Goal: Task Accomplishment & Management: Use online tool/utility

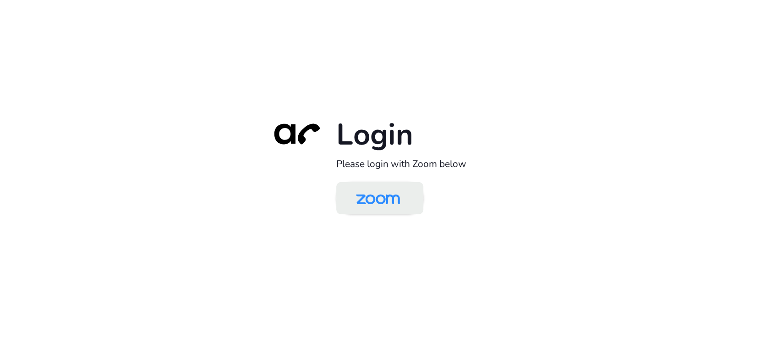
click at [383, 196] on img at bounding box center [378, 199] width 63 height 30
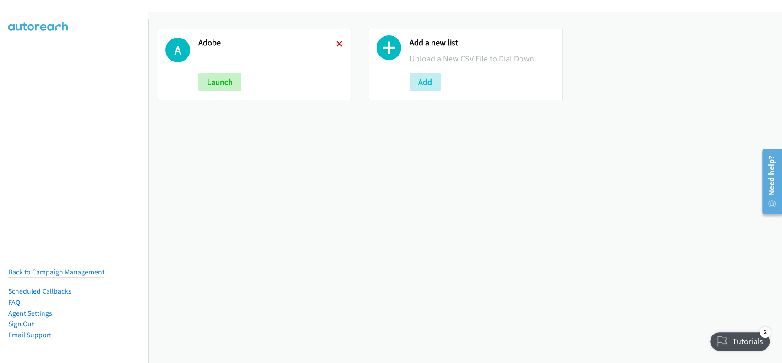
click at [336, 42] on icon at bounding box center [339, 44] width 6 height 6
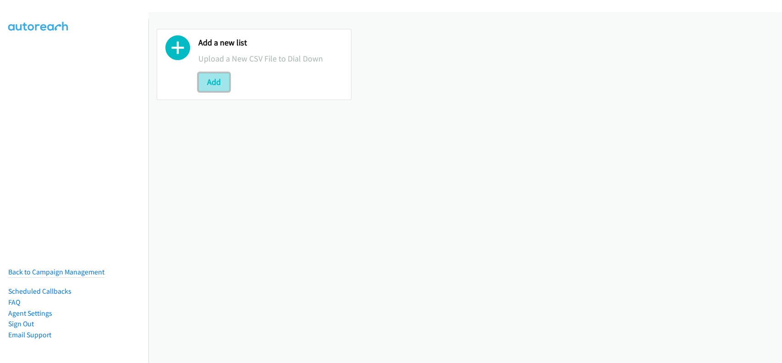
click at [220, 83] on button "Add" at bounding box center [213, 82] width 31 height 18
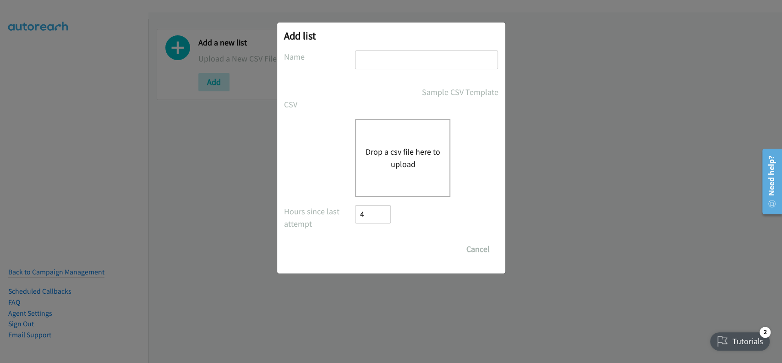
click at [403, 57] on input "text" at bounding box center [426, 59] width 143 height 19
type input "adobe"
click at [392, 165] on button "Drop a csv file here to upload" at bounding box center [402, 157] width 75 height 25
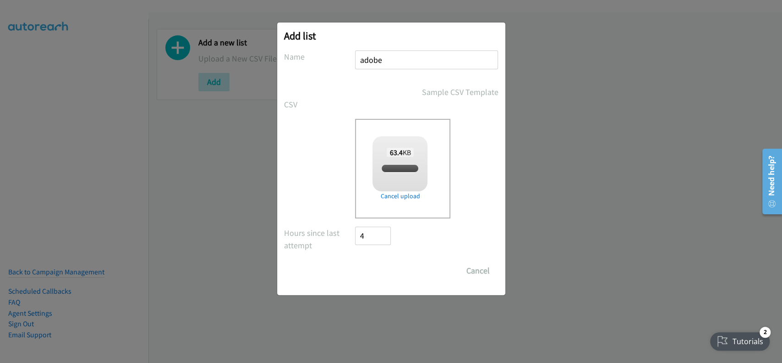
checkbox input "true"
click at [374, 269] on input "Save List" at bounding box center [380, 270] width 48 height 18
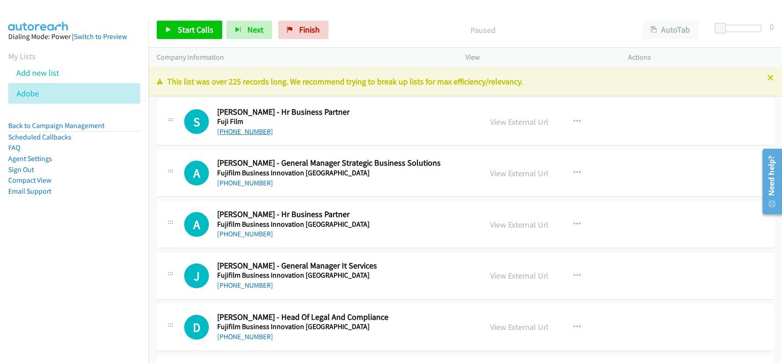
click at [238, 134] on link "[PHONE_NUMBER]" at bounding box center [245, 131] width 56 height 9
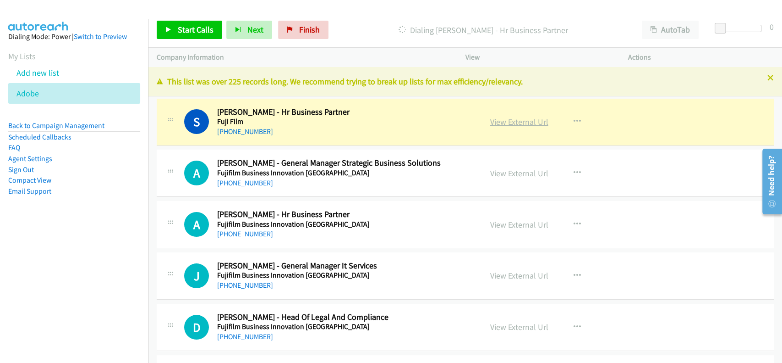
click at [499, 121] on link "View External Url" at bounding box center [519, 121] width 58 height 11
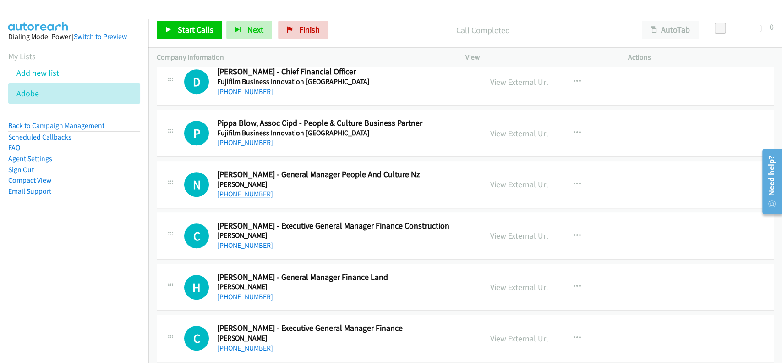
scroll to position [367, 0]
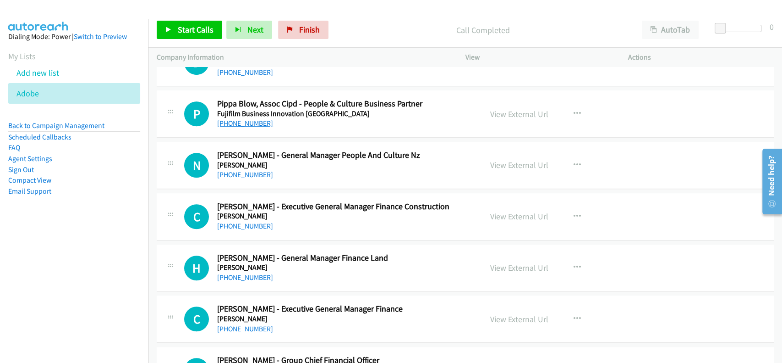
click at [242, 124] on link "[PHONE_NUMBER]" at bounding box center [245, 123] width 56 height 9
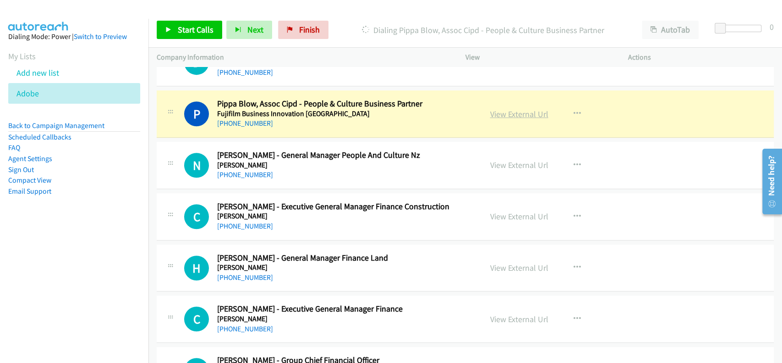
click at [521, 113] on link "View External Url" at bounding box center [519, 114] width 58 height 11
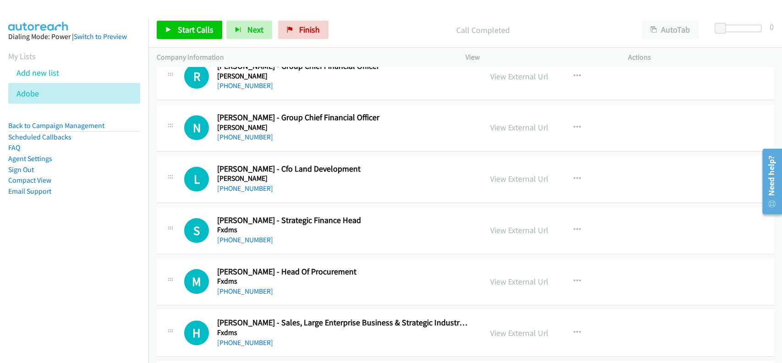
scroll to position [672, 0]
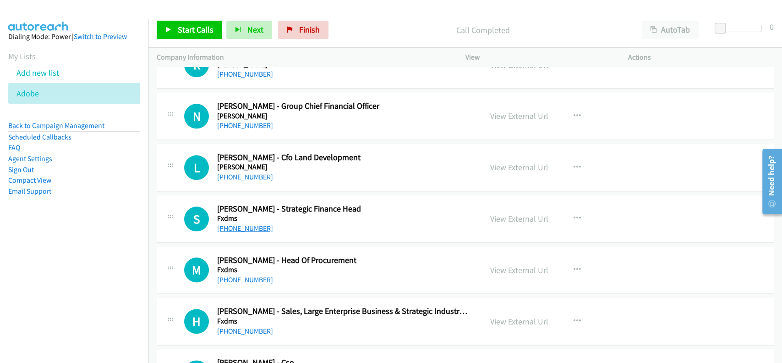
click at [254, 229] on link "[PHONE_NUMBER]" at bounding box center [245, 228] width 56 height 9
click at [519, 217] on link "View External Url" at bounding box center [519, 218] width 58 height 11
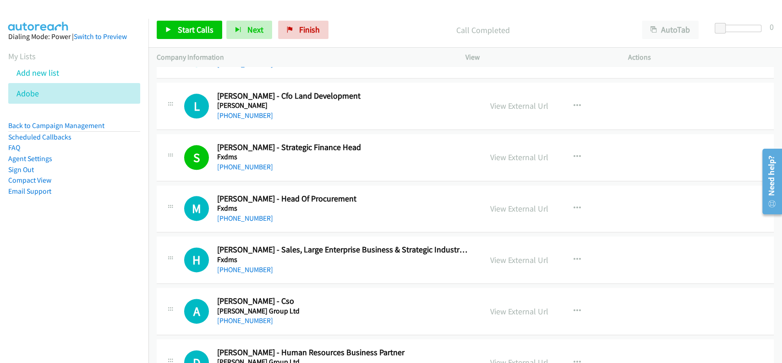
scroll to position [794, 0]
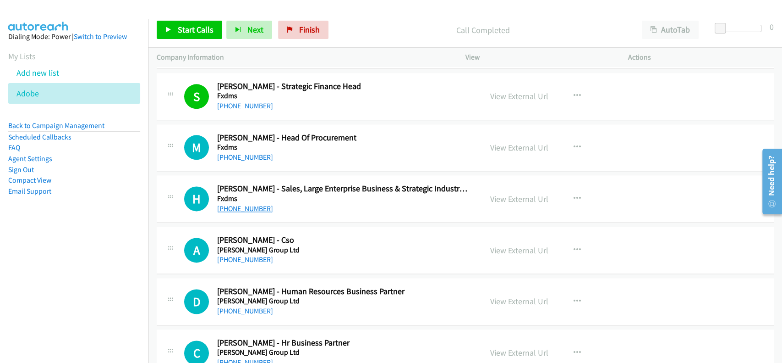
click at [248, 205] on link "[PHONE_NUMBER]" at bounding box center [245, 208] width 56 height 9
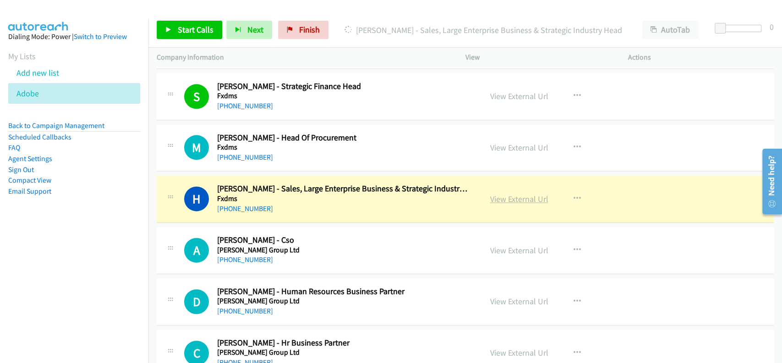
click at [512, 195] on link "View External Url" at bounding box center [519, 198] width 58 height 11
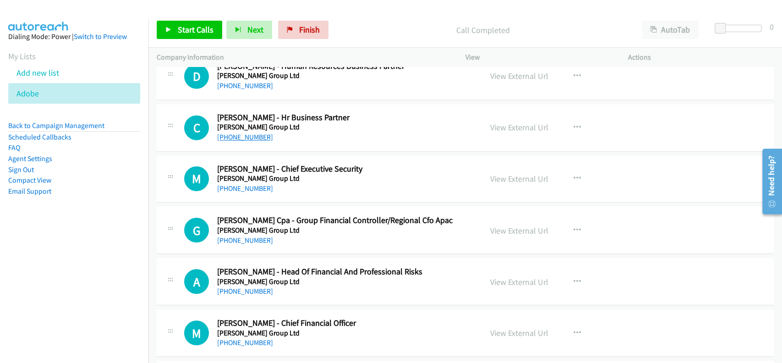
scroll to position [1039, 0]
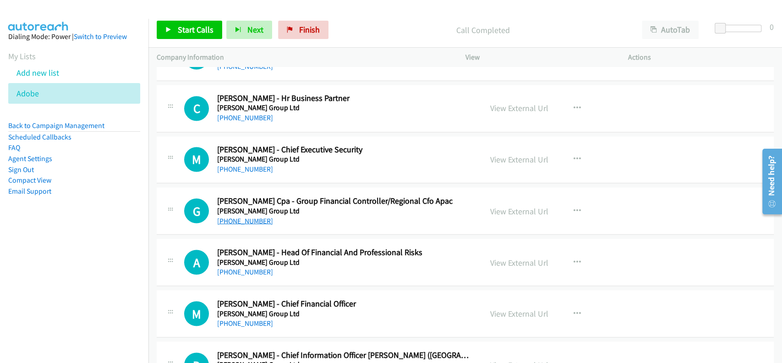
click at [245, 216] on link "[PHONE_NUMBER]" at bounding box center [245, 220] width 56 height 9
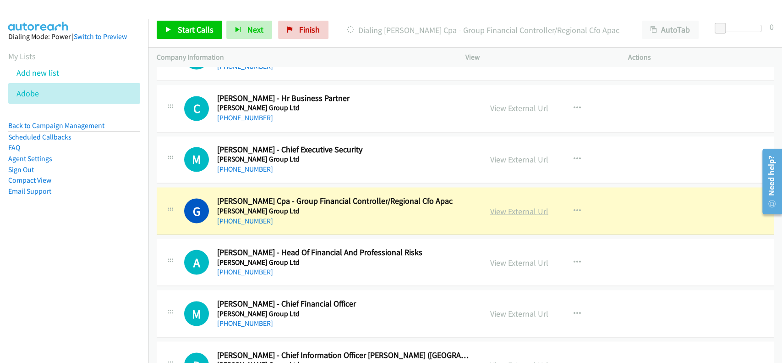
click at [499, 207] on link "View External Url" at bounding box center [519, 210] width 58 height 11
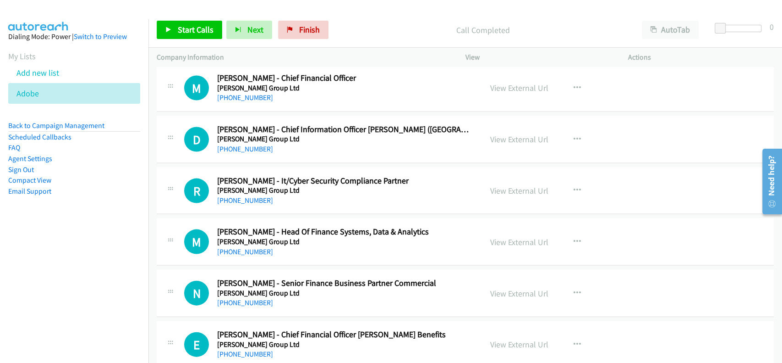
scroll to position [1283, 0]
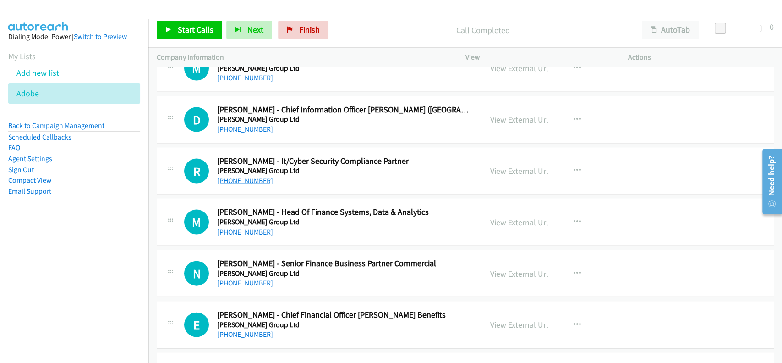
click at [251, 176] on link "[PHONE_NUMBER]" at bounding box center [245, 180] width 56 height 9
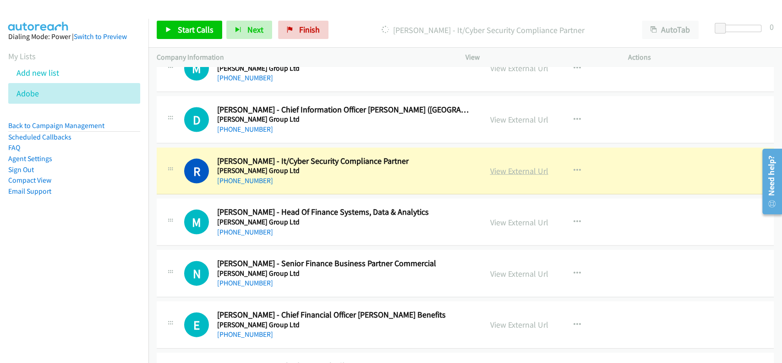
click at [504, 167] on link "View External Url" at bounding box center [519, 170] width 58 height 11
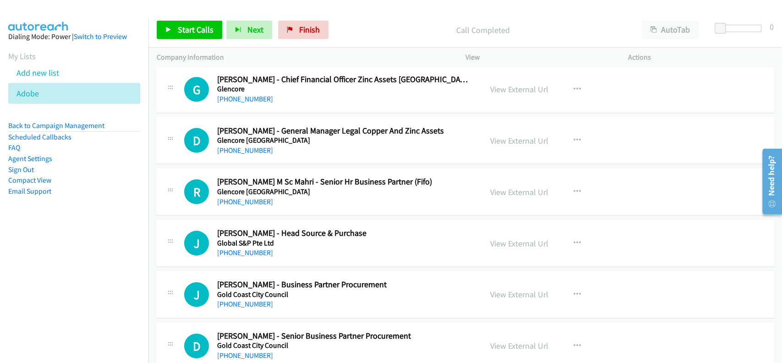
scroll to position [1894, 0]
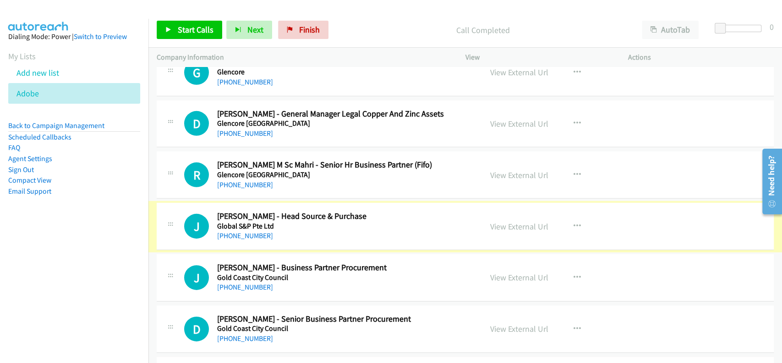
click at [244, 231] on link "[PHONE_NUMBER]" at bounding box center [245, 235] width 56 height 9
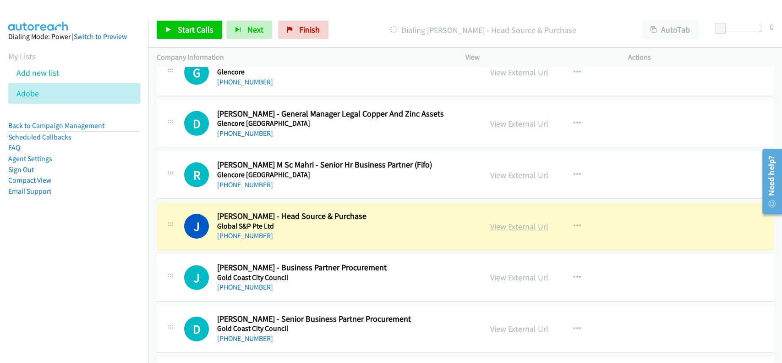
click at [512, 224] on link "View External Url" at bounding box center [519, 226] width 58 height 11
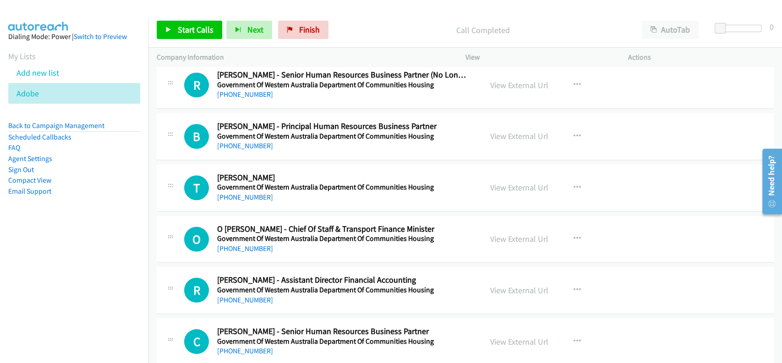
scroll to position [2872, 0]
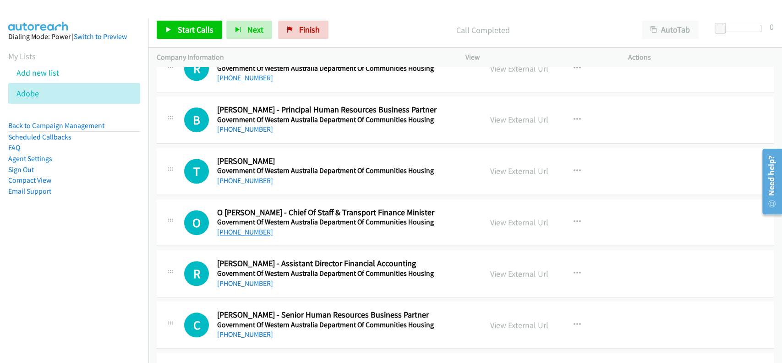
click at [230, 231] on link "[PHONE_NUMBER]" at bounding box center [245, 231] width 56 height 9
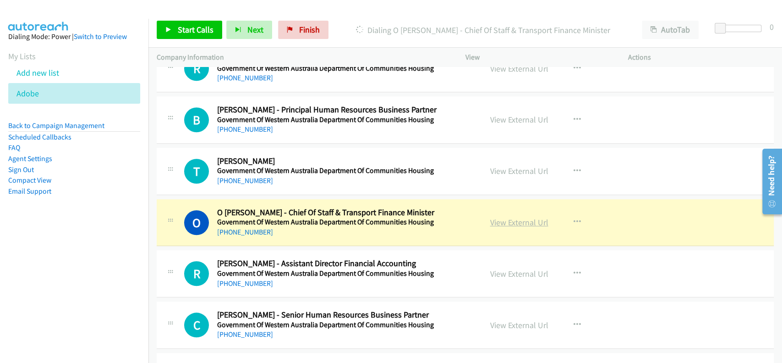
click at [503, 219] on link "View External Url" at bounding box center [519, 222] width 58 height 11
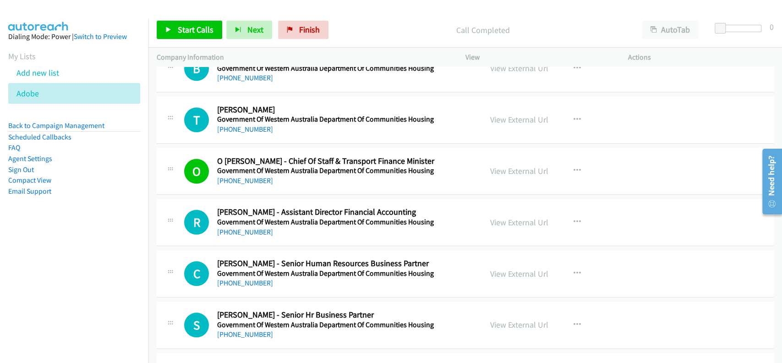
scroll to position [2933, 0]
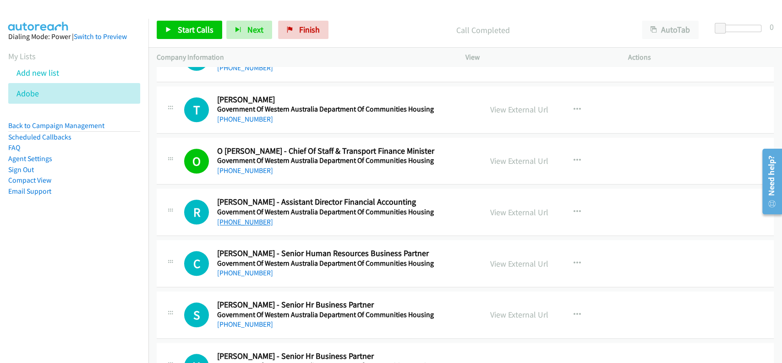
click at [236, 217] on link "[PHONE_NUMBER]" at bounding box center [245, 221] width 56 height 9
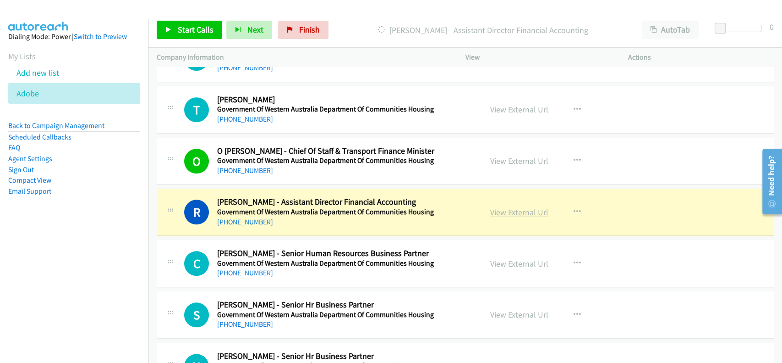
click at [505, 208] on link "View External Url" at bounding box center [519, 212] width 58 height 11
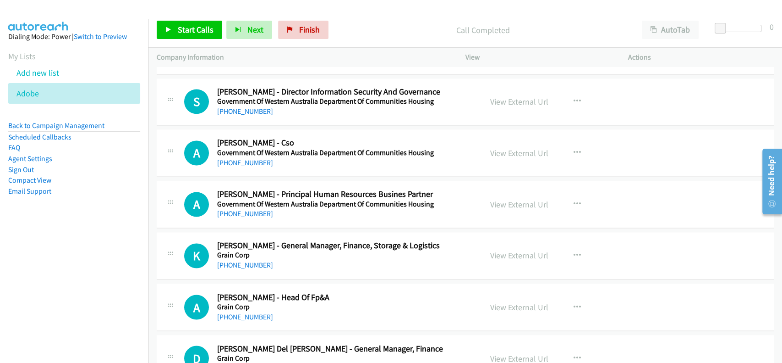
scroll to position [3361, 0]
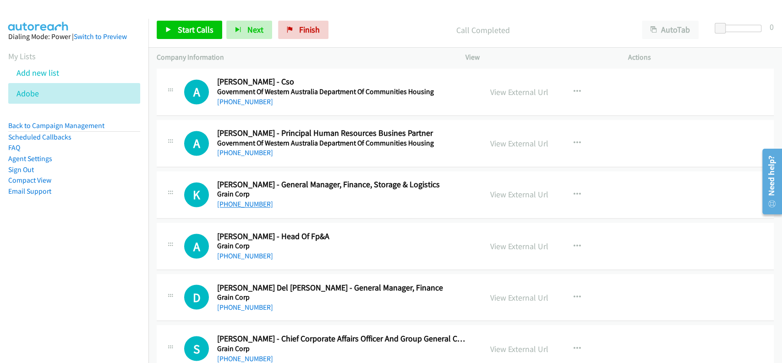
click at [245, 199] on link "[PHONE_NUMBER]" at bounding box center [245, 203] width 56 height 9
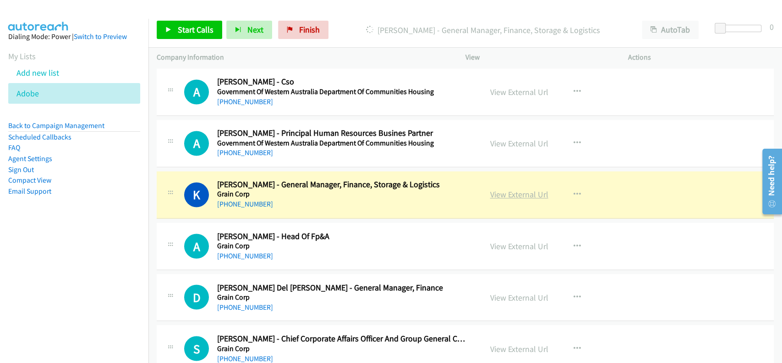
click at [498, 189] on link "View External Url" at bounding box center [519, 194] width 58 height 11
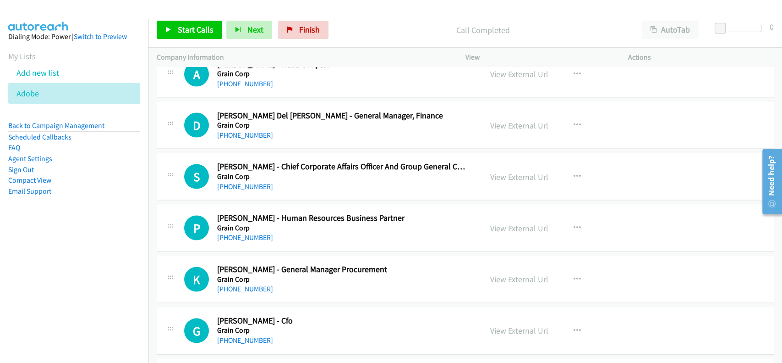
scroll to position [3544, 0]
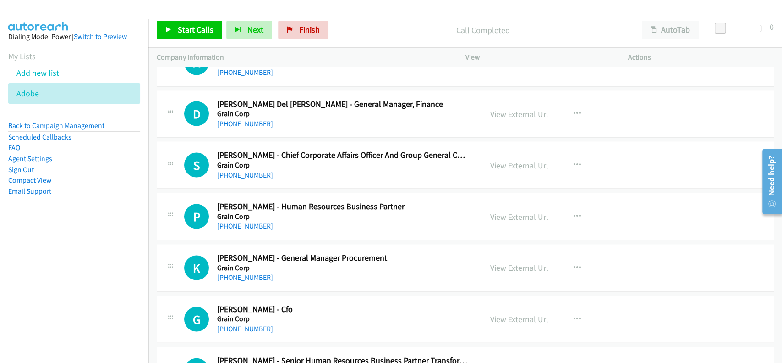
click at [239, 221] on link "[PHONE_NUMBER]" at bounding box center [245, 225] width 56 height 9
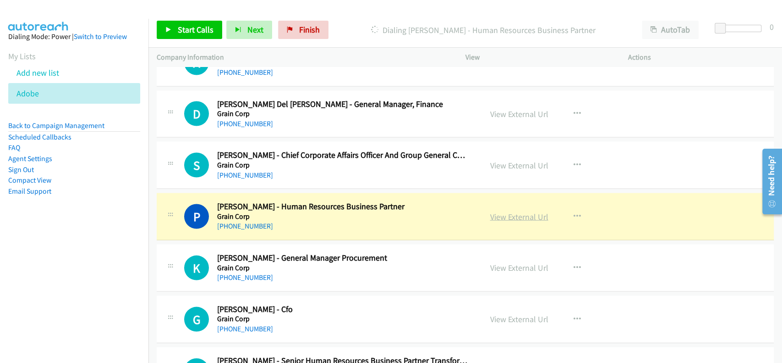
click at [507, 211] on link "View External Url" at bounding box center [519, 216] width 58 height 11
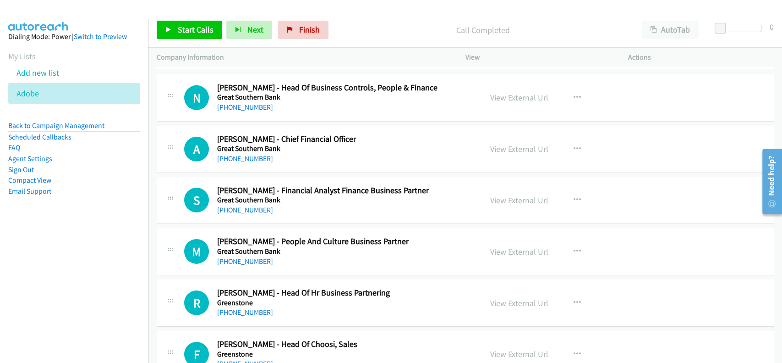
scroll to position [4339, 0]
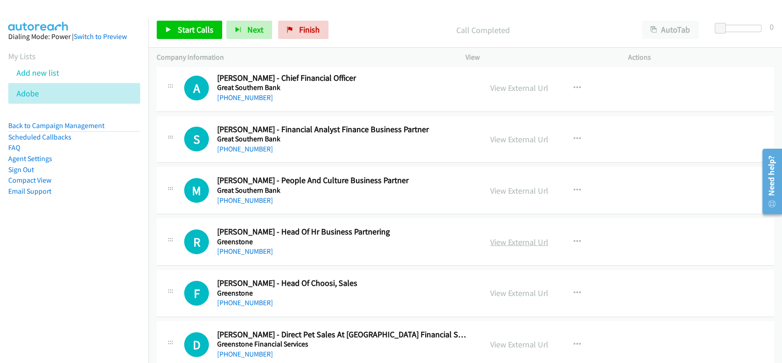
click at [505, 237] on link "View External Url" at bounding box center [519, 242] width 58 height 11
click at [232, 247] on link "[PHONE_NUMBER]" at bounding box center [245, 251] width 56 height 9
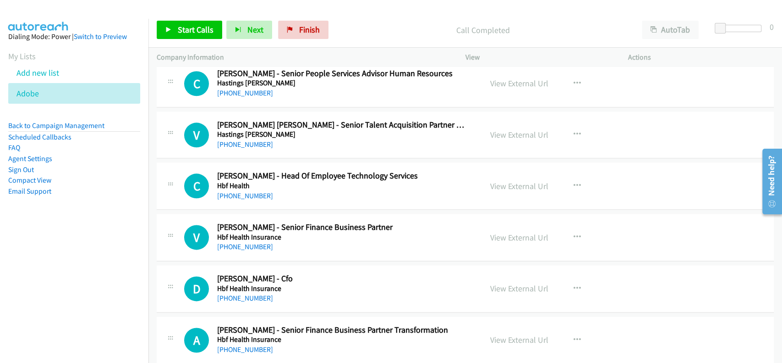
scroll to position [5439, 0]
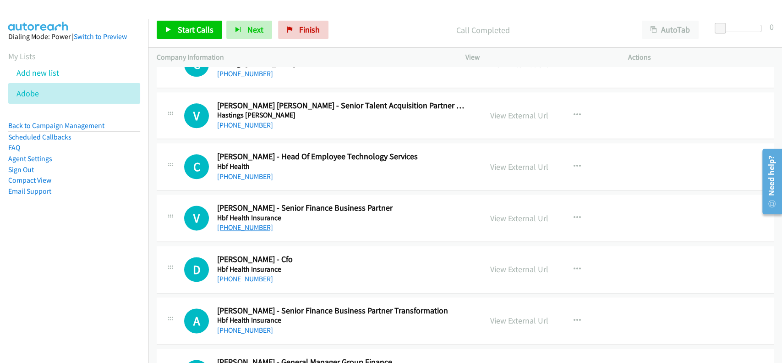
click at [240, 223] on link "[PHONE_NUMBER]" at bounding box center [245, 227] width 56 height 9
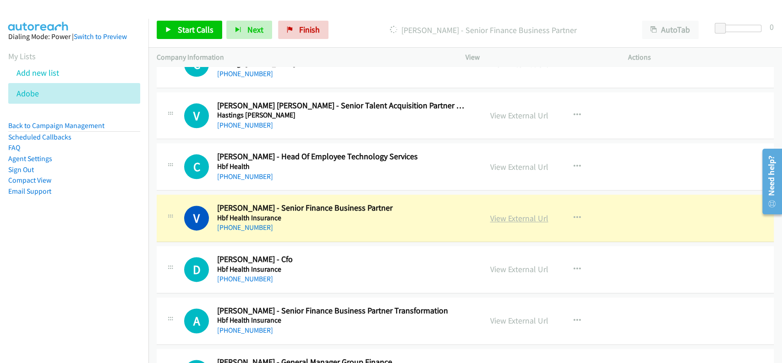
click at [519, 213] on link "View External Url" at bounding box center [519, 218] width 58 height 11
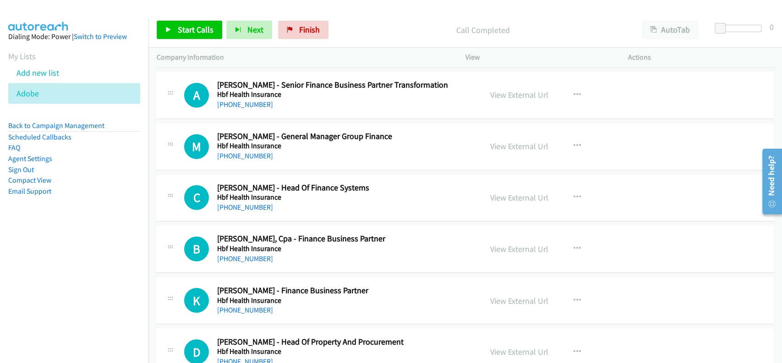
scroll to position [5684, 0]
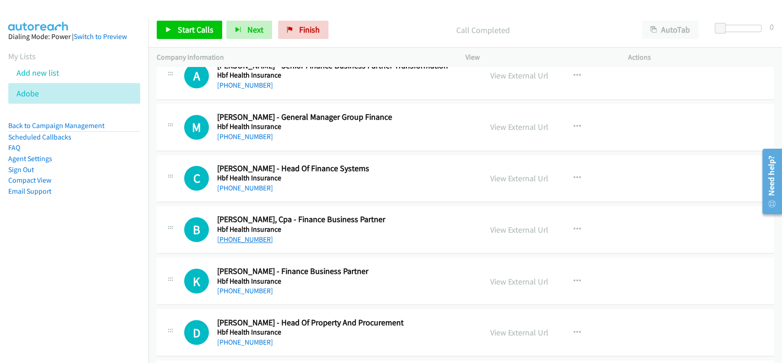
click at [236, 235] on link "[PHONE_NUMBER]" at bounding box center [245, 239] width 56 height 9
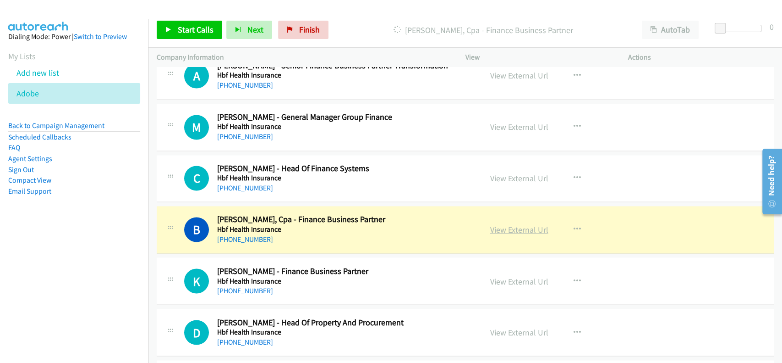
click at [512, 225] on link "View External Url" at bounding box center [519, 229] width 58 height 11
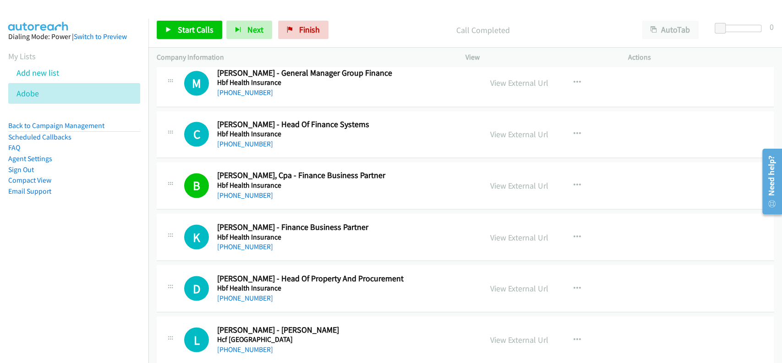
scroll to position [5744, 0]
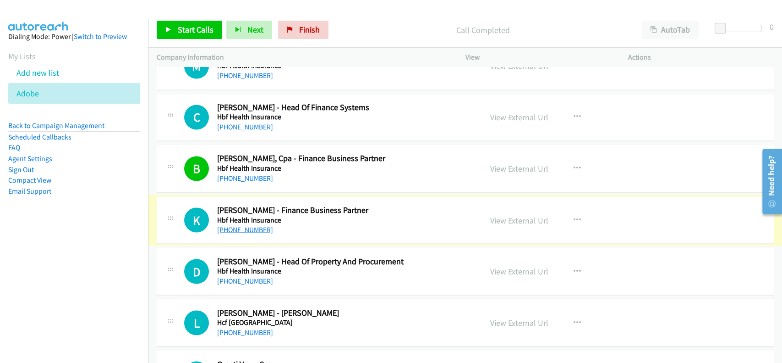
click at [240, 225] on link "[PHONE_NUMBER]" at bounding box center [245, 229] width 56 height 9
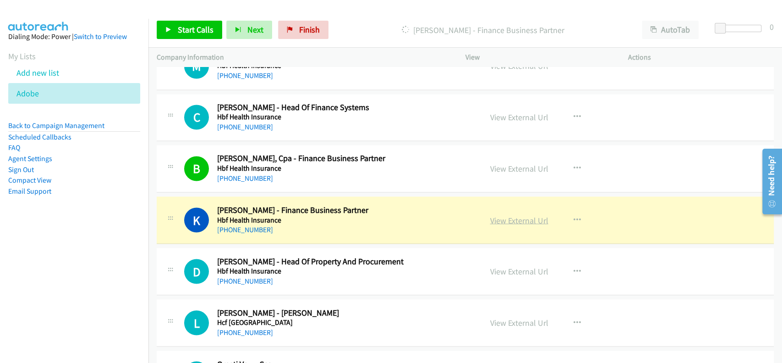
click at [505, 215] on link "View External Url" at bounding box center [519, 220] width 58 height 11
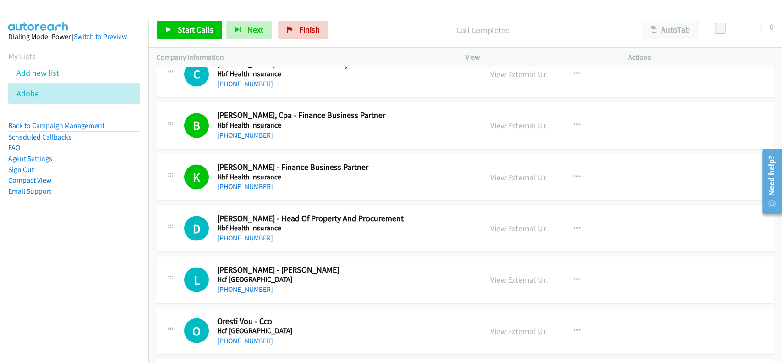
scroll to position [5805, 0]
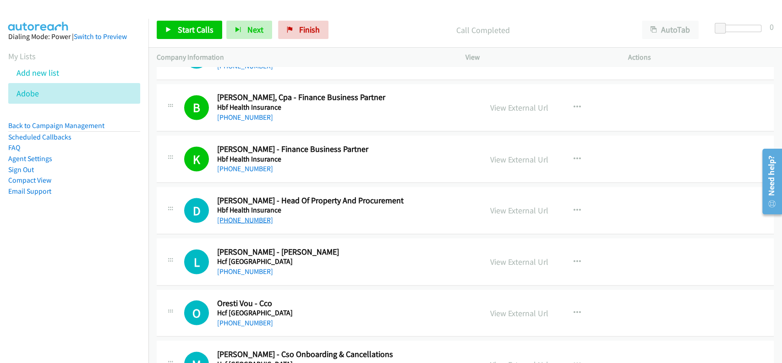
click at [237, 215] on link "[PHONE_NUMBER]" at bounding box center [245, 219] width 56 height 9
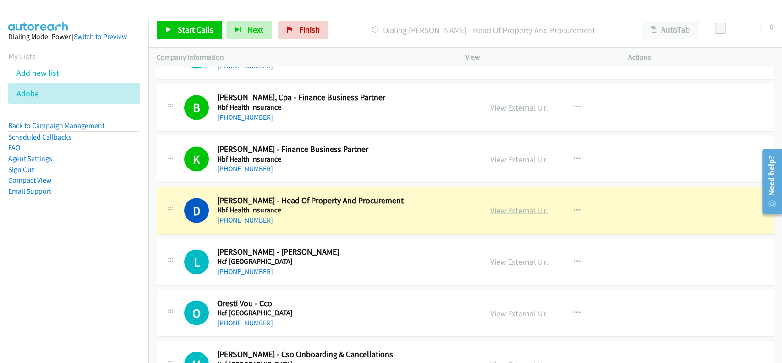
click at [510, 204] on link "View External Url" at bounding box center [519, 209] width 58 height 11
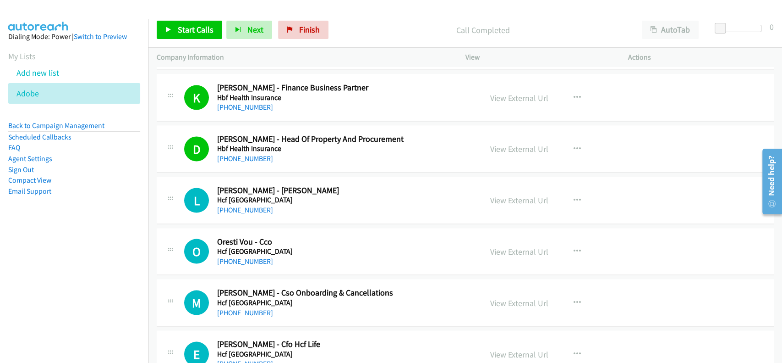
scroll to position [5928, 0]
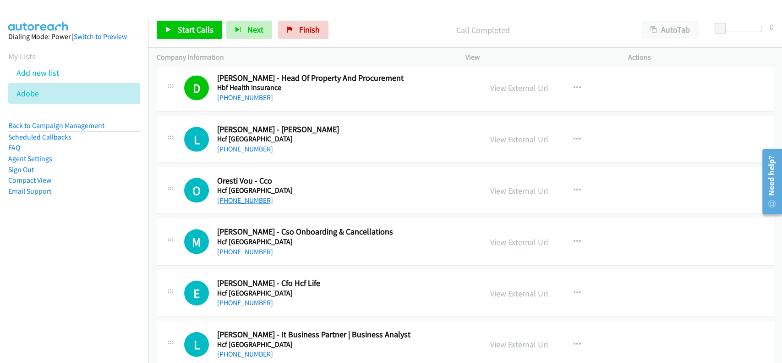
click at [242, 195] on link "[PHONE_NUMBER]" at bounding box center [245, 199] width 56 height 9
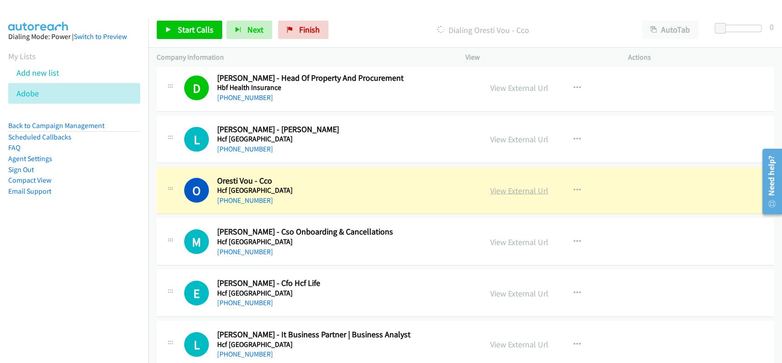
click at [512, 185] on link "View External Url" at bounding box center [519, 190] width 58 height 11
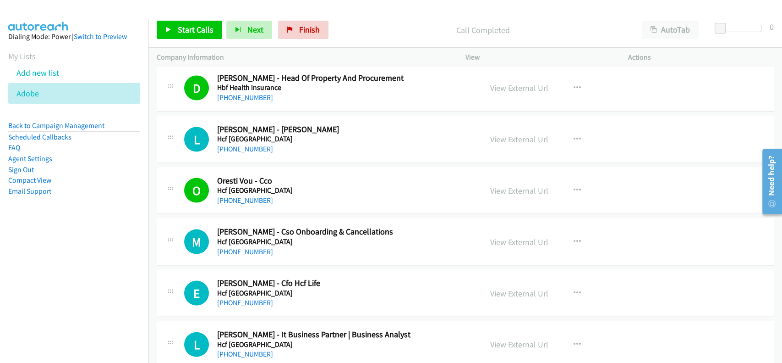
scroll to position [5989, 0]
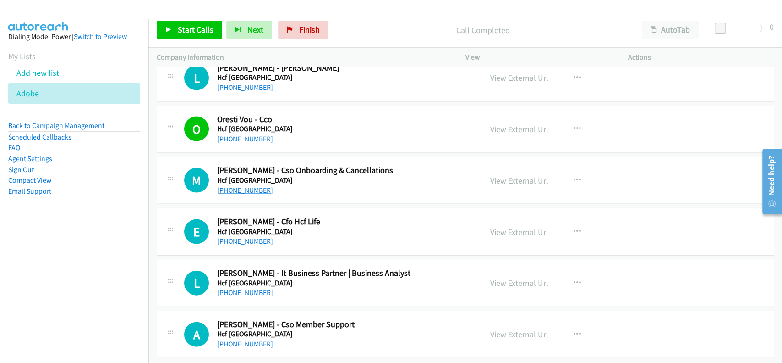
click at [238, 186] on link "[PHONE_NUMBER]" at bounding box center [245, 190] width 56 height 9
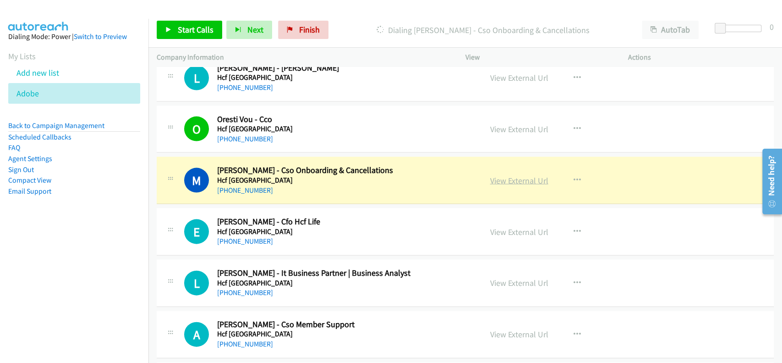
click at [513, 175] on link "View External Url" at bounding box center [519, 180] width 58 height 11
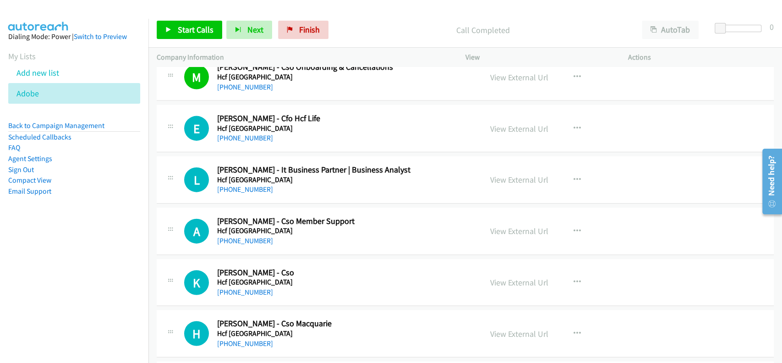
scroll to position [6111, 0]
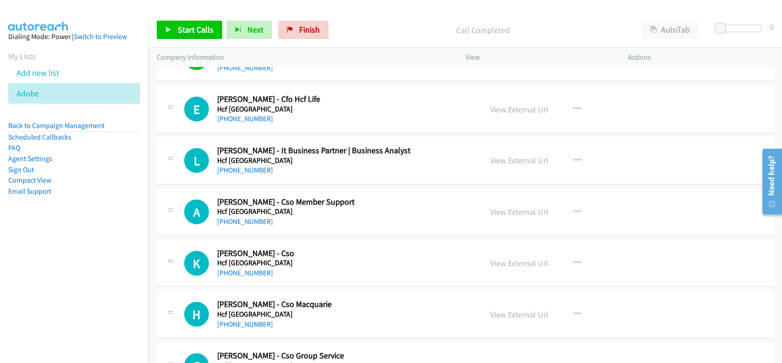
click at [239, 119] on div "E Callback Scheduled [PERSON_NAME] - Cfo Hcf Life Hcf [GEOGRAPHIC_DATA] [GEOGRA…" at bounding box center [465, 109] width 617 height 47
click at [239, 114] on link "[PHONE_NUMBER]" at bounding box center [245, 118] width 56 height 9
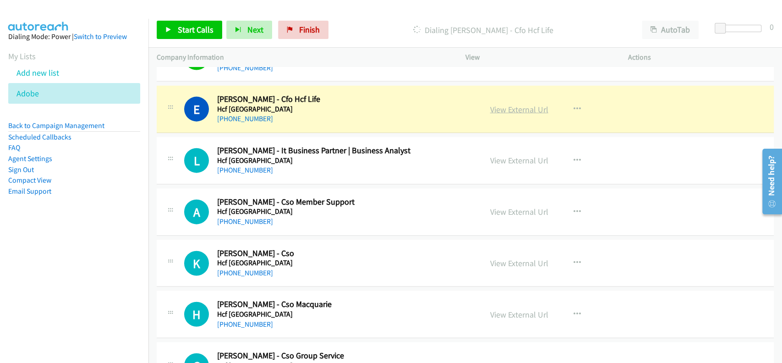
click at [519, 104] on link "View External Url" at bounding box center [519, 109] width 58 height 11
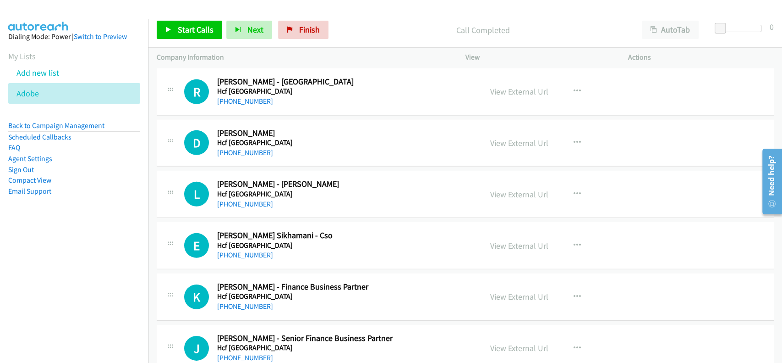
scroll to position [6600, 0]
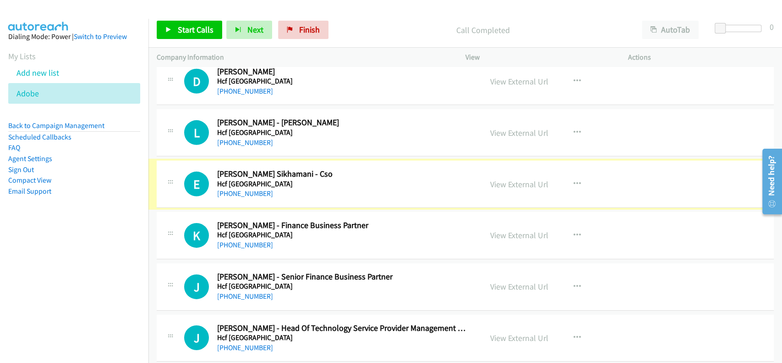
click at [240, 189] on link "[PHONE_NUMBER]" at bounding box center [245, 193] width 56 height 9
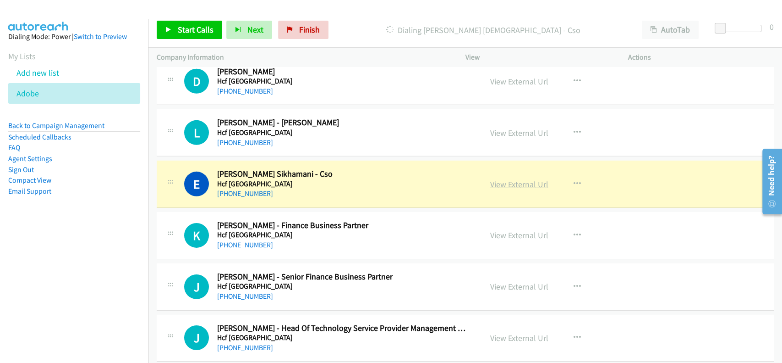
click at [515, 179] on link "View External Url" at bounding box center [519, 184] width 58 height 11
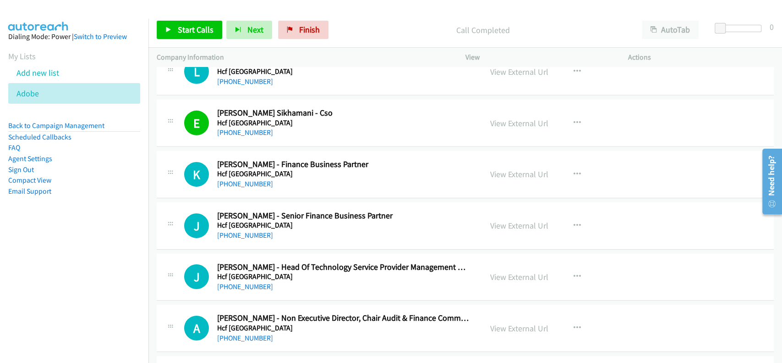
scroll to position [6722, 0]
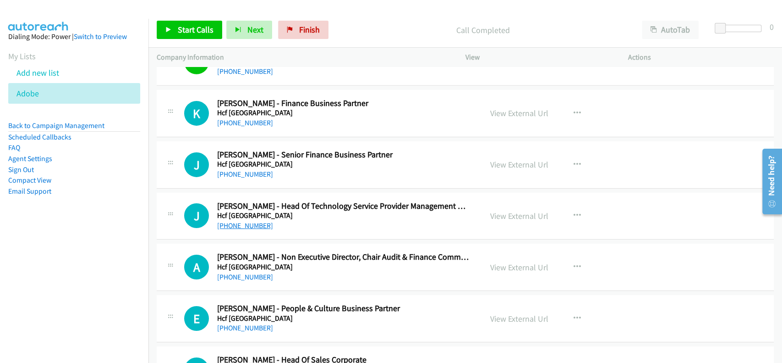
click at [232, 221] on link "[PHONE_NUMBER]" at bounding box center [245, 225] width 56 height 9
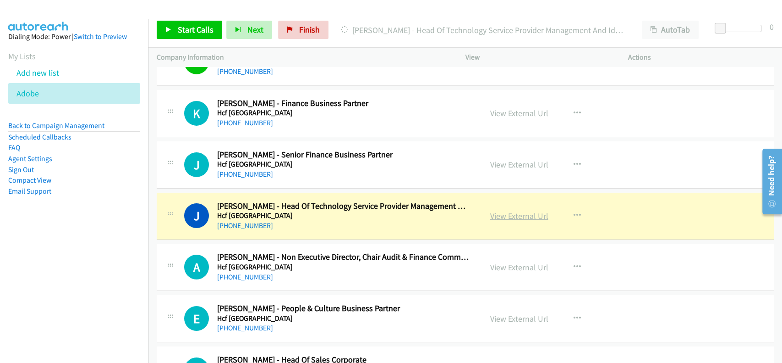
click at [526, 210] on link "View External Url" at bounding box center [519, 215] width 58 height 11
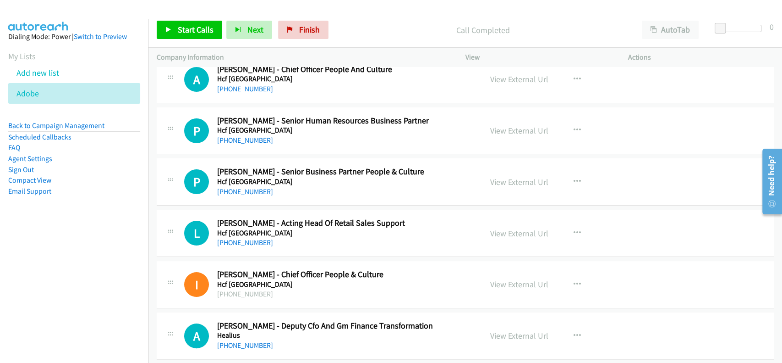
scroll to position [7089, 0]
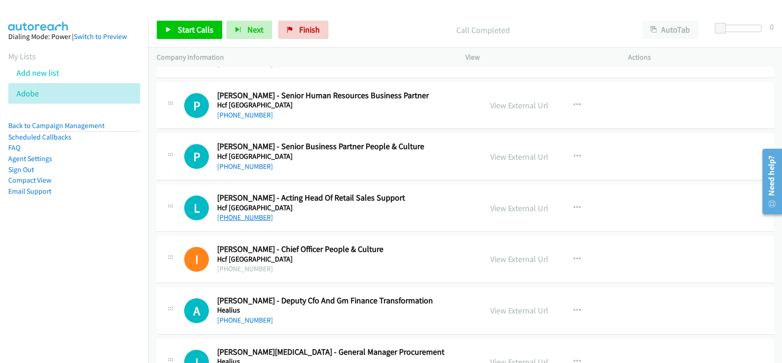
click at [258, 213] on link "[PHONE_NUMBER]" at bounding box center [245, 217] width 56 height 9
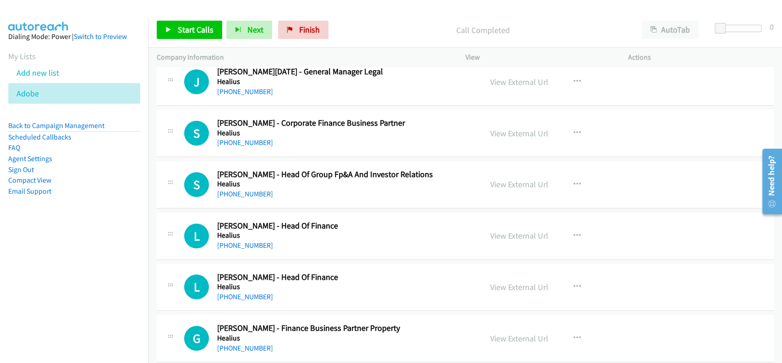
scroll to position [7517, 0]
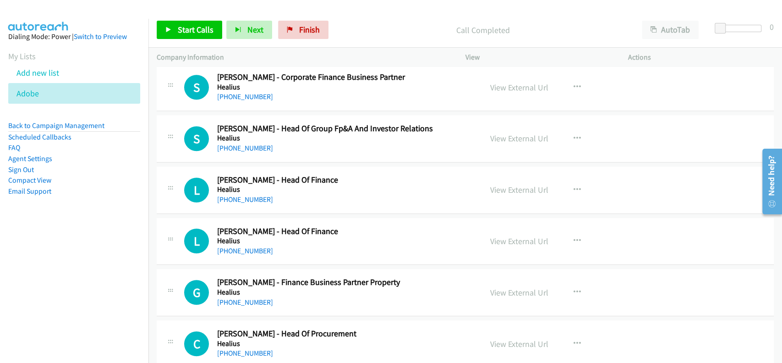
click at [231, 236] on h5 "Healius" at bounding box center [343, 240] width 252 height 9
click at [231, 246] on link "[PHONE_NUMBER]" at bounding box center [245, 250] width 56 height 9
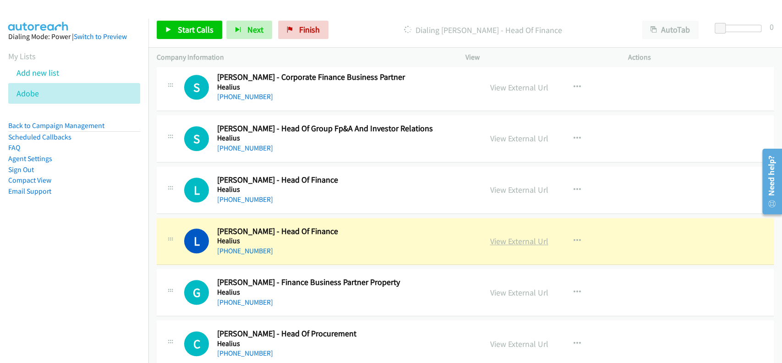
click at [503, 236] on link "View External Url" at bounding box center [519, 241] width 58 height 11
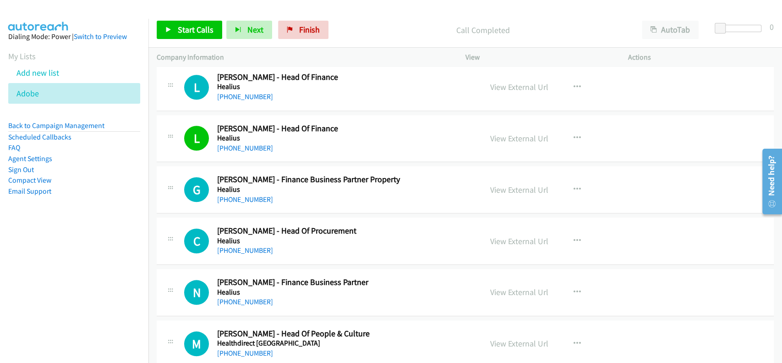
scroll to position [7639, 0]
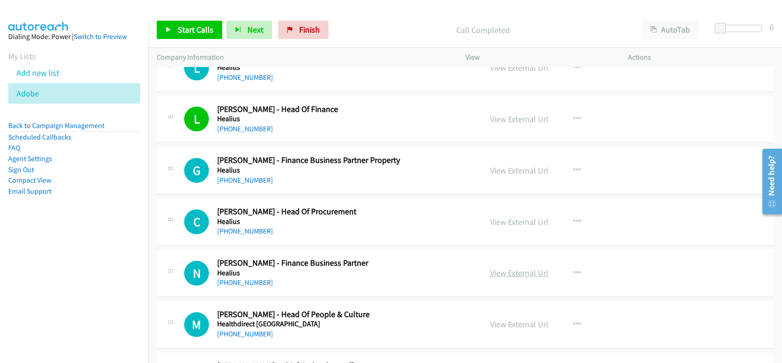
click at [506, 267] on link "View External Url" at bounding box center [519, 272] width 58 height 11
click at [244, 278] on link "[PHONE_NUMBER]" at bounding box center [245, 282] width 56 height 9
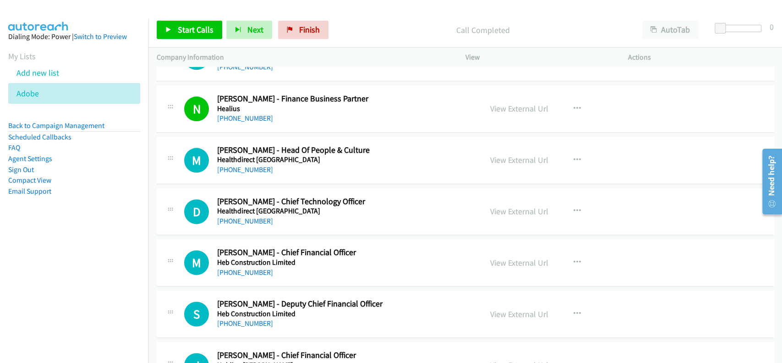
scroll to position [7822, 0]
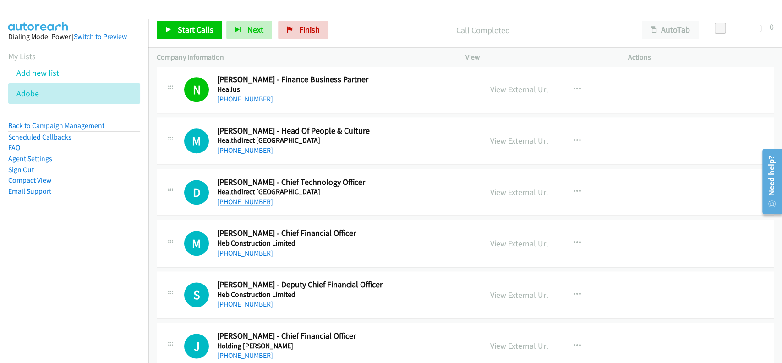
click at [237, 197] on link "[PHONE_NUMBER]" at bounding box center [245, 201] width 56 height 9
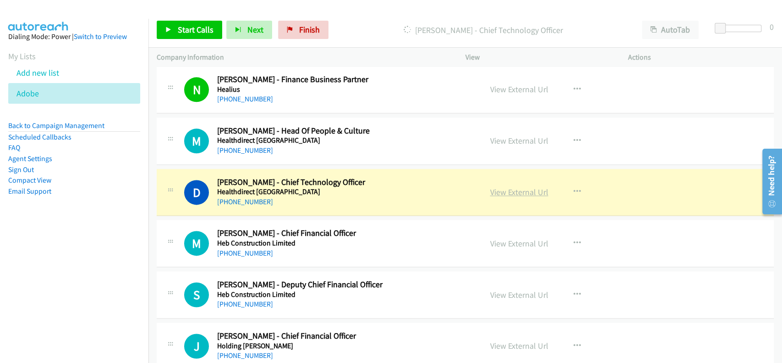
click at [528, 187] on link "View External Url" at bounding box center [519, 192] width 58 height 11
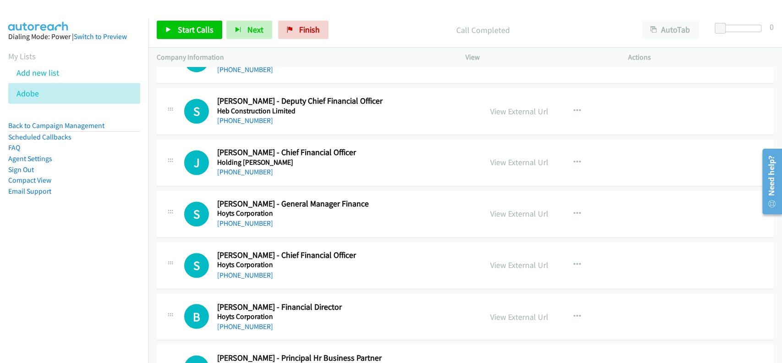
scroll to position [7945, 0]
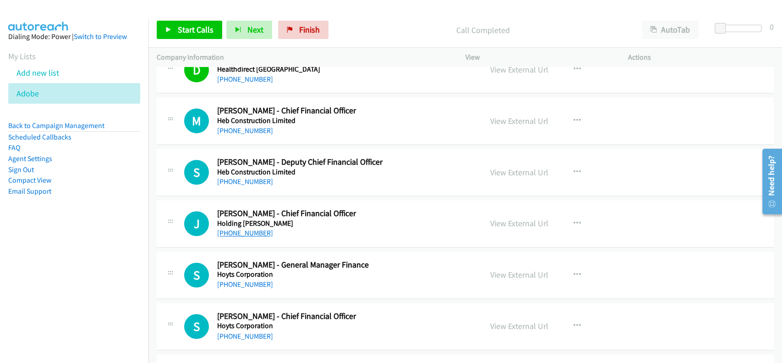
click at [229, 228] on link "[PHONE_NUMBER]" at bounding box center [245, 232] width 56 height 9
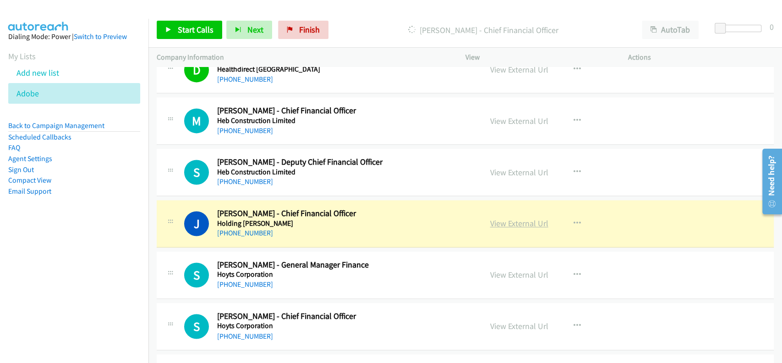
click at [505, 218] on link "View External Url" at bounding box center [519, 223] width 58 height 11
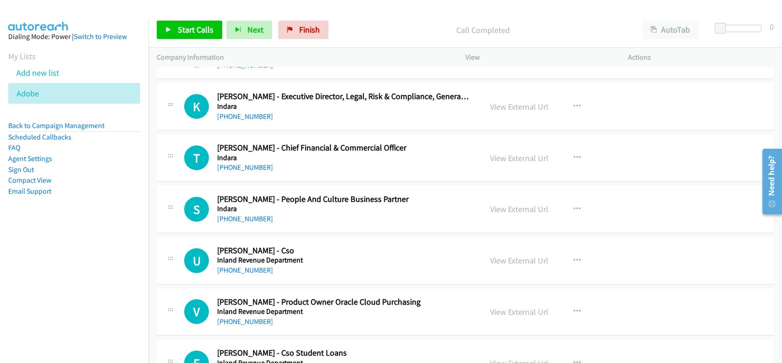
scroll to position [9106, 0]
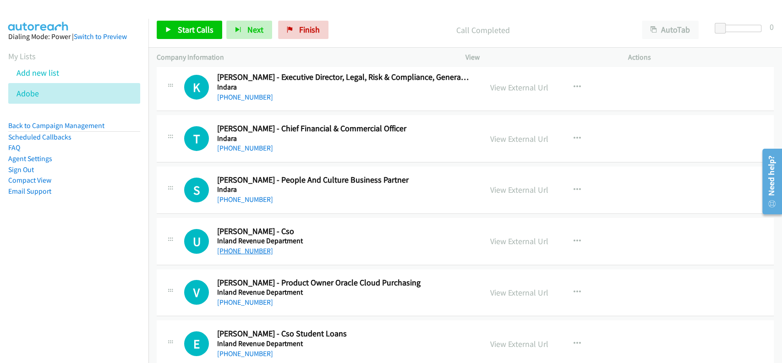
click at [230, 246] on link "[PHONE_NUMBER]" at bounding box center [245, 250] width 56 height 9
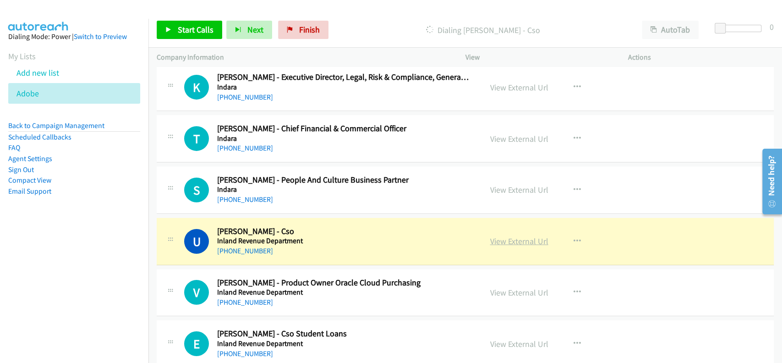
click at [508, 236] on link "View External Url" at bounding box center [519, 241] width 58 height 11
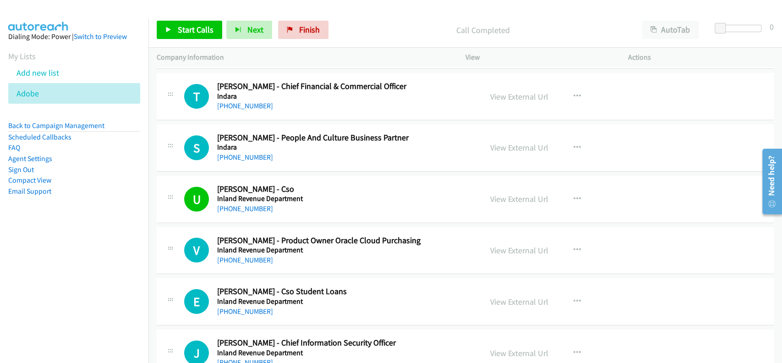
scroll to position [9167, 0]
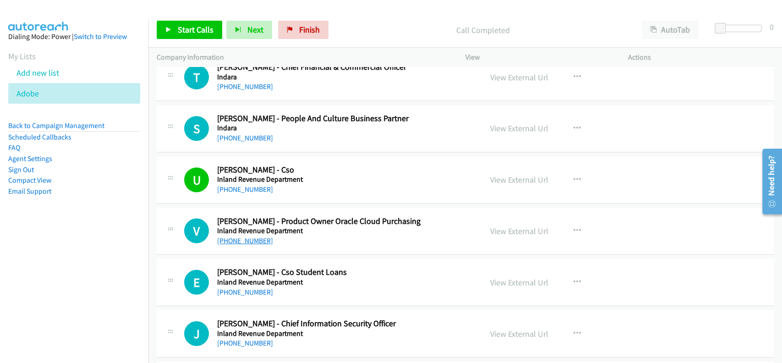
click at [235, 236] on link "[PHONE_NUMBER]" at bounding box center [245, 240] width 56 height 9
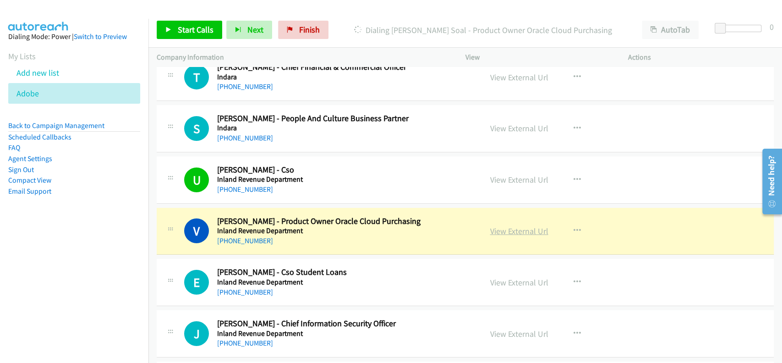
click at [500, 226] on link "View External Url" at bounding box center [519, 231] width 58 height 11
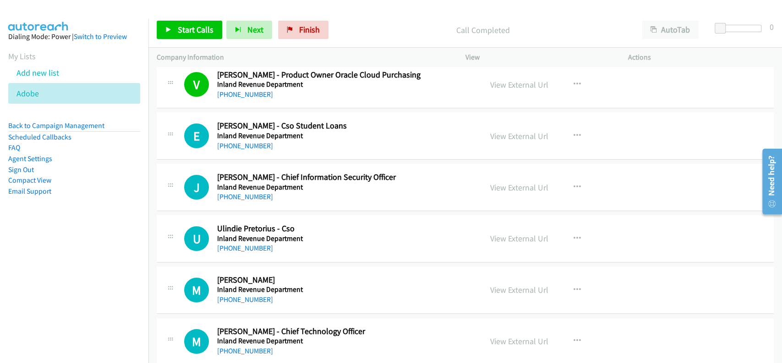
scroll to position [9350, 0]
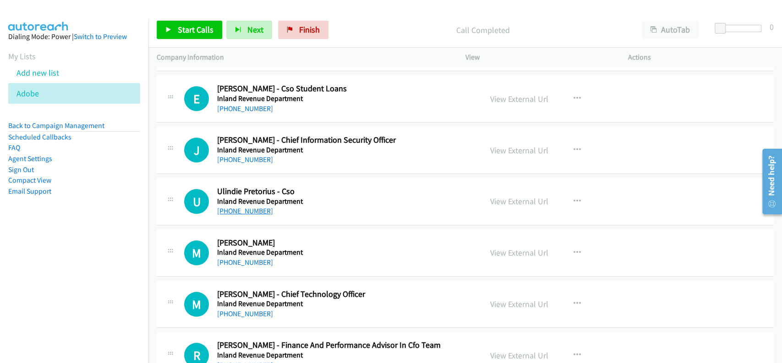
click at [235, 206] on link "[PHONE_NUMBER]" at bounding box center [245, 210] width 56 height 9
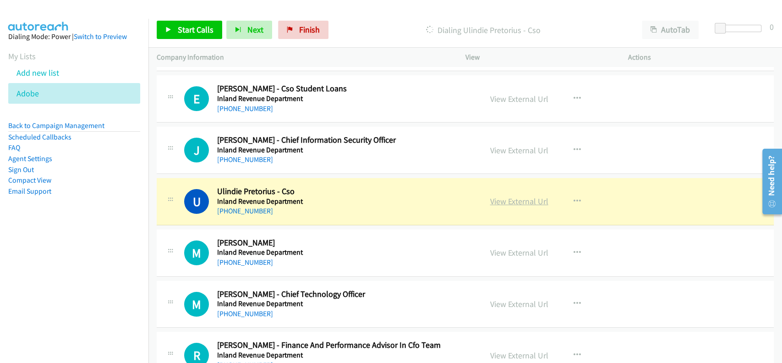
click at [499, 196] on link "View External Url" at bounding box center [519, 201] width 58 height 11
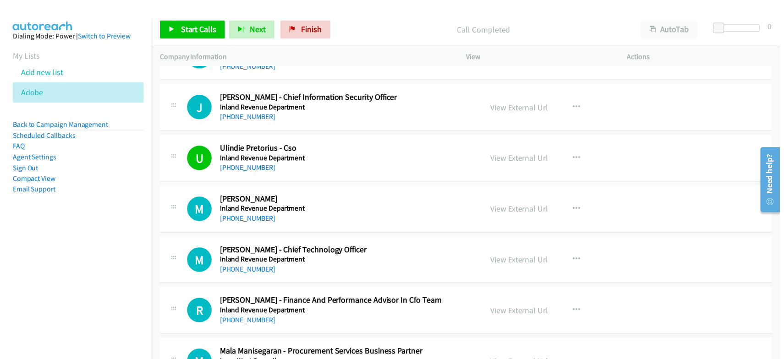
scroll to position [9411, 0]
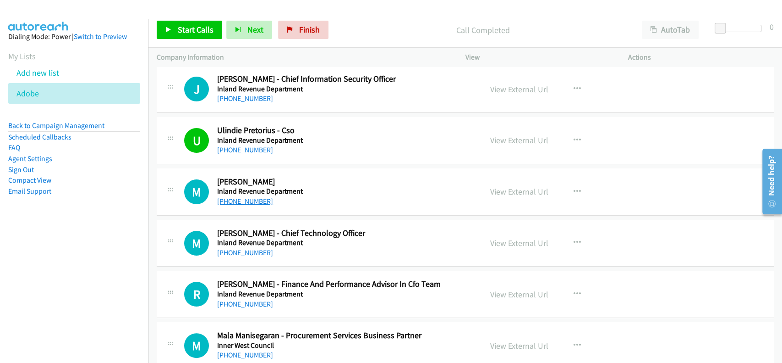
click at [246, 197] on link "[PHONE_NUMBER]" at bounding box center [245, 201] width 56 height 9
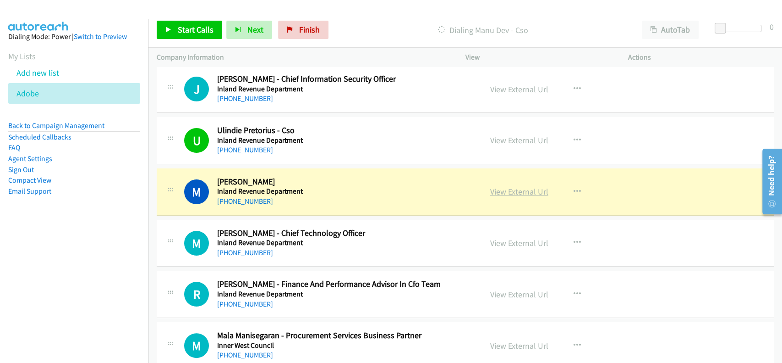
click at [501, 186] on link "View External Url" at bounding box center [519, 191] width 58 height 11
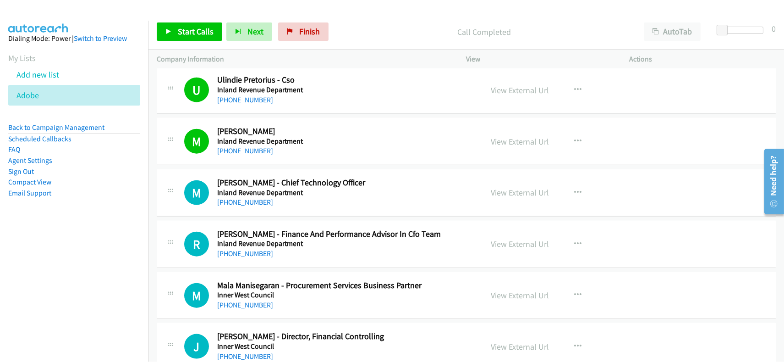
scroll to position [9472, 0]
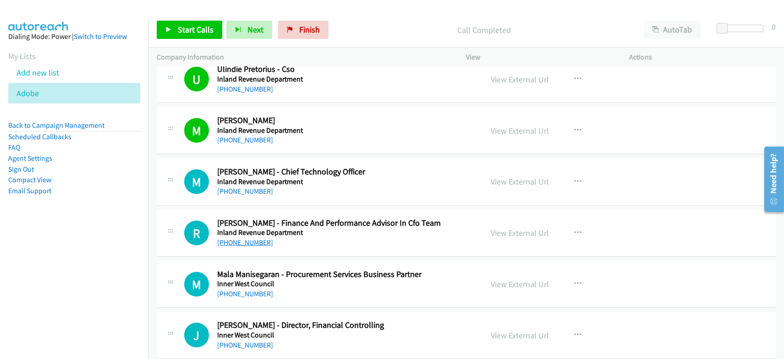
click at [243, 238] on link "[PHONE_NUMBER]" at bounding box center [245, 242] width 56 height 9
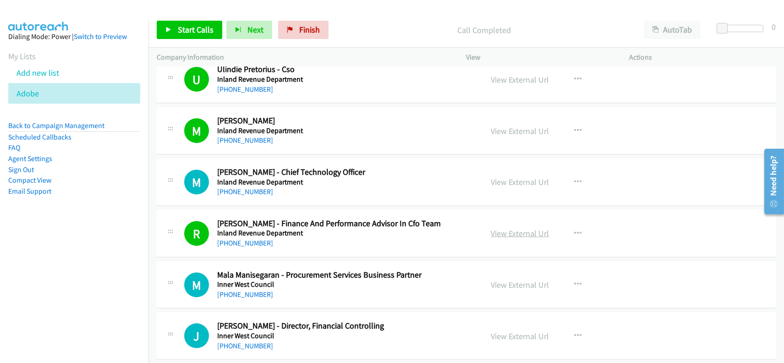
click at [501, 228] on link "View External Url" at bounding box center [520, 233] width 58 height 11
click at [232, 228] on h5 "Inland Revenue Department" at bounding box center [343, 232] width 252 height 9
click at [235, 238] on link "[PHONE_NUMBER]" at bounding box center [245, 242] width 56 height 9
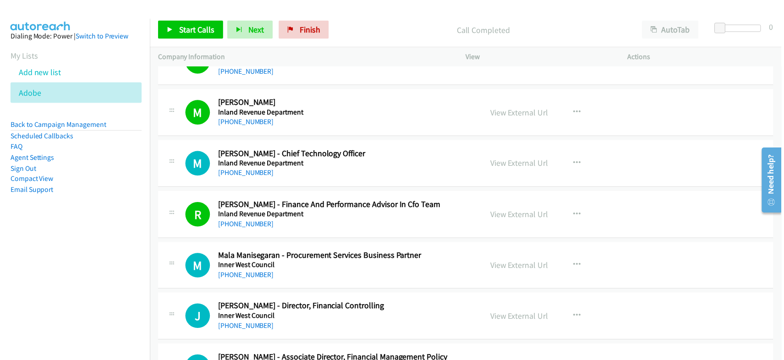
scroll to position [9534, 0]
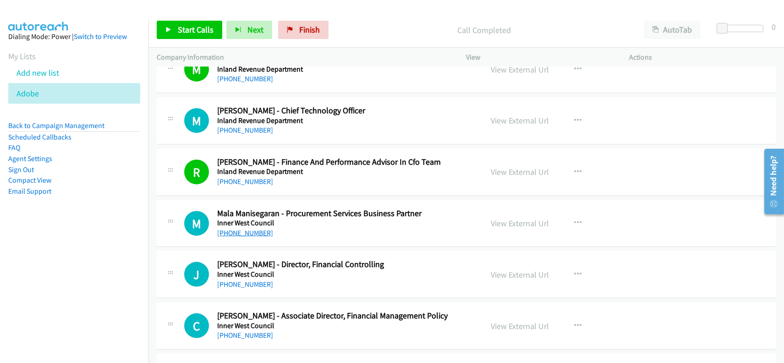
click at [243, 228] on link "[PHONE_NUMBER]" at bounding box center [245, 232] width 56 height 9
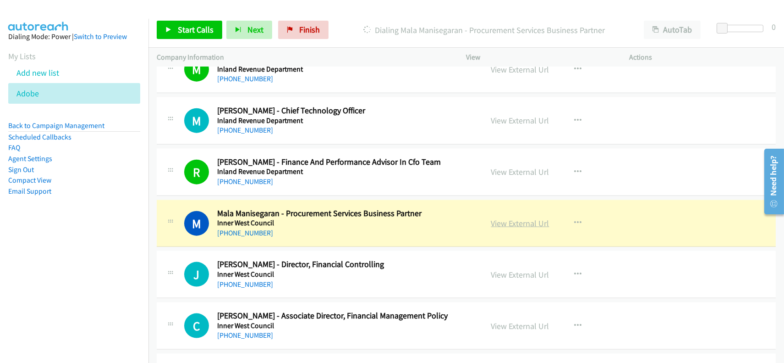
click at [502, 218] on link "View External Url" at bounding box center [520, 223] width 58 height 11
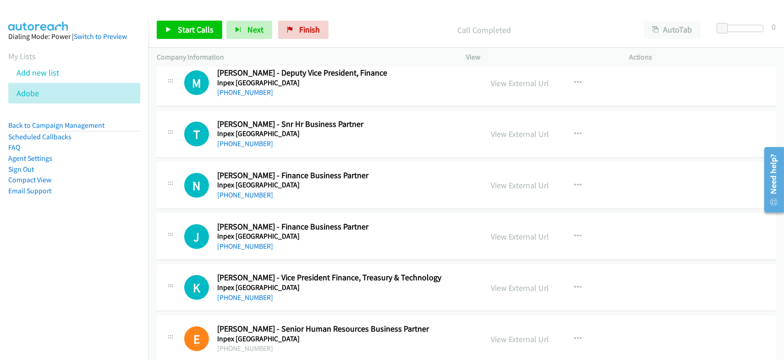
scroll to position [10145, 0]
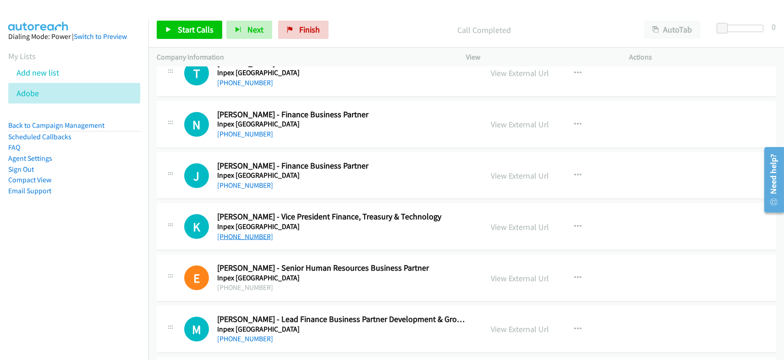
click at [246, 232] on link "[PHONE_NUMBER]" at bounding box center [245, 236] width 56 height 9
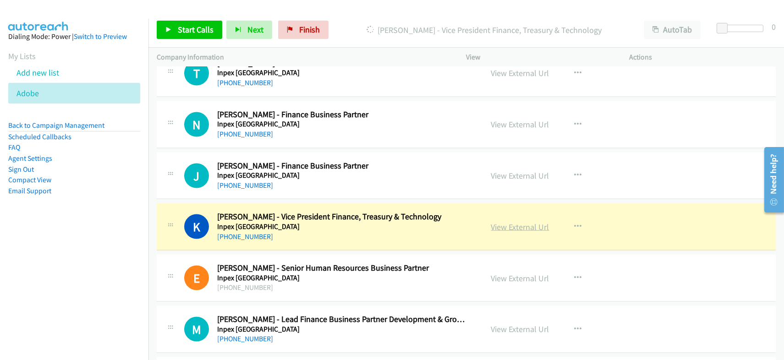
click at [507, 222] on link "View External Url" at bounding box center [520, 227] width 58 height 11
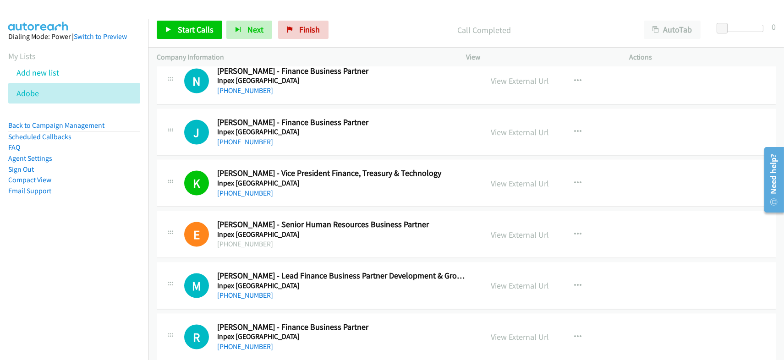
scroll to position [10206, 0]
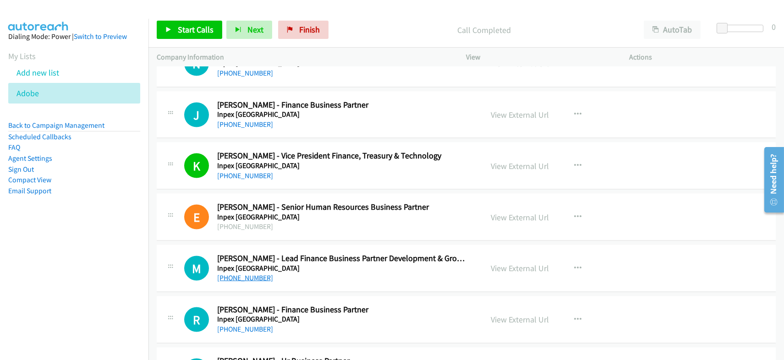
click at [254, 274] on link "[PHONE_NUMBER]" at bounding box center [245, 278] width 56 height 9
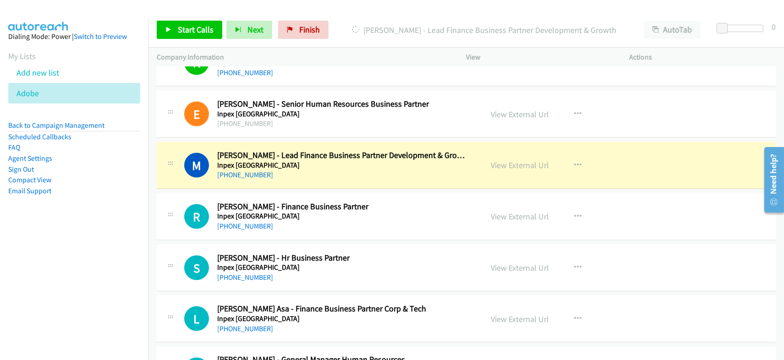
scroll to position [10328, 0]
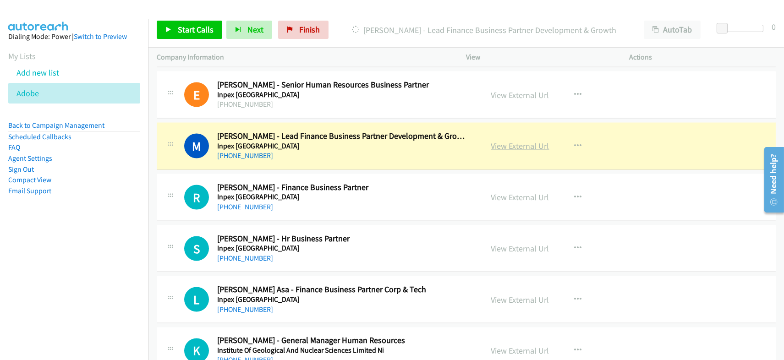
click at [498, 141] on link "View External Url" at bounding box center [520, 146] width 58 height 11
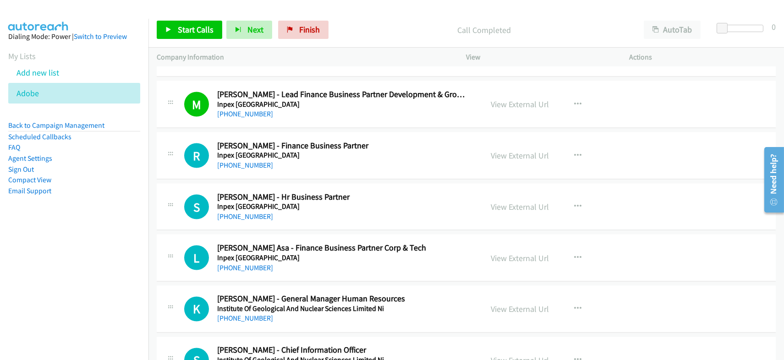
scroll to position [10389, 0]
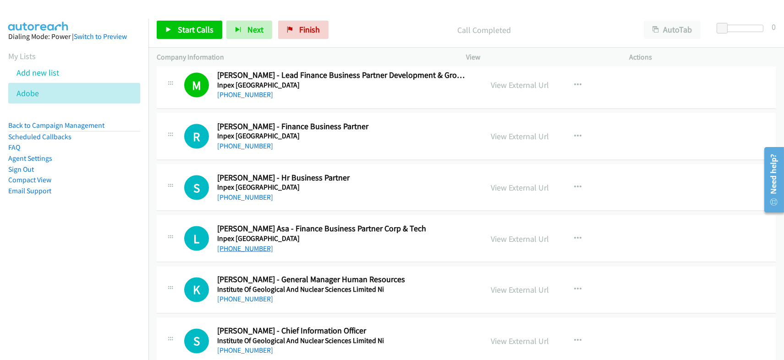
click at [242, 244] on link "[PHONE_NUMBER]" at bounding box center [245, 248] width 56 height 9
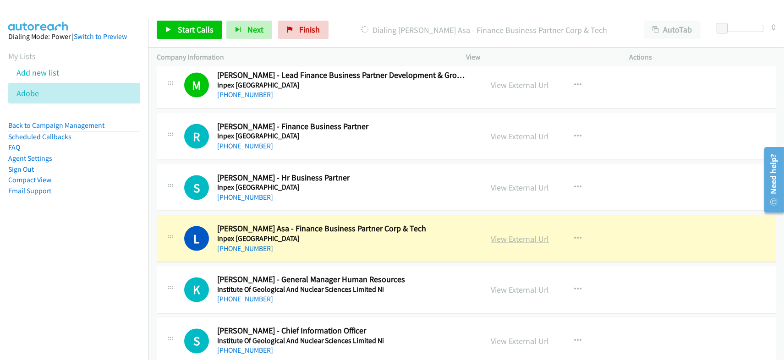
click at [508, 234] on link "View External Url" at bounding box center [520, 239] width 58 height 11
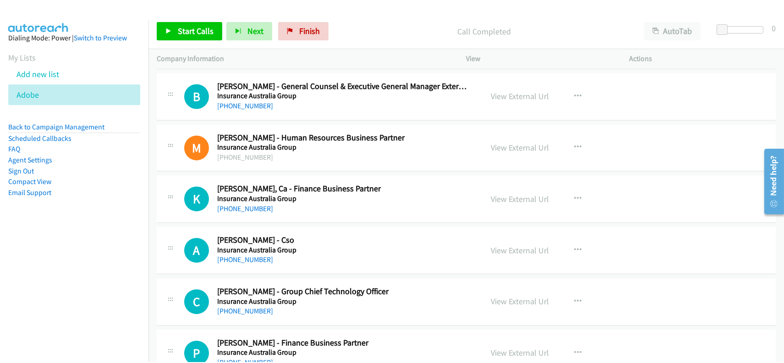
scroll to position [11000, 0]
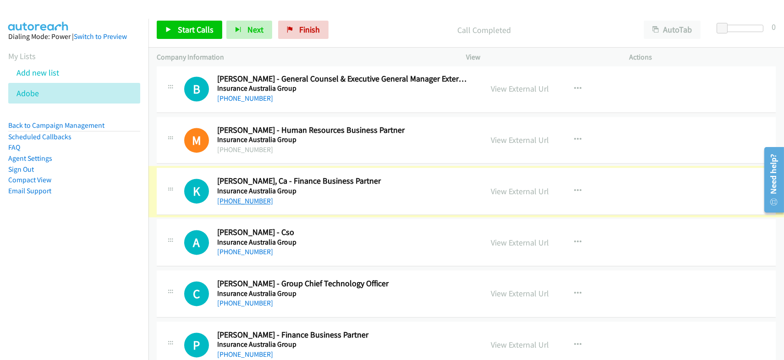
click at [237, 197] on link "[PHONE_NUMBER]" at bounding box center [245, 201] width 56 height 9
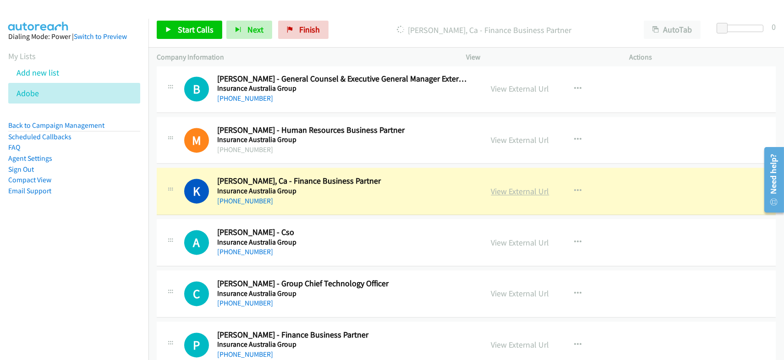
click at [495, 186] on link "View External Url" at bounding box center [520, 191] width 58 height 11
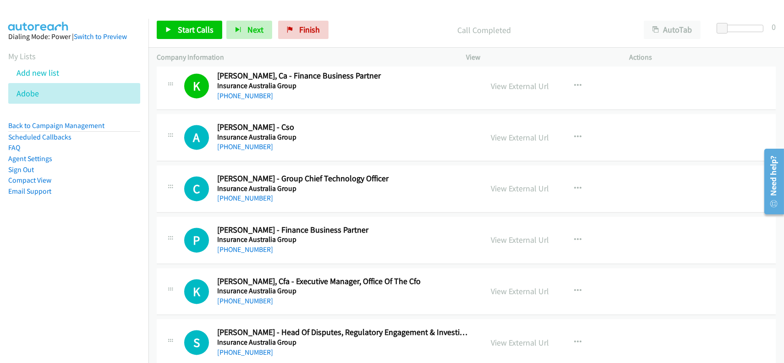
scroll to position [11122, 0]
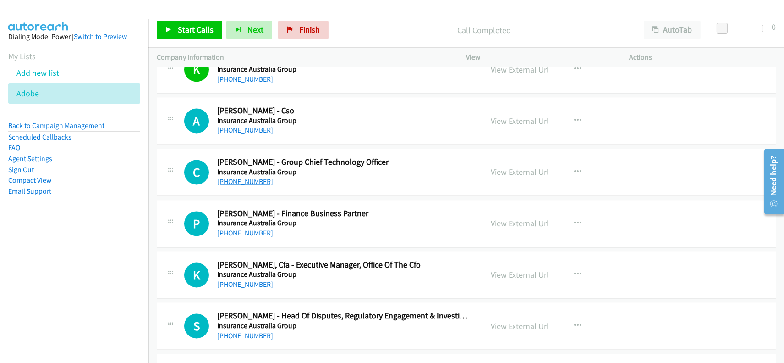
click at [240, 177] on link "[PHONE_NUMBER]" at bounding box center [245, 181] width 56 height 9
click at [259, 228] on link "[PHONE_NUMBER]" at bounding box center [245, 232] width 56 height 9
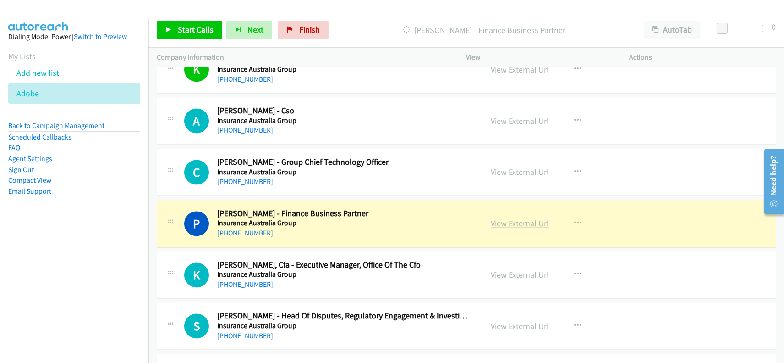
click at [495, 218] on link "View External Url" at bounding box center [520, 223] width 58 height 11
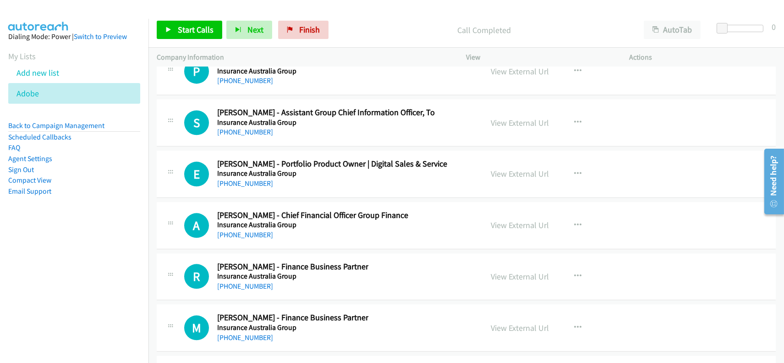
scroll to position [11489, 0]
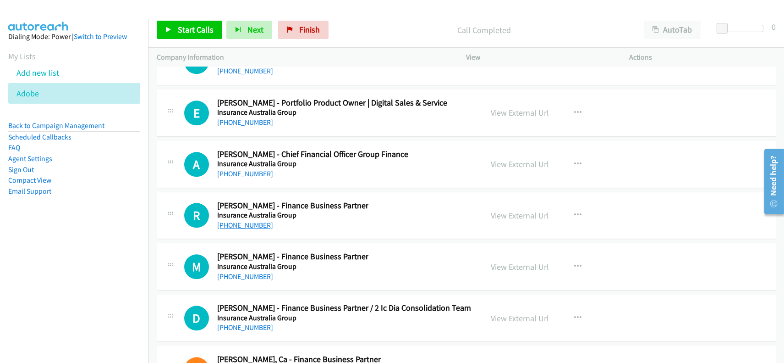
click at [241, 220] on link "[PHONE_NUMBER]" at bounding box center [245, 224] width 56 height 9
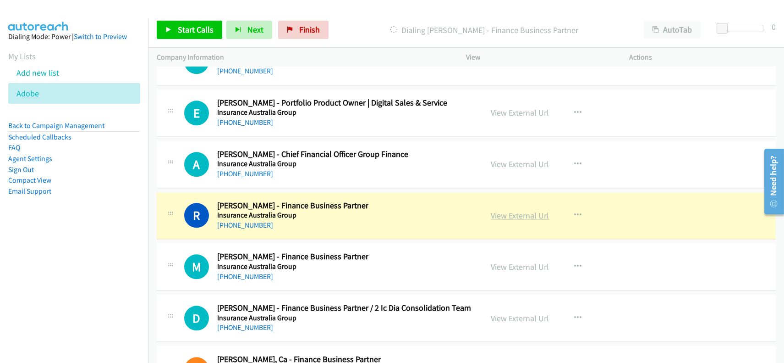
click at [523, 210] on link "View External Url" at bounding box center [520, 215] width 58 height 11
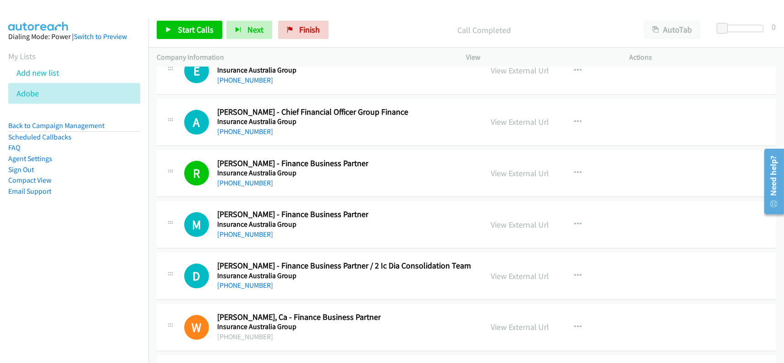
scroll to position [11550, 0]
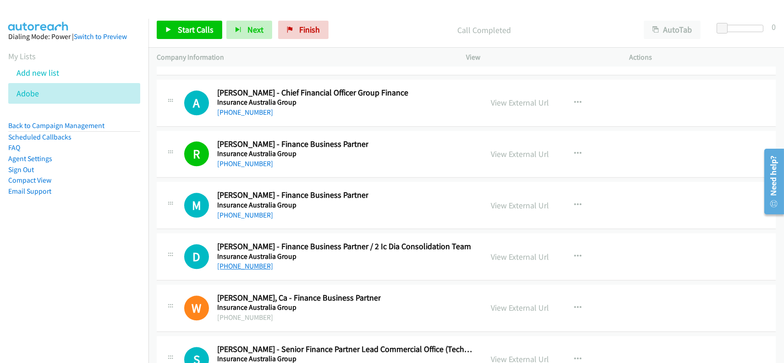
click at [238, 261] on link "[PHONE_NUMBER]" at bounding box center [245, 265] width 56 height 9
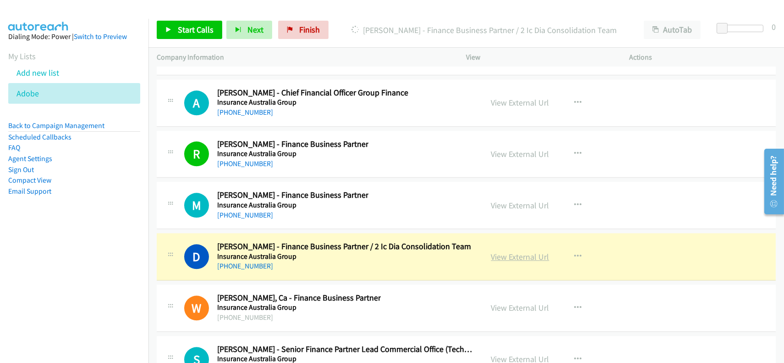
click at [531, 251] on link "View External Url" at bounding box center [520, 256] width 58 height 11
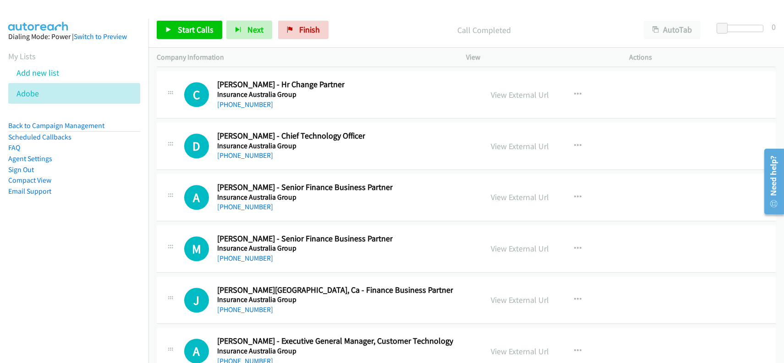
scroll to position [11978, 0]
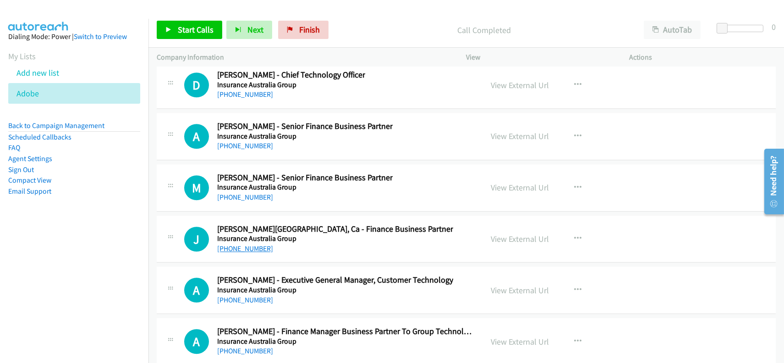
click at [238, 244] on link "[PHONE_NUMBER]" at bounding box center [245, 248] width 56 height 9
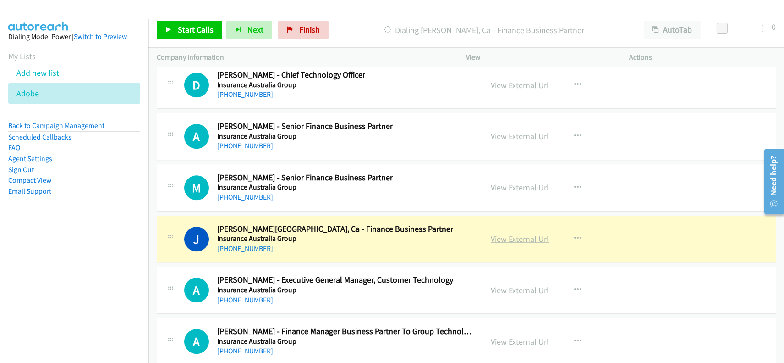
click at [505, 233] on link "View External Url" at bounding box center [520, 238] width 58 height 11
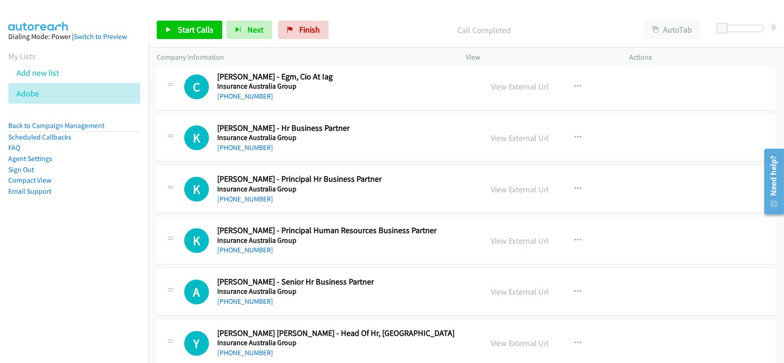
scroll to position [12406, 0]
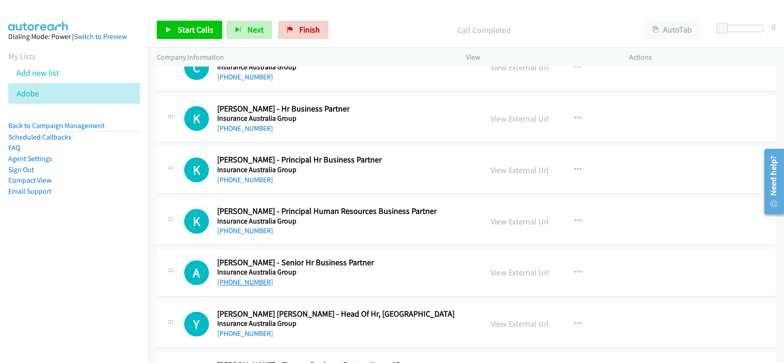
click at [235, 277] on link "[PHONE_NUMBER]" at bounding box center [245, 281] width 56 height 9
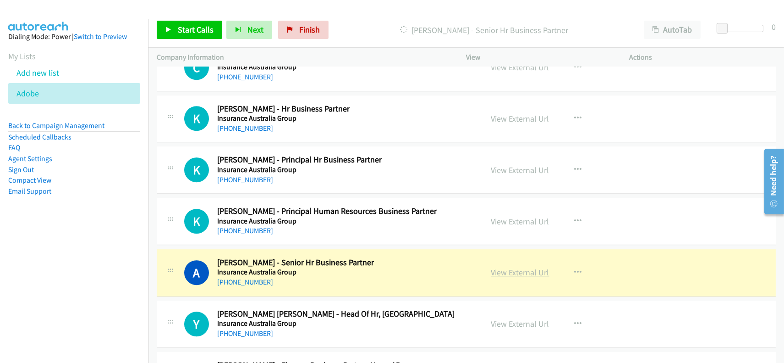
click at [504, 267] on link "View External Url" at bounding box center [520, 272] width 58 height 11
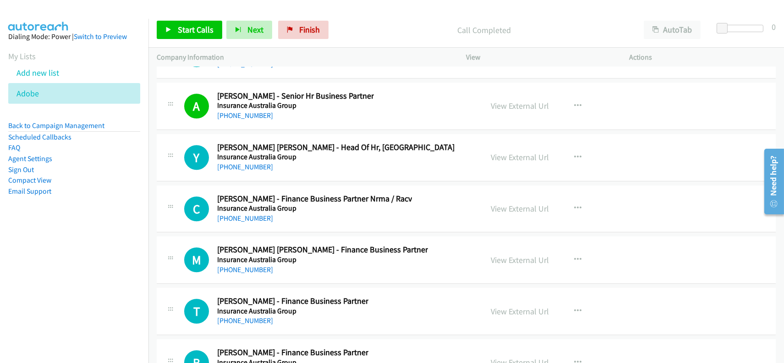
scroll to position [12589, 0]
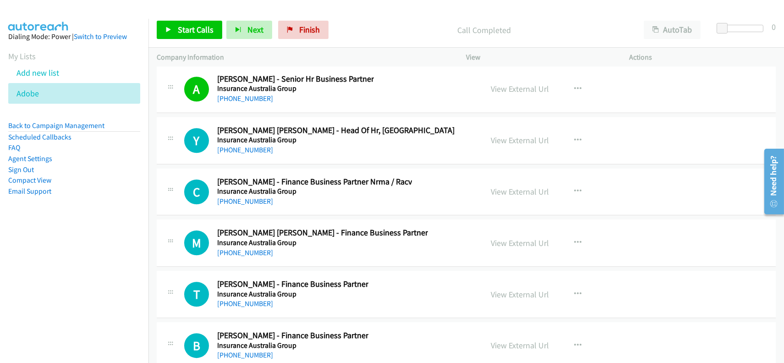
click at [228, 144] on div "[PHONE_NUMBER]" at bounding box center [335, 149] width 237 height 11
click at [230, 145] on link "[PHONE_NUMBER]" at bounding box center [245, 149] width 56 height 9
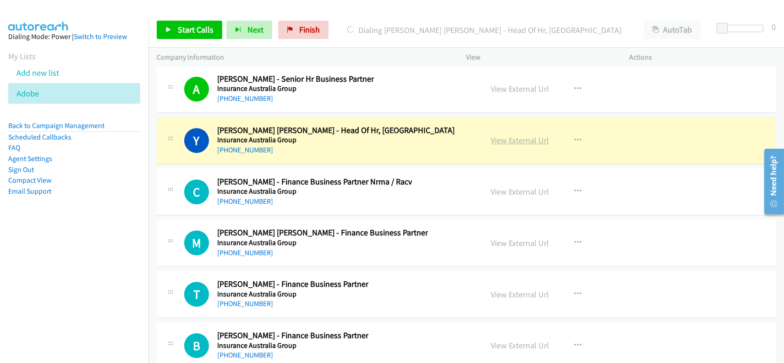
click at [514, 135] on link "View External Url" at bounding box center [520, 140] width 58 height 11
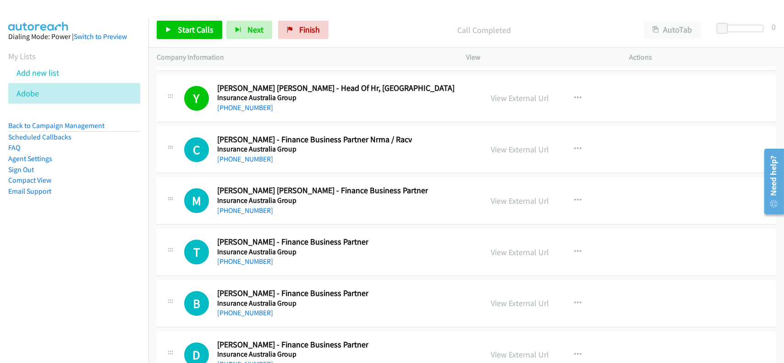
scroll to position [12650, 0]
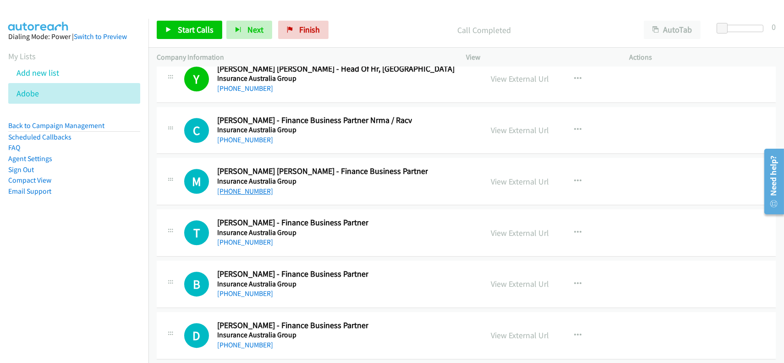
click at [242, 187] on link "[PHONE_NUMBER]" at bounding box center [245, 191] width 56 height 9
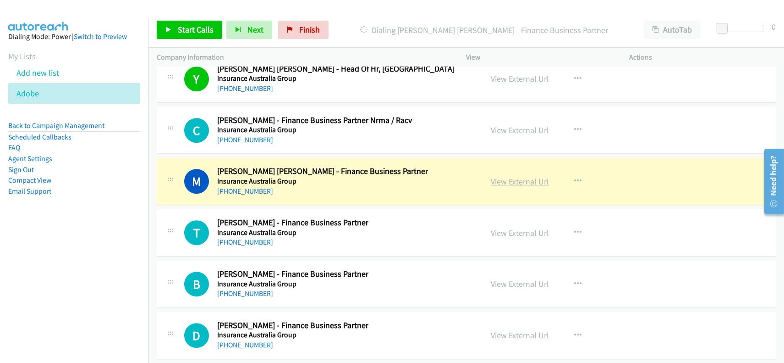
click at [506, 176] on link "View External Url" at bounding box center [520, 181] width 58 height 11
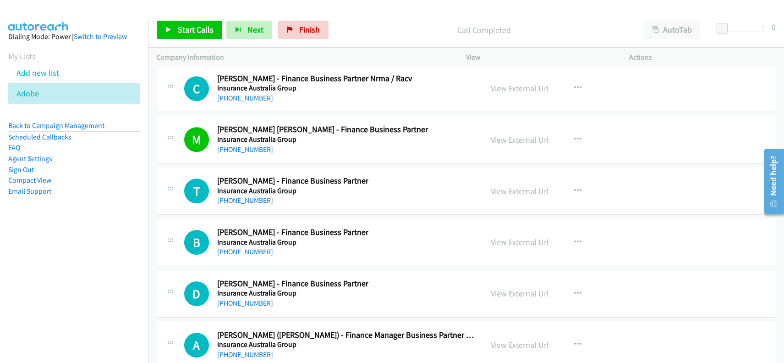
scroll to position [12711, 0]
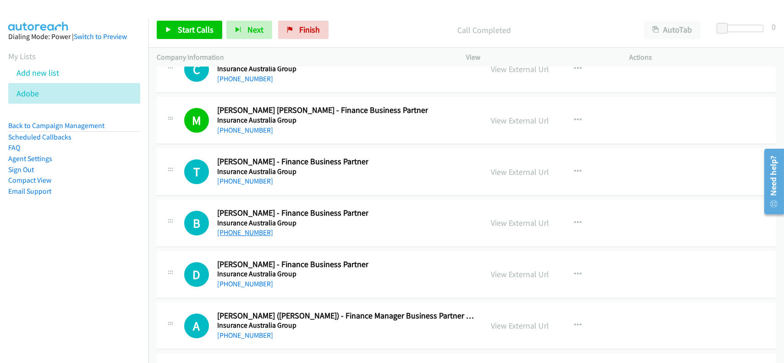
click at [238, 228] on link "[PHONE_NUMBER]" at bounding box center [245, 232] width 56 height 9
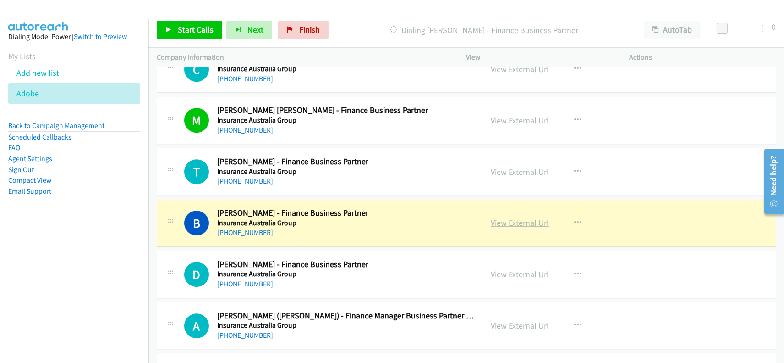
click at [509, 217] on link "View External Url" at bounding box center [520, 222] width 58 height 11
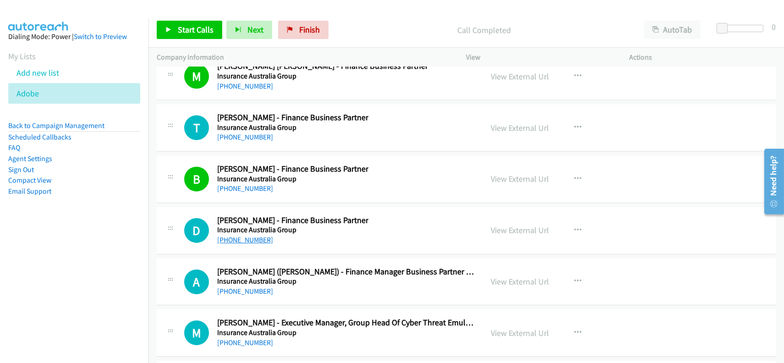
scroll to position [12772, 0]
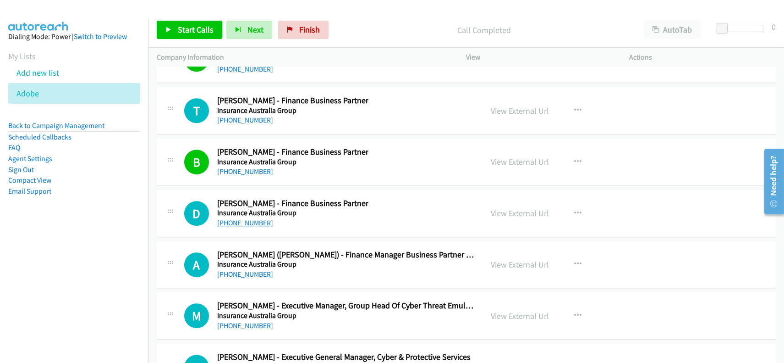
click at [241, 218] on link "[PHONE_NUMBER]" at bounding box center [245, 222] width 56 height 9
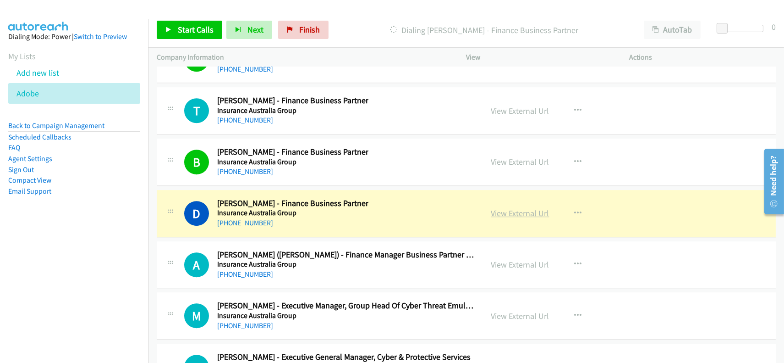
click at [521, 208] on link "View External Url" at bounding box center [520, 213] width 58 height 11
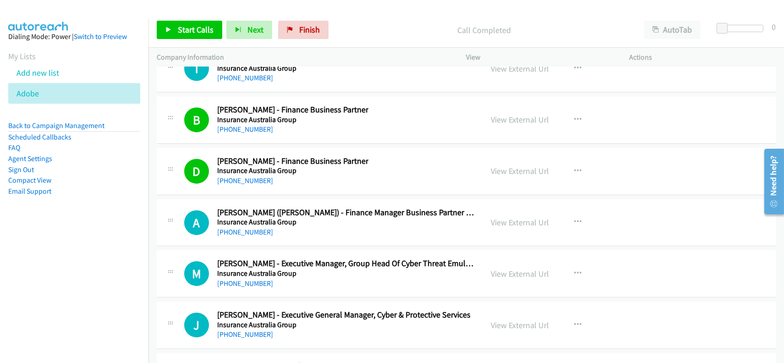
scroll to position [12834, 0]
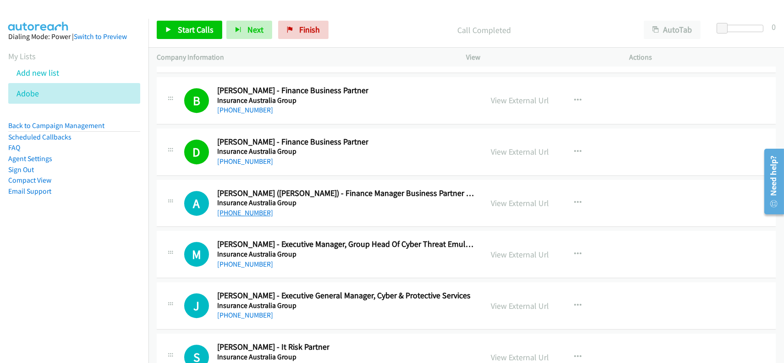
click at [231, 208] on link "[PHONE_NUMBER]" at bounding box center [245, 212] width 56 height 9
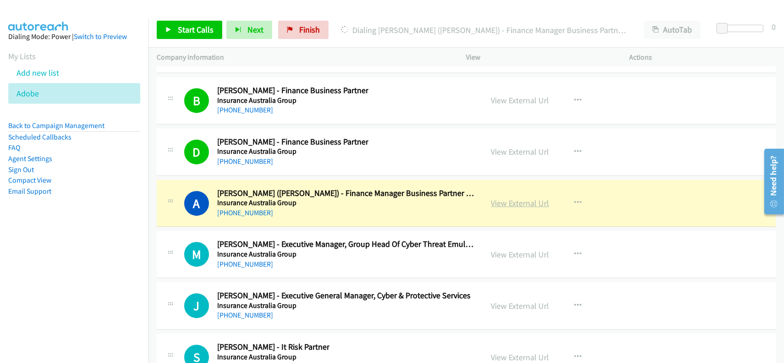
click at [501, 198] on link "View External Url" at bounding box center [520, 203] width 58 height 11
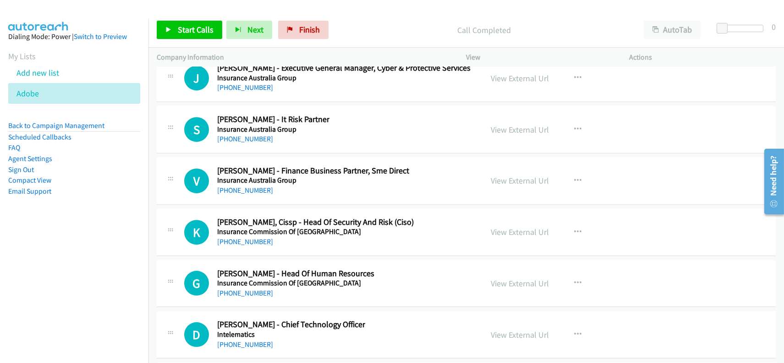
scroll to position [13078, 0]
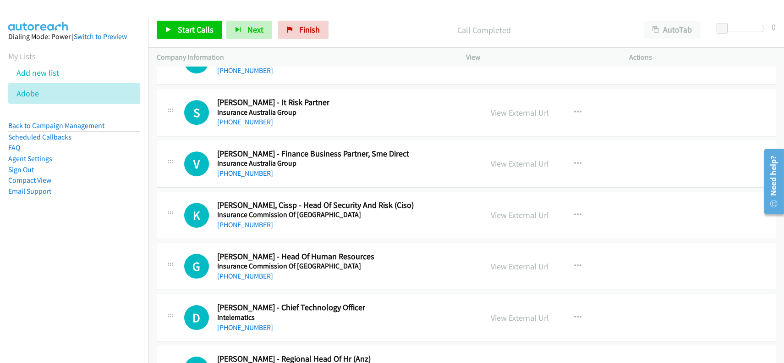
click at [242, 169] on div "V Callback Scheduled [PERSON_NAME] - Finance Business Partner, Sme Direct Insur…" at bounding box center [466, 163] width 619 height 47
click at [242, 168] on div "[PHONE_NUMBER]" at bounding box center [313, 173] width 192 height 11
click at [244, 169] on link "[PHONE_NUMBER]" at bounding box center [245, 173] width 56 height 9
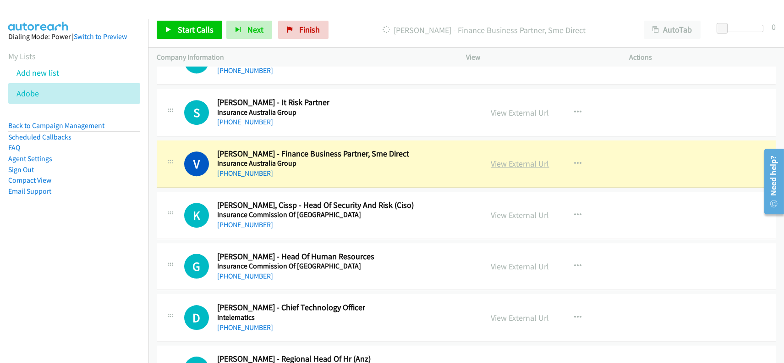
click at [496, 158] on link "View External Url" at bounding box center [520, 163] width 58 height 11
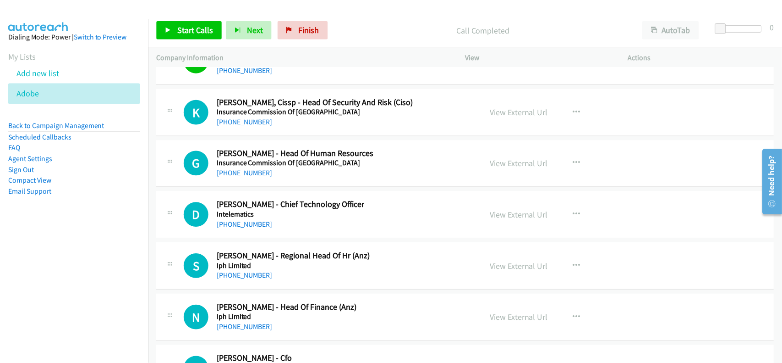
scroll to position [13200, 0]
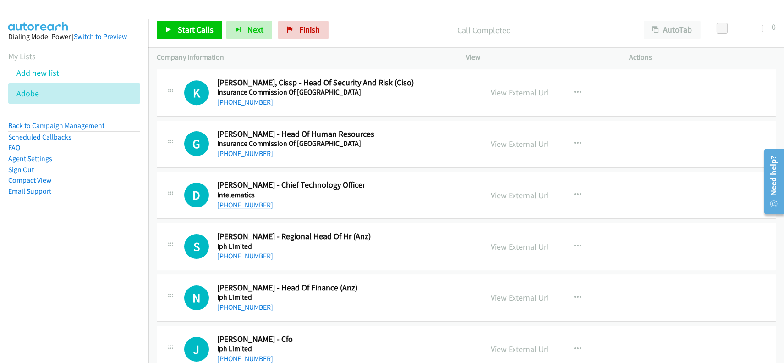
click at [249, 200] on link "[PHONE_NUMBER]" at bounding box center [245, 204] width 56 height 9
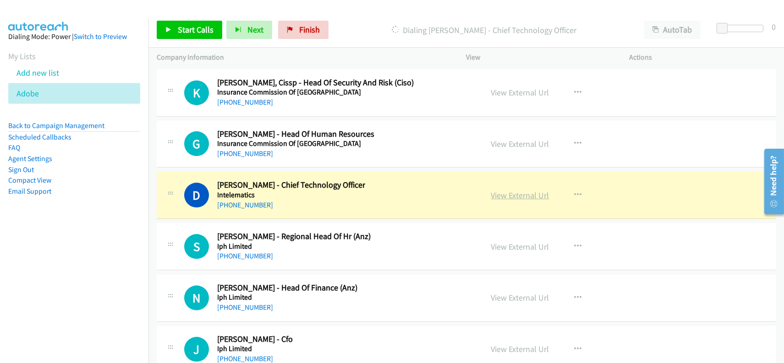
click at [520, 190] on link "View External Url" at bounding box center [520, 195] width 58 height 11
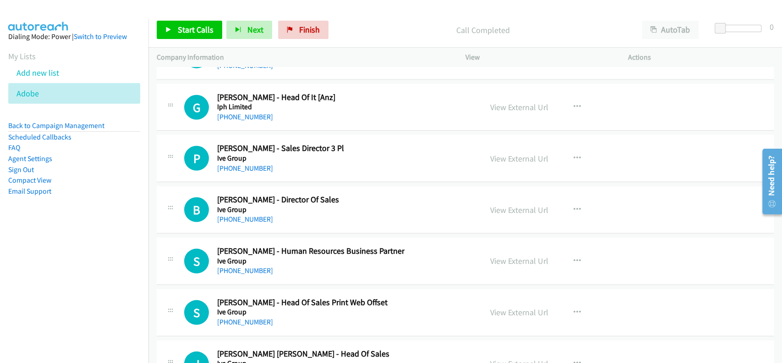
scroll to position [13567, 0]
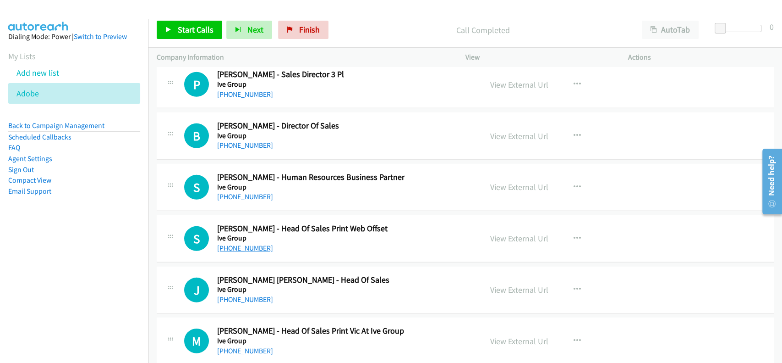
click at [252, 243] on link "[PHONE_NUMBER]" at bounding box center [245, 247] width 56 height 9
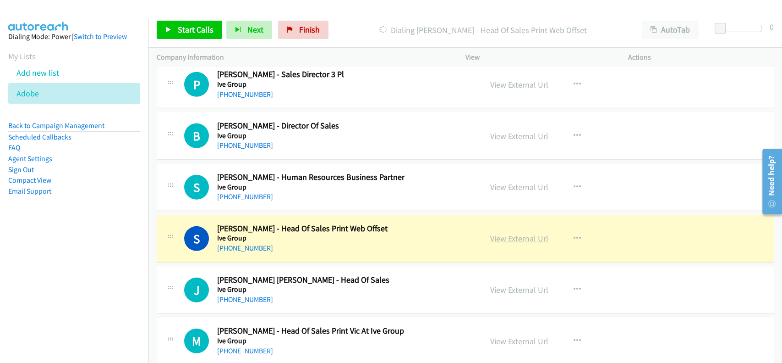
click at [515, 233] on link "View External Url" at bounding box center [519, 238] width 58 height 11
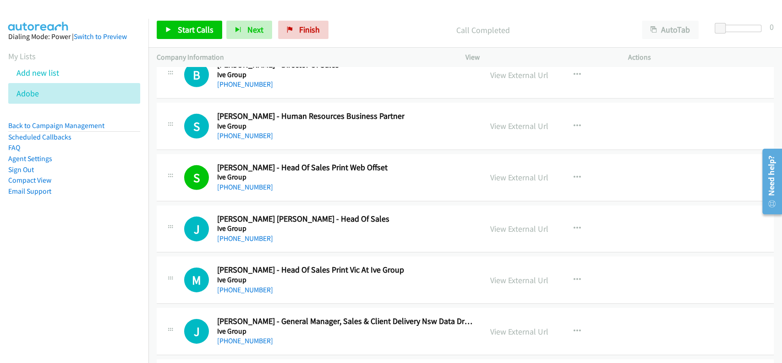
scroll to position [13689, 0]
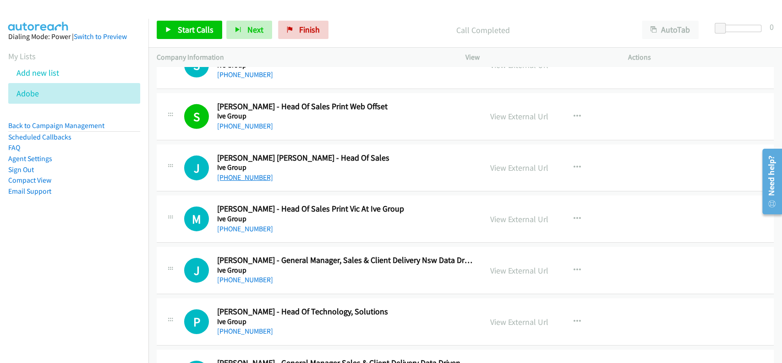
click at [248, 173] on link "[PHONE_NUMBER]" at bounding box center [245, 177] width 56 height 9
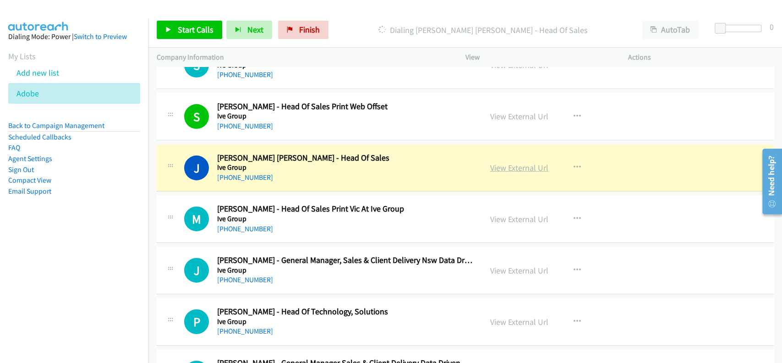
click at [498, 162] on link "View External Url" at bounding box center [519, 167] width 58 height 11
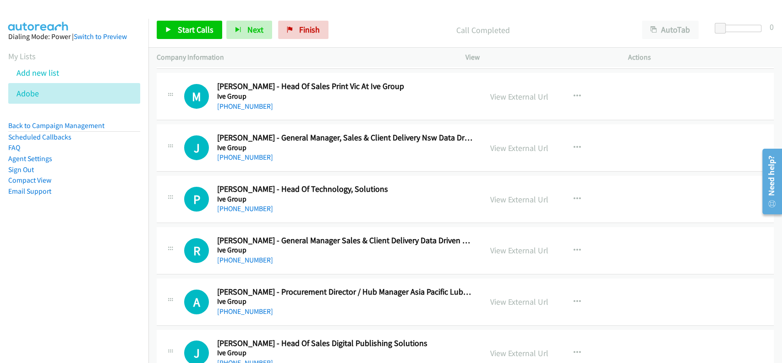
scroll to position [13872, 0]
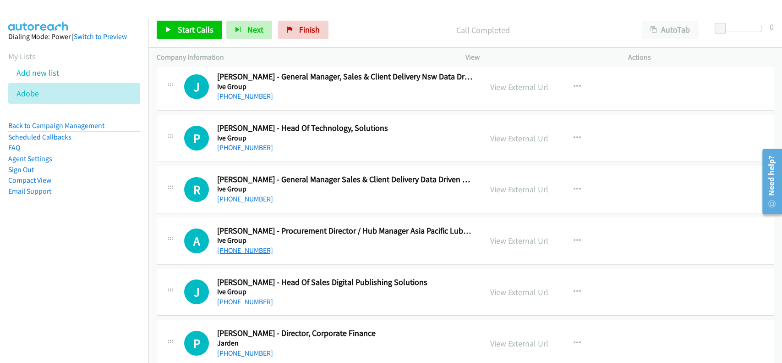
click at [242, 246] on link "[PHONE_NUMBER]" at bounding box center [245, 250] width 56 height 9
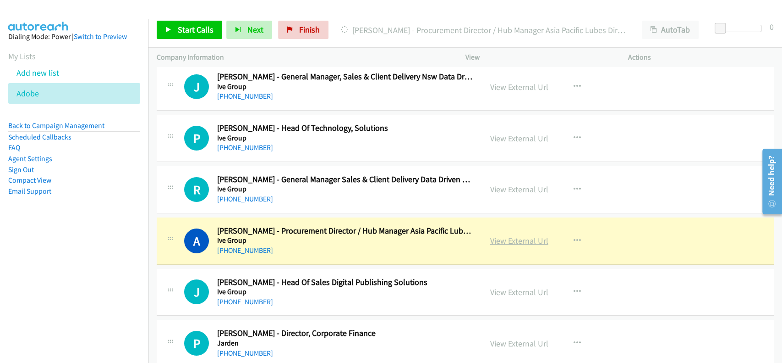
click at [510, 235] on link "View External Url" at bounding box center [519, 240] width 58 height 11
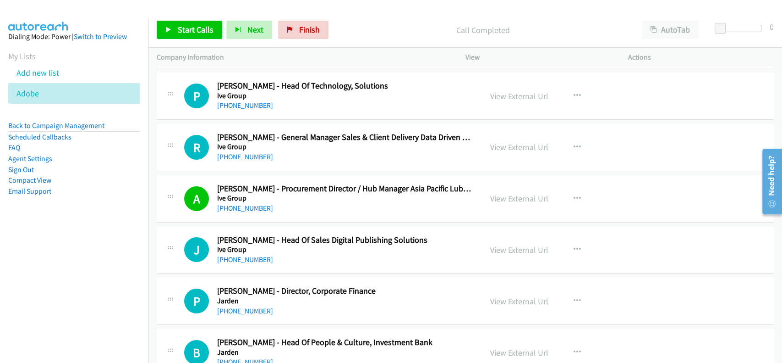
scroll to position [13934, 0]
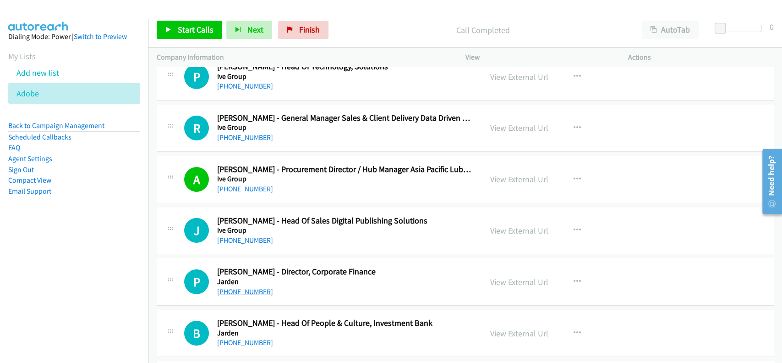
click at [238, 287] on link "[PHONE_NUMBER]" at bounding box center [245, 291] width 56 height 9
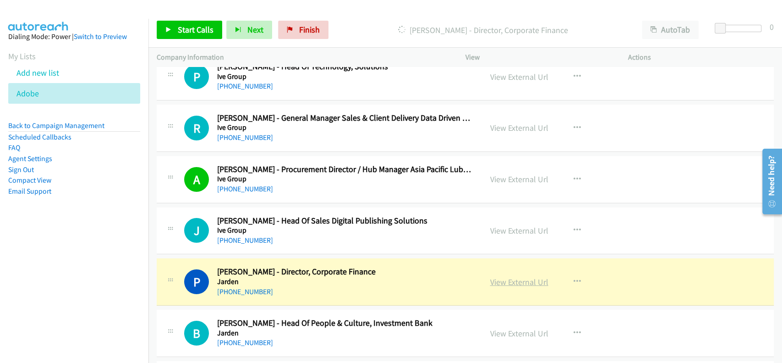
click at [518, 276] on link "View External Url" at bounding box center [519, 281] width 58 height 11
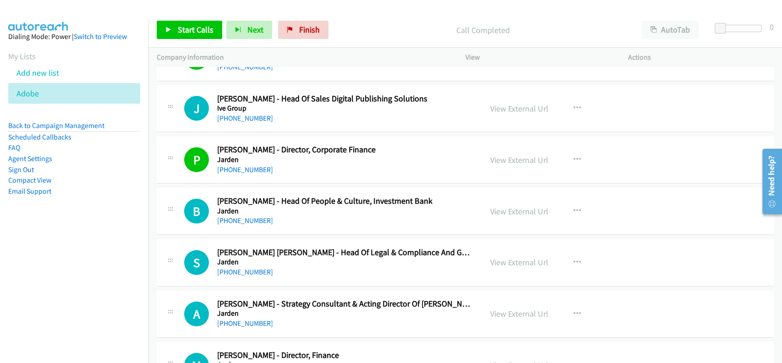
scroll to position [14117, 0]
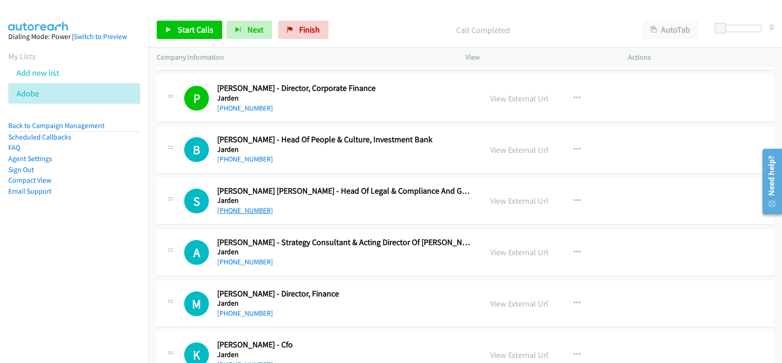
click at [237, 206] on link "[PHONE_NUMBER]" at bounding box center [245, 210] width 56 height 9
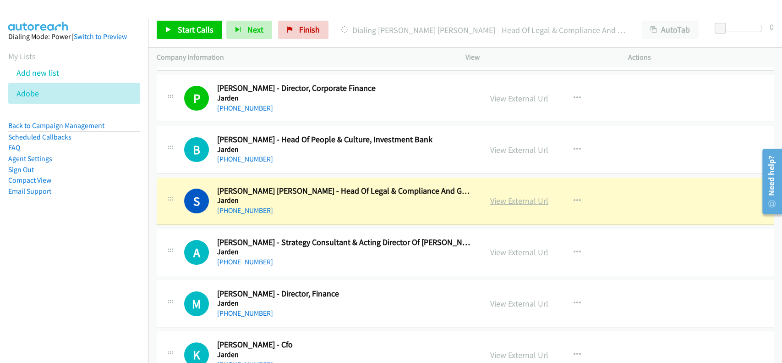
click at [520, 195] on link "View External Url" at bounding box center [519, 200] width 58 height 11
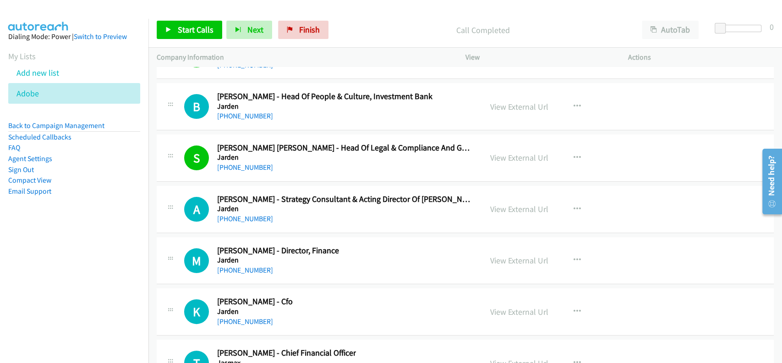
scroll to position [14178, 0]
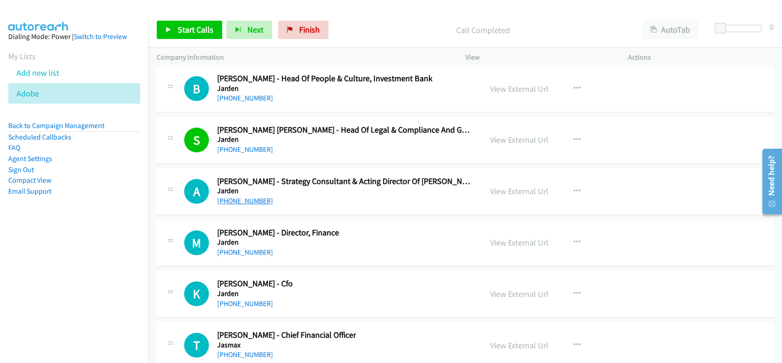
click at [243, 196] on link "[PHONE_NUMBER]" at bounding box center [245, 200] width 56 height 9
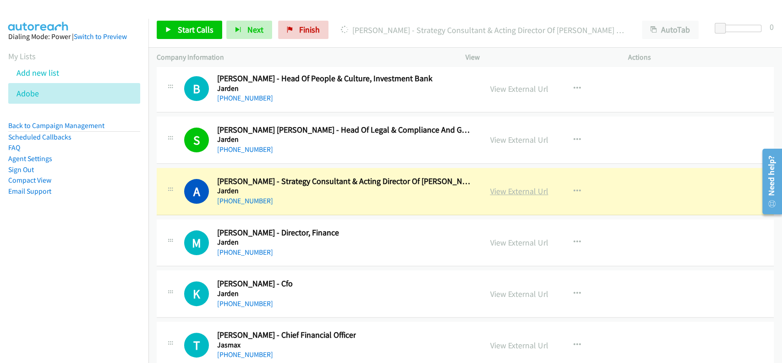
click at [537, 186] on link "View External Url" at bounding box center [519, 191] width 58 height 11
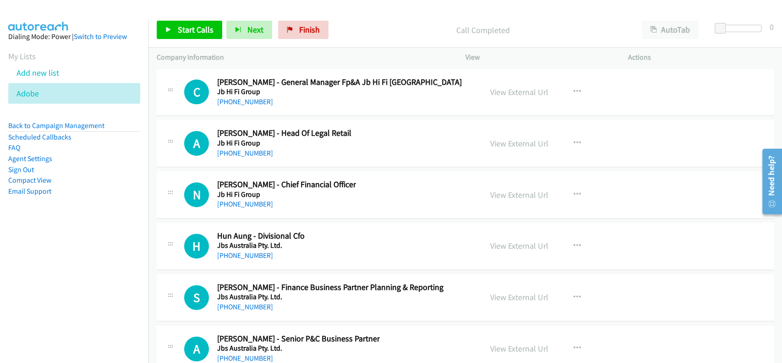
scroll to position [14911, 0]
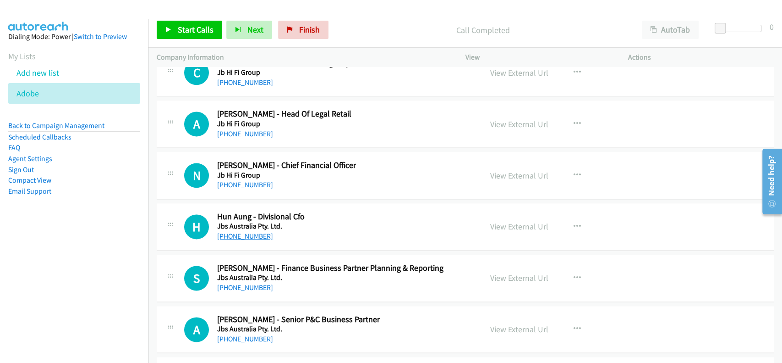
click at [240, 231] on link "[PHONE_NUMBER]" at bounding box center [245, 235] width 56 height 9
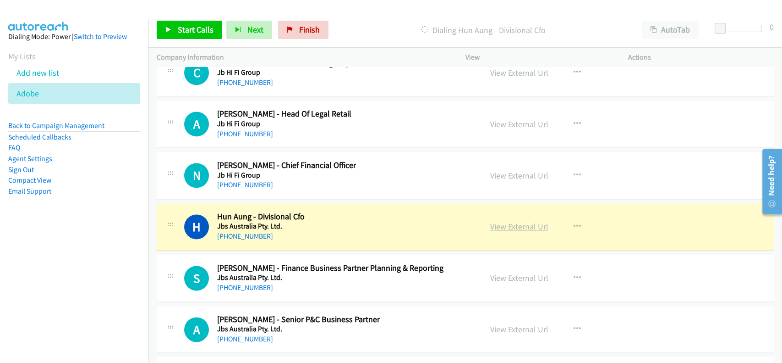
click at [505, 221] on link "View External Url" at bounding box center [519, 226] width 58 height 11
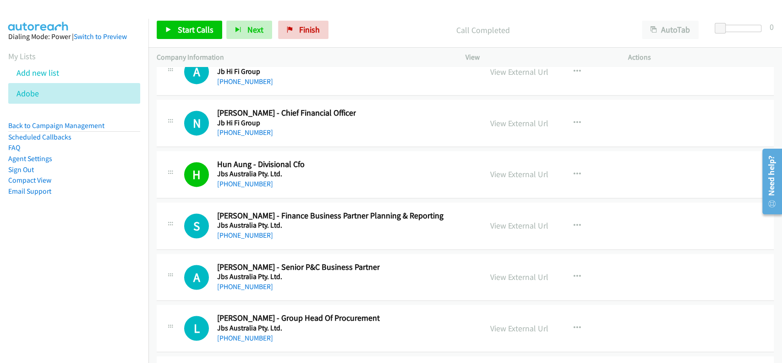
scroll to position [14972, 0]
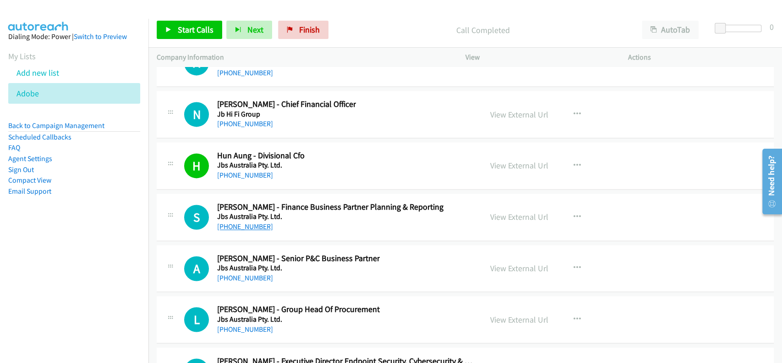
click at [246, 222] on link "[PHONE_NUMBER]" at bounding box center [245, 226] width 56 height 9
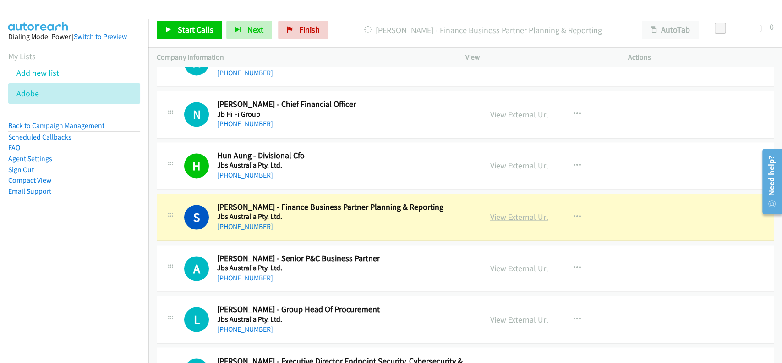
click at [504, 211] on link "View External Url" at bounding box center [519, 216] width 58 height 11
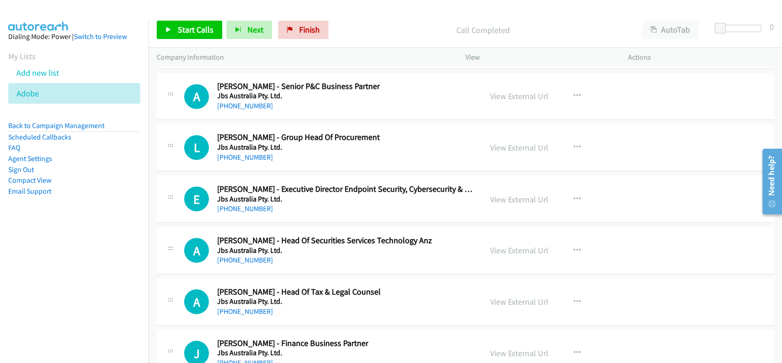
scroll to position [15156, 0]
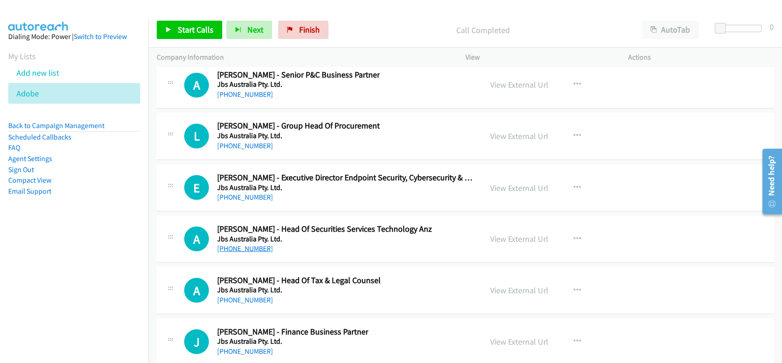
click at [242, 243] on link "[PHONE_NUMBER]" at bounding box center [245, 247] width 56 height 9
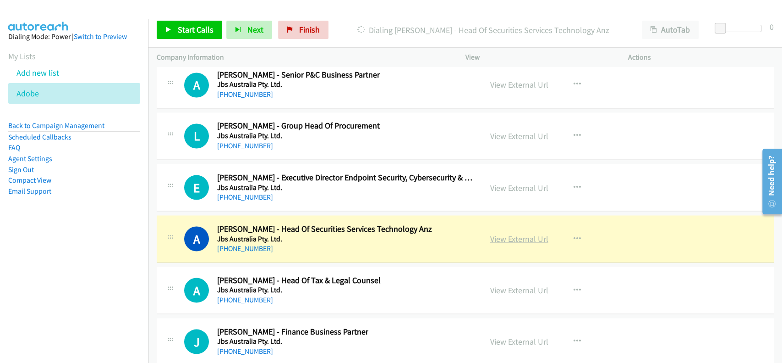
click at [524, 233] on link "View External Url" at bounding box center [519, 238] width 58 height 11
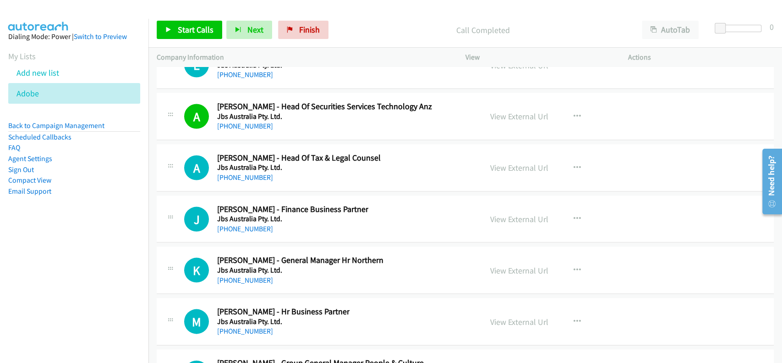
scroll to position [15339, 0]
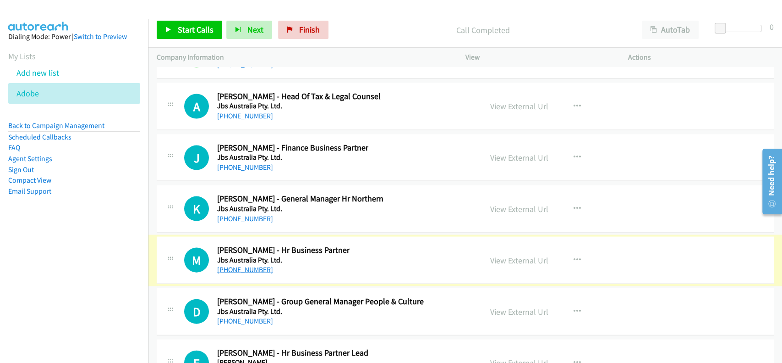
click at [229, 265] on link "[PHONE_NUMBER]" at bounding box center [245, 269] width 56 height 9
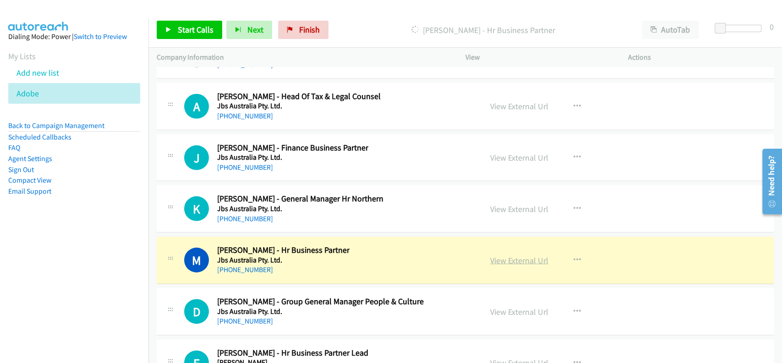
click at [523, 255] on link "View External Url" at bounding box center [519, 260] width 58 height 11
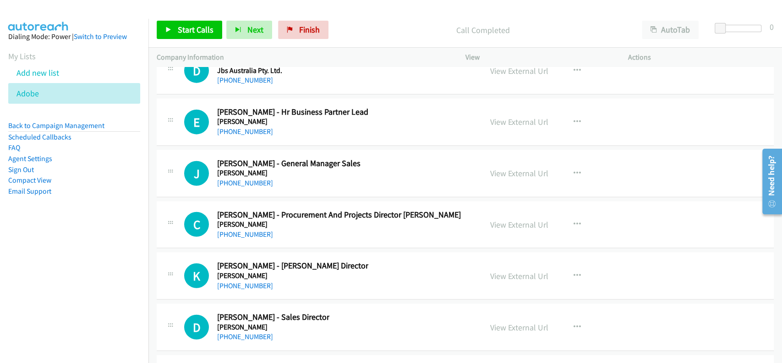
scroll to position [15584, 0]
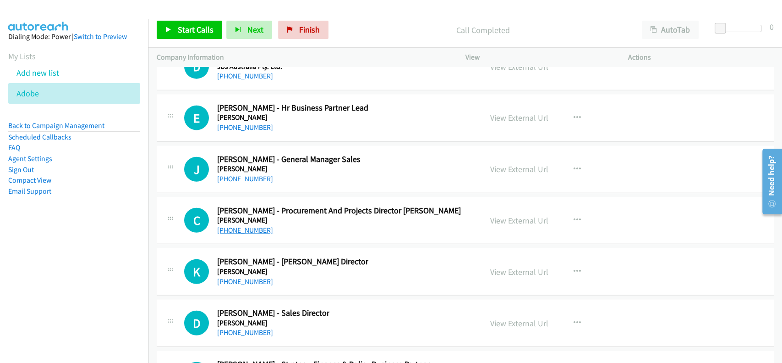
click at [238, 226] on link "[PHONE_NUMBER]" at bounding box center [245, 230] width 56 height 9
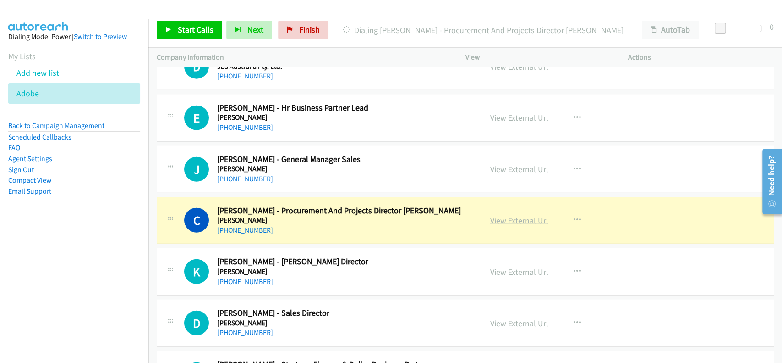
click at [508, 215] on link "View External Url" at bounding box center [519, 220] width 58 height 11
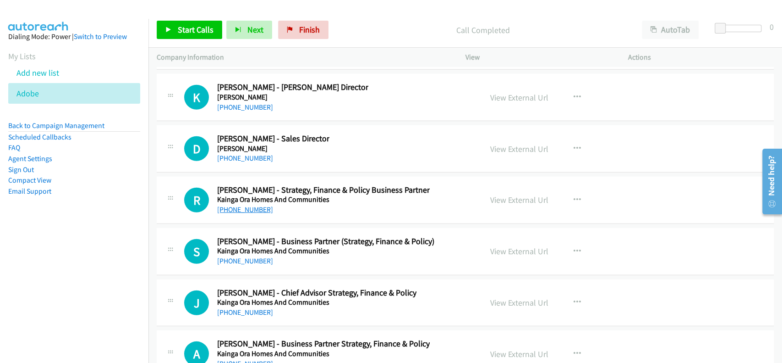
scroll to position [15767, 0]
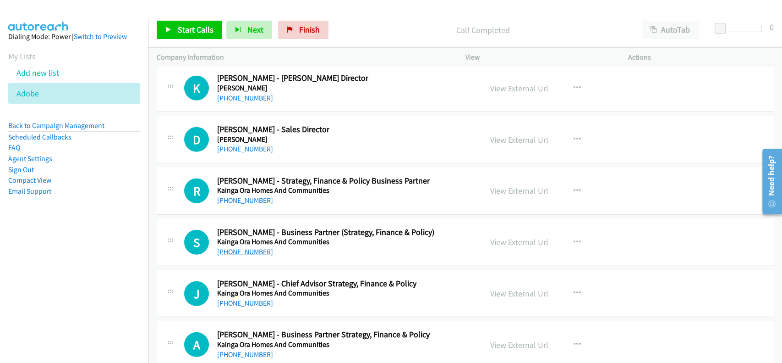
click at [230, 247] on link "[PHONE_NUMBER]" at bounding box center [245, 251] width 56 height 9
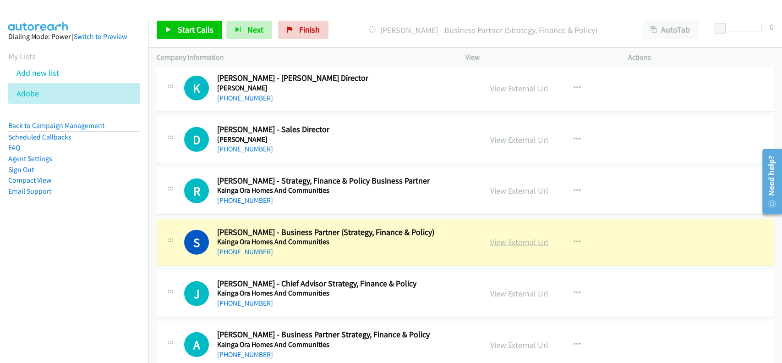
click at [490, 237] on link "View External Url" at bounding box center [519, 242] width 58 height 11
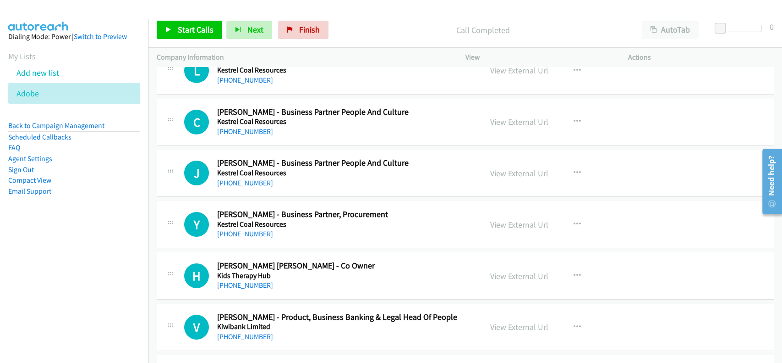
scroll to position [16232, 0]
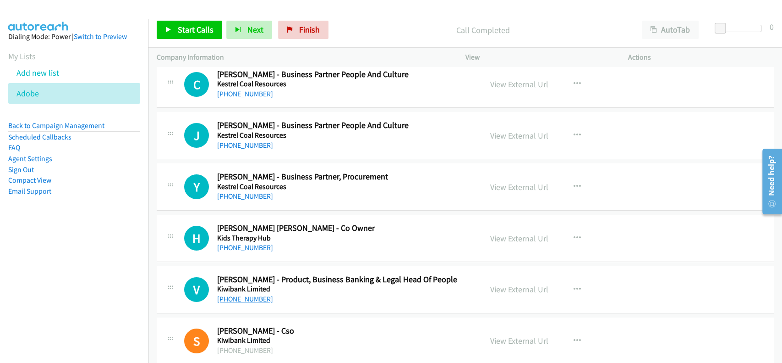
click at [241, 294] on link "[PHONE_NUMBER]" at bounding box center [245, 298] width 56 height 9
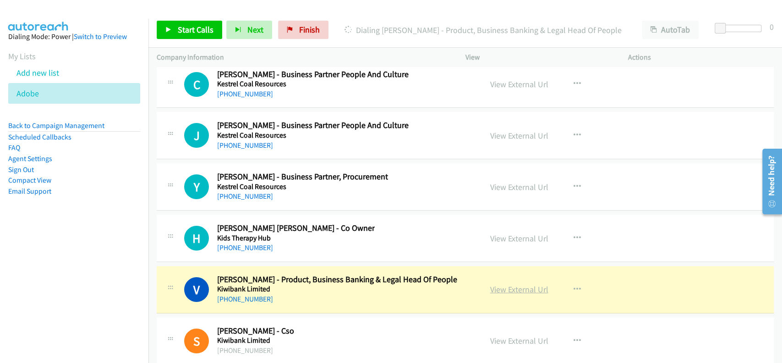
click at [503, 284] on link "View External Url" at bounding box center [519, 289] width 58 height 11
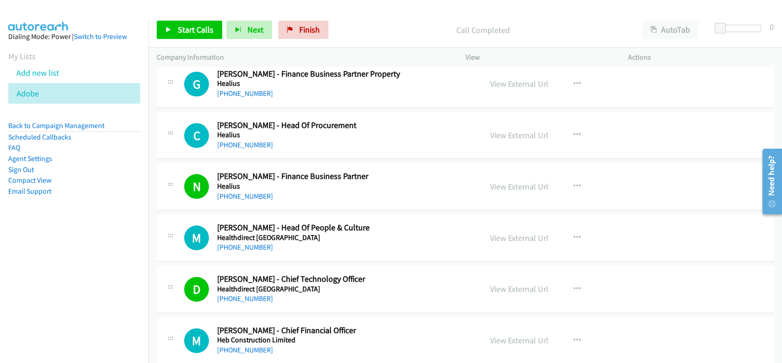
scroll to position [0, 0]
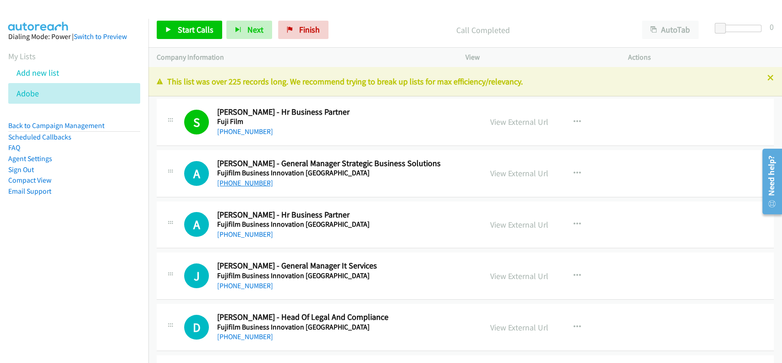
click at [248, 185] on link "[PHONE_NUMBER]" at bounding box center [245, 182] width 56 height 9
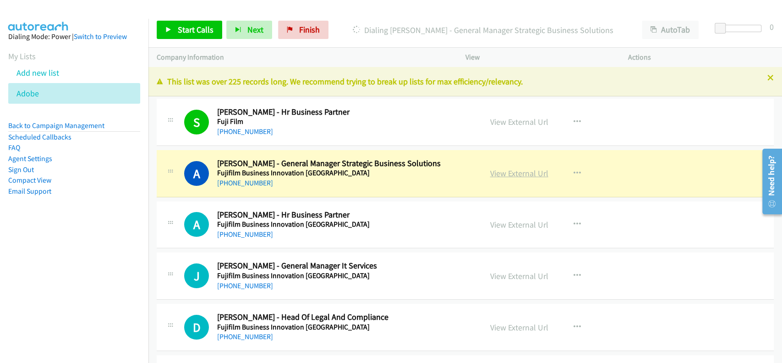
click at [501, 171] on link "View External Url" at bounding box center [519, 173] width 58 height 11
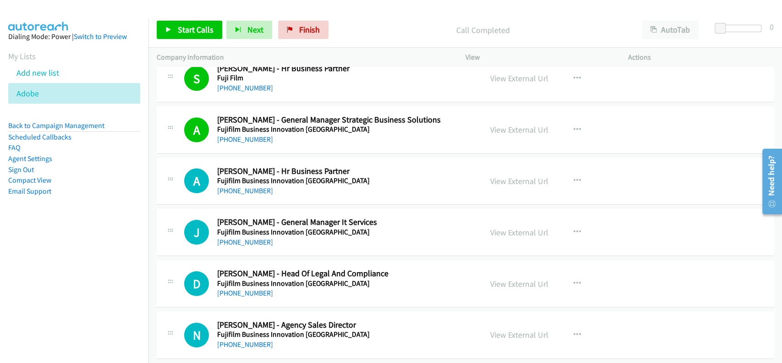
scroll to position [61, 0]
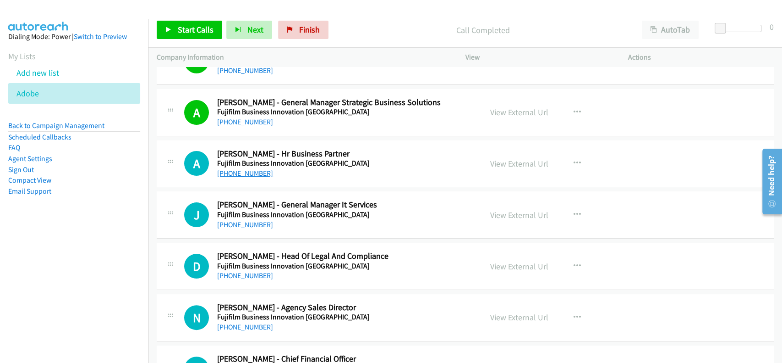
click at [248, 171] on link "[PHONE_NUMBER]" at bounding box center [245, 173] width 56 height 9
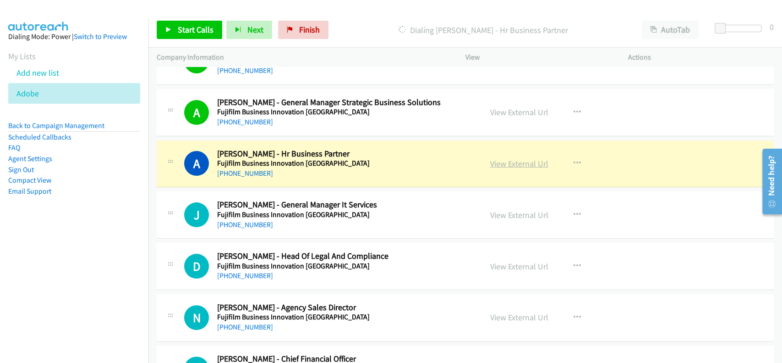
click at [530, 164] on link "View External Url" at bounding box center [519, 163] width 58 height 11
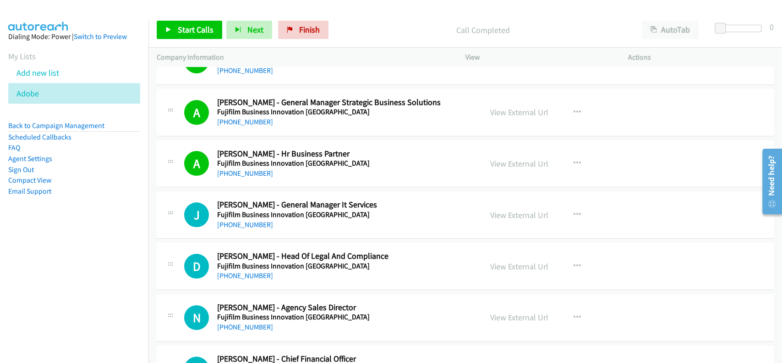
scroll to position [122, 0]
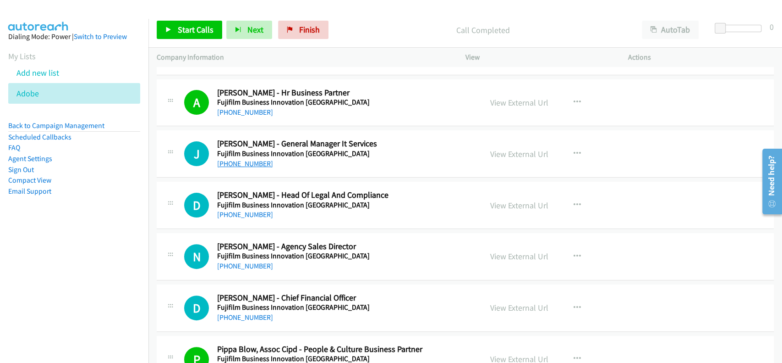
click at [252, 162] on link "[PHONE_NUMBER]" at bounding box center [245, 163] width 56 height 9
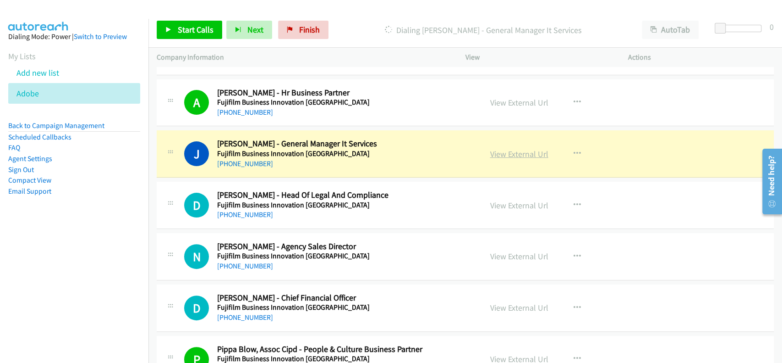
click at [507, 154] on link "View External Url" at bounding box center [519, 154] width 58 height 11
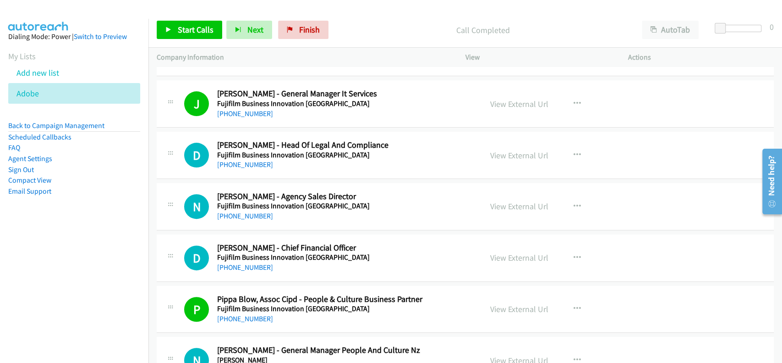
scroll to position [183, 0]
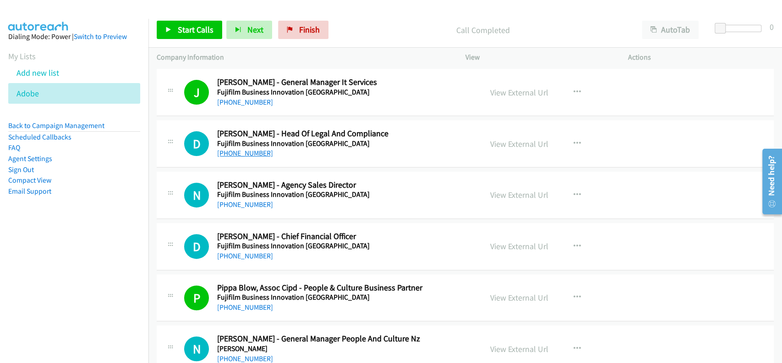
click at [241, 153] on link "[PHONE_NUMBER]" at bounding box center [245, 153] width 56 height 9
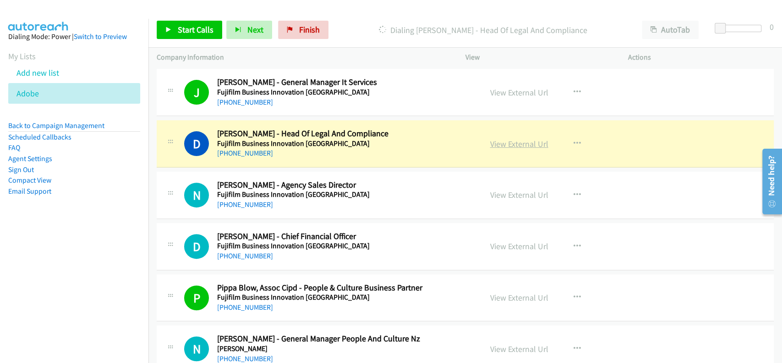
click at [537, 141] on link "View External Url" at bounding box center [519, 143] width 58 height 11
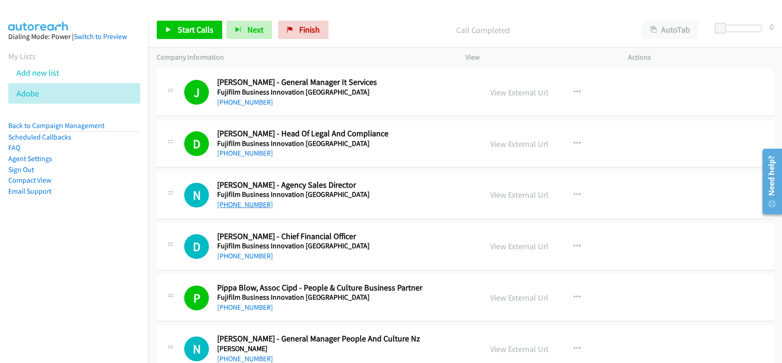
click at [243, 200] on link "[PHONE_NUMBER]" at bounding box center [245, 204] width 56 height 9
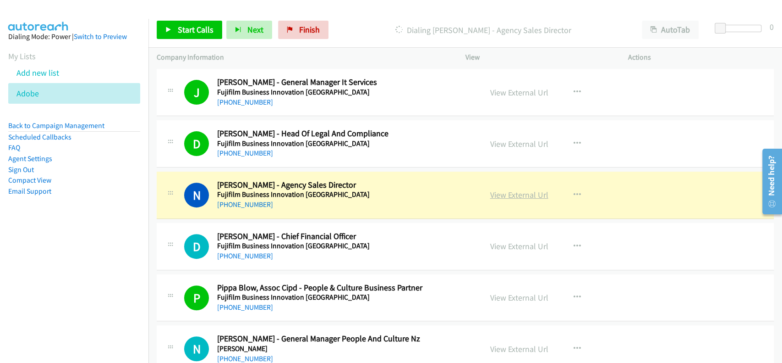
click at [497, 191] on link "View External Url" at bounding box center [519, 194] width 58 height 11
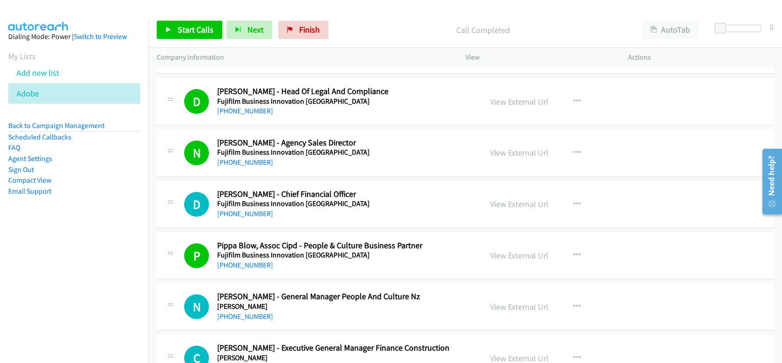
scroll to position [244, 0]
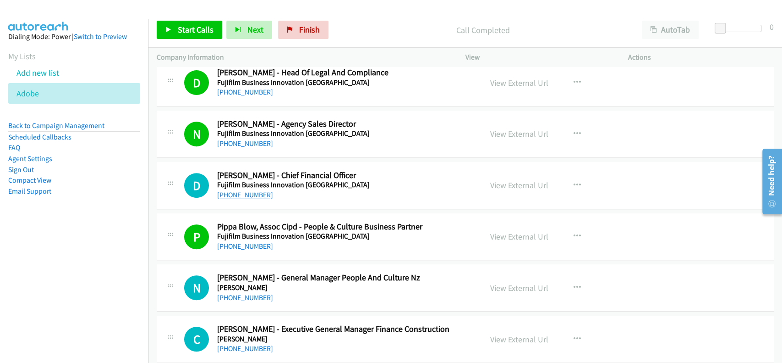
click at [244, 194] on link "[PHONE_NUMBER]" at bounding box center [245, 194] width 56 height 9
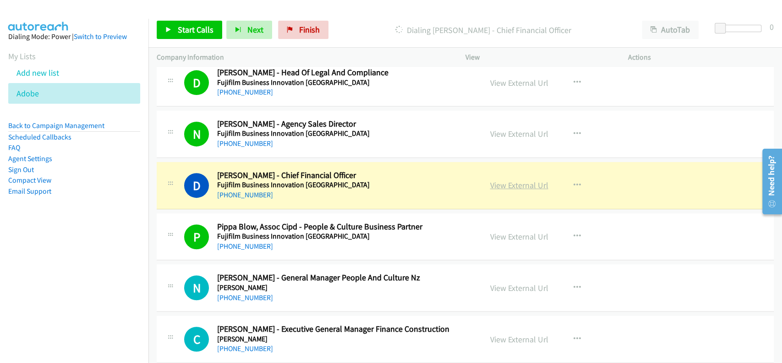
click at [508, 182] on link "View External Url" at bounding box center [519, 185] width 58 height 11
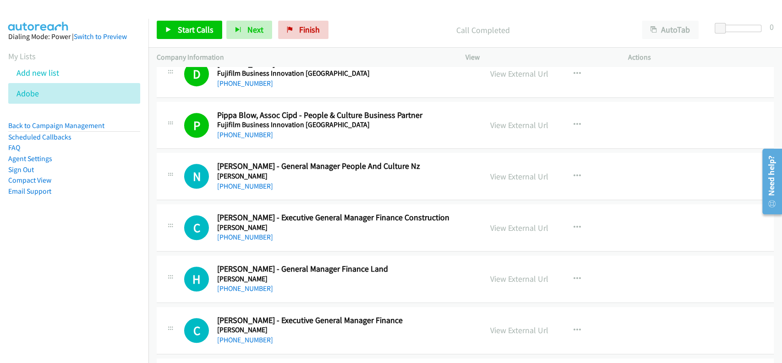
scroll to position [367, 0]
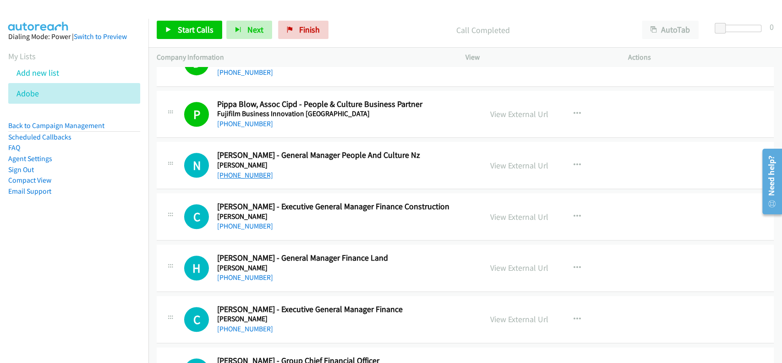
click at [234, 171] on link "[PHONE_NUMBER]" at bounding box center [245, 175] width 56 height 9
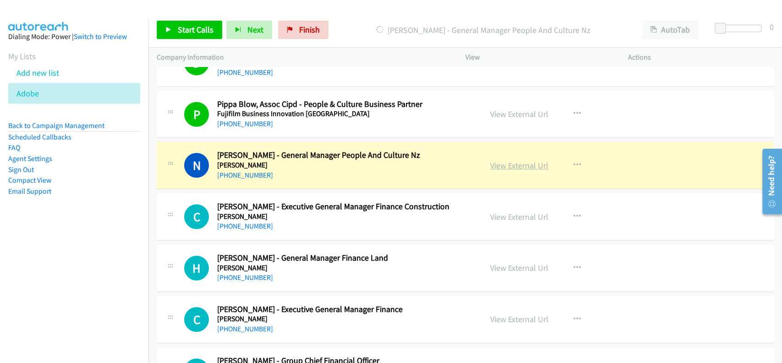
click at [490, 162] on link "View External Url" at bounding box center [519, 165] width 58 height 11
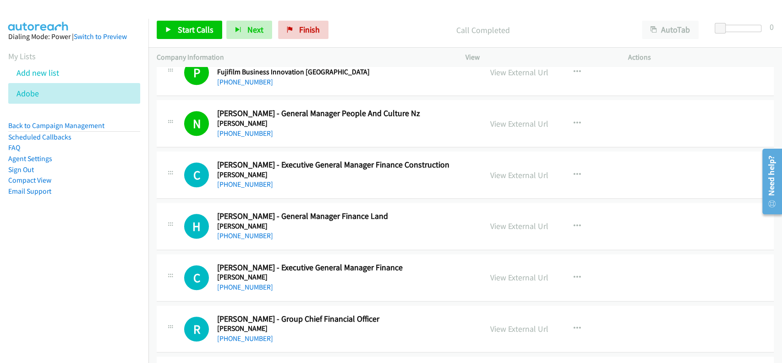
scroll to position [428, 0]
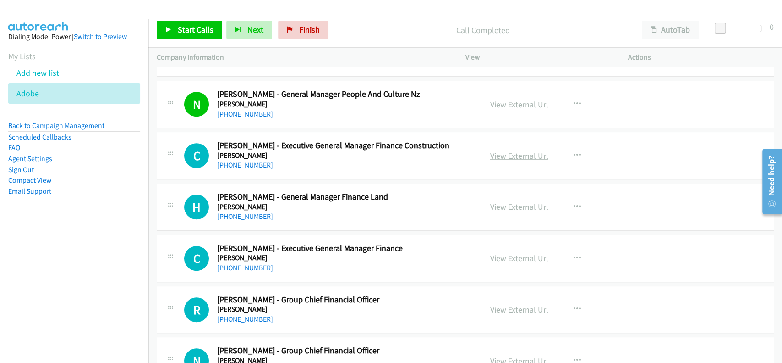
click at [506, 153] on link "View External Url" at bounding box center [519, 155] width 58 height 11
click at [229, 171] on div "C Callback Scheduled [PERSON_NAME] - Executive General Manager Finance Construc…" at bounding box center [465, 155] width 617 height 47
click at [238, 165] on link "[PHONE_NUMBER]" at bounding box center [245, 164] width 56 height 9
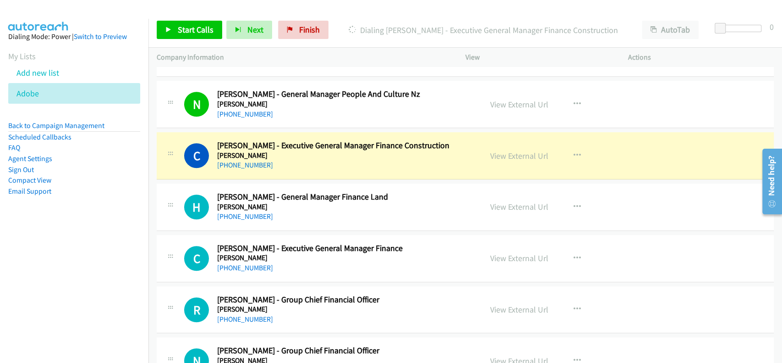
scroll to position [489, 0]
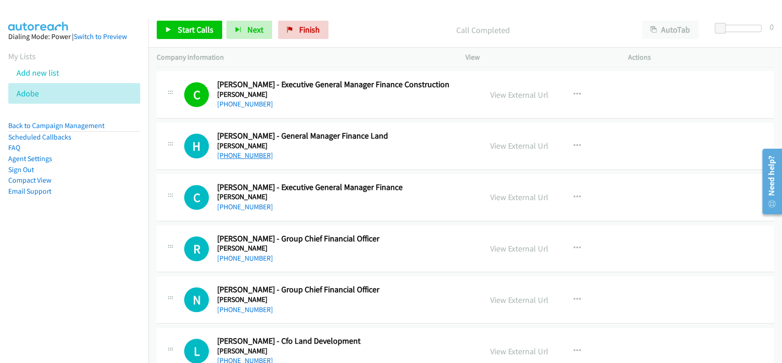
click at [255, 157] on link "[PHONE_NUMBER]" at bounding box center [245, 155] width 56 height 9
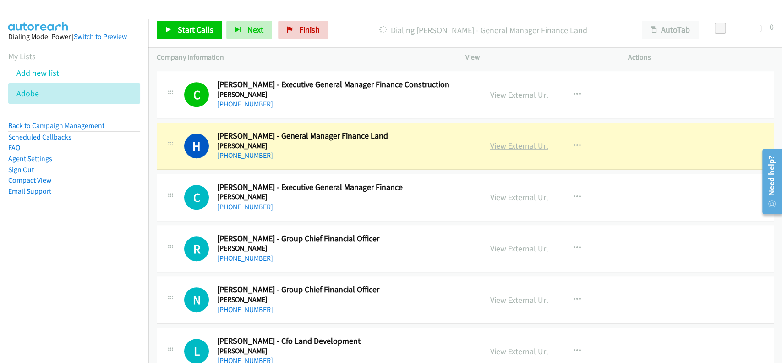
click at [498, 145] on link "View External Url" at bounding box center [519, 145] width 58 height 11
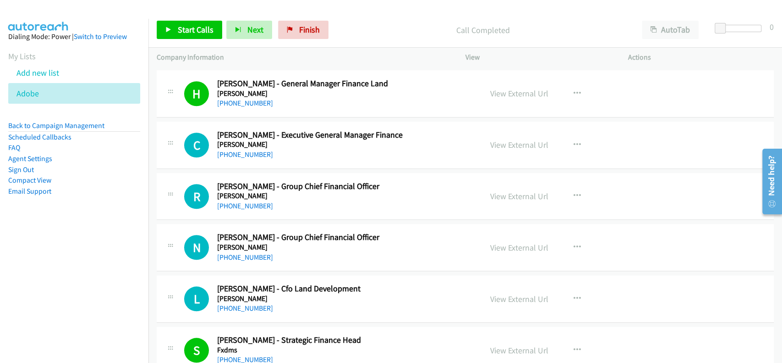
scroll to position [550, 0]
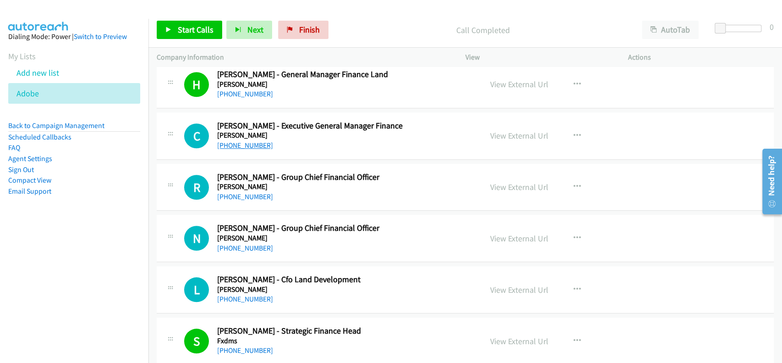
click at [246, 142] on link "[PHONE_NUMBER]" at bounding box center [245, 145] width 56 height 9
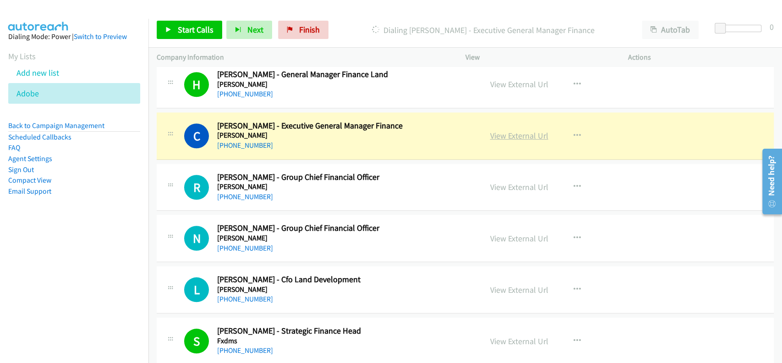
click at [512, 131] on link "View External Url" at bounding box center [519, 135] width 58 height 11
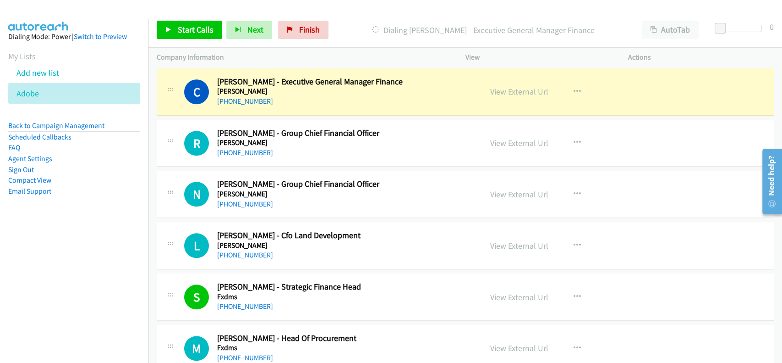
scroll to position [587, 0]
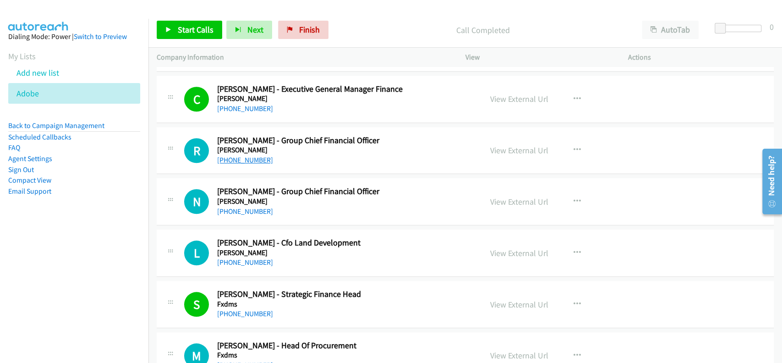
click at [235, 157] on link "[PHONE_NUMBER]" at bounding box center [245, 159] width 56 height 9
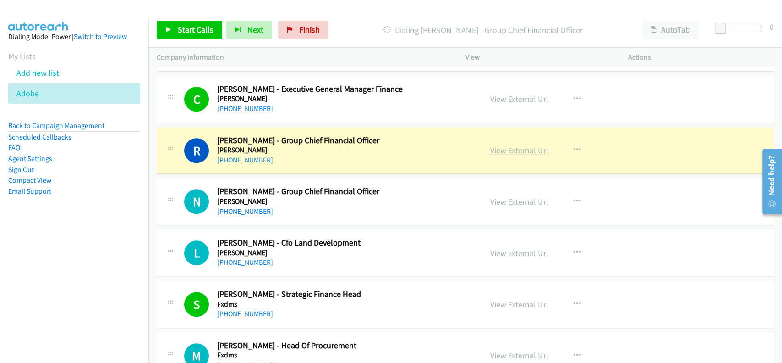
click at [495, 152] on link "View External Url" at bounding box center [519, 150] width 58 height 11
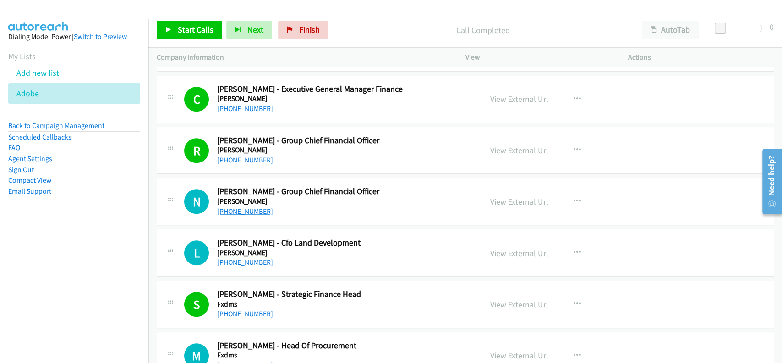
click at [236, 210] on link "[PHONE_NUMBER]" at bounding box center [245, 211] width 56 height 9
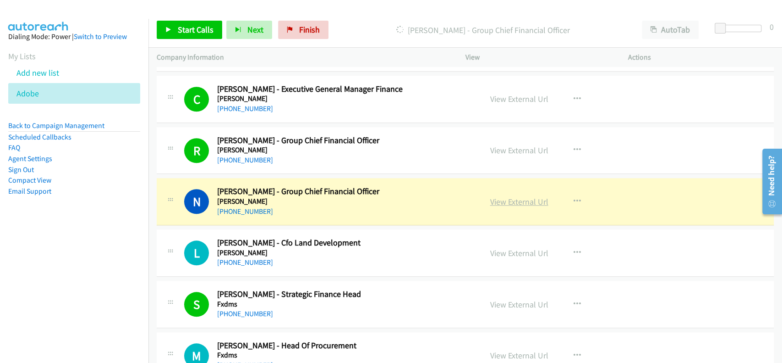
click at [514, 199] on link "View External Url" at bounding box center [519, 201] width 58 height 11
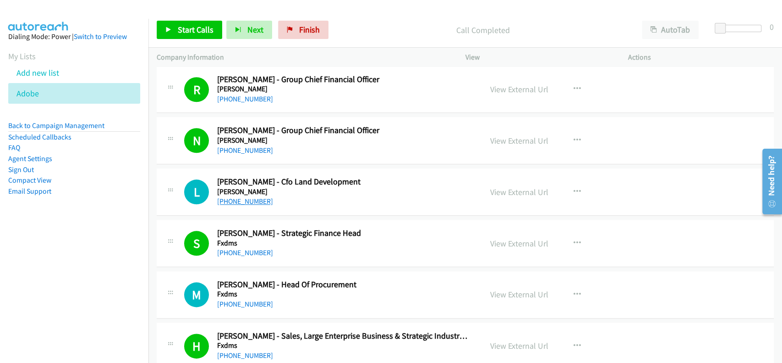
click at [239, 198] on link "[PHONE_NUMBER]" at bounding box center [245, 201] width 56 height 9
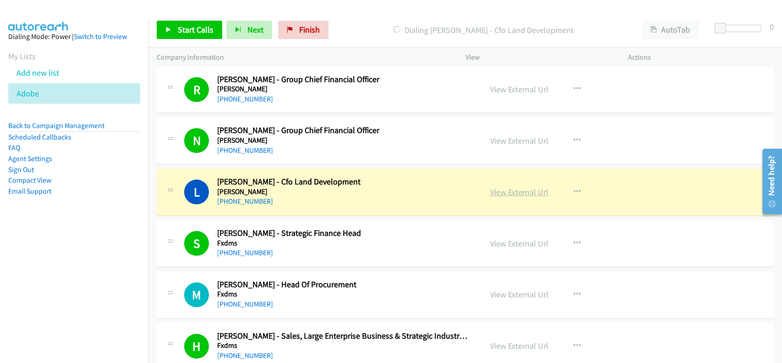
click at [516, 187] on link "View External Url" at bounding box center [519, 192] width 58 height 11
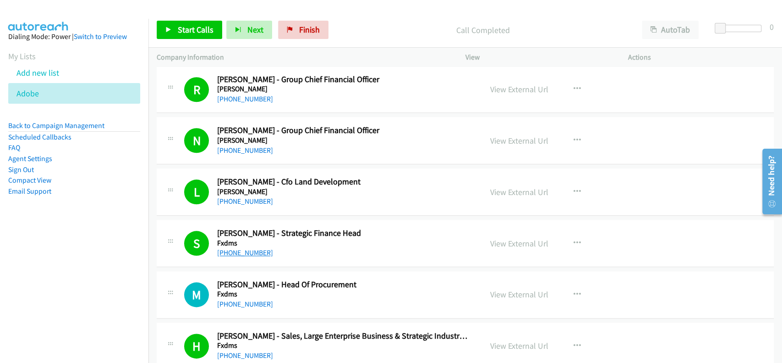
click at [234, 250] on link "[PHONE_NUMBER]" at bounding box center [245, 252] width 56 height 9
drag, startPoint x: 493, startPoint y: 240, endPoint x: 399, endPoint y: 11, distance: 248.1
click at [511, 242] on link "View External Url" at bounding box center [519, 243] width 58 height 11
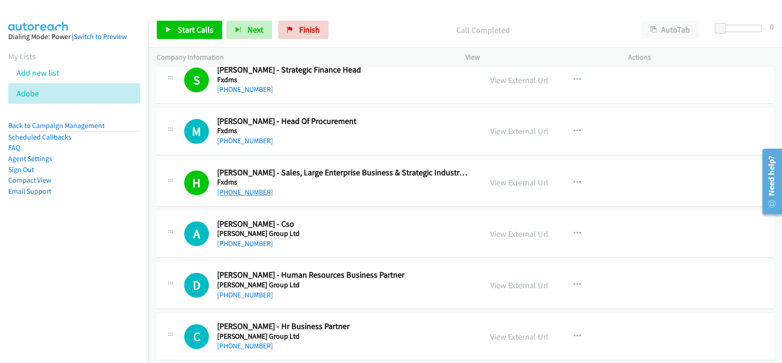
scroll to position [831, 0]
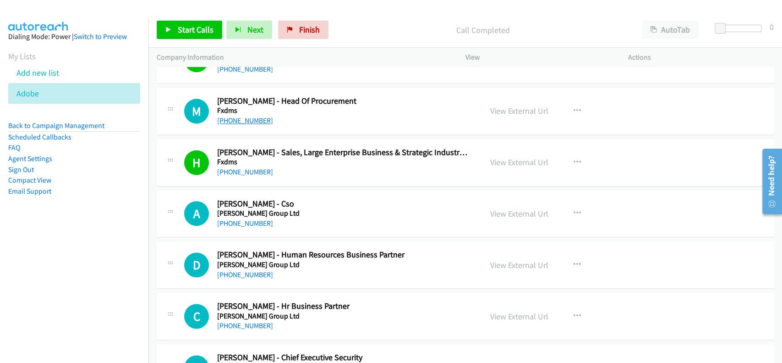
click at [236, 122] on link "[PHONE_NUMBER]" at bounding box center [245, 120] width 56 height 9
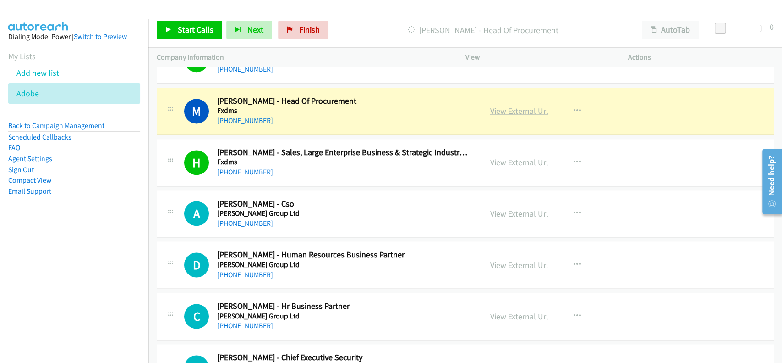
click at [523, 108] on link "View External Url" at bounding box center [519, 110] width 58 height 11
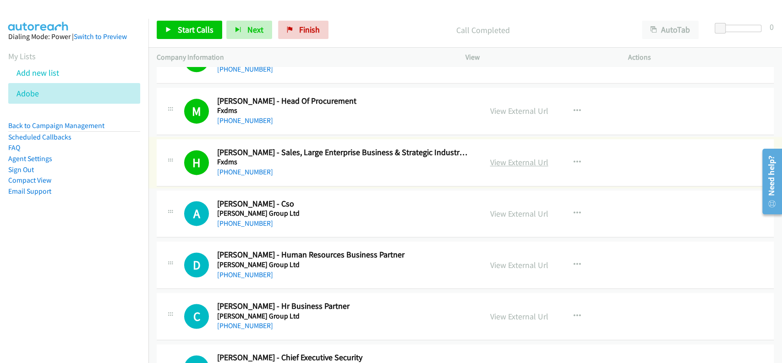
click at [512, 157] on link "View External Url" at bounding box center [519, 162] width 58 height 11
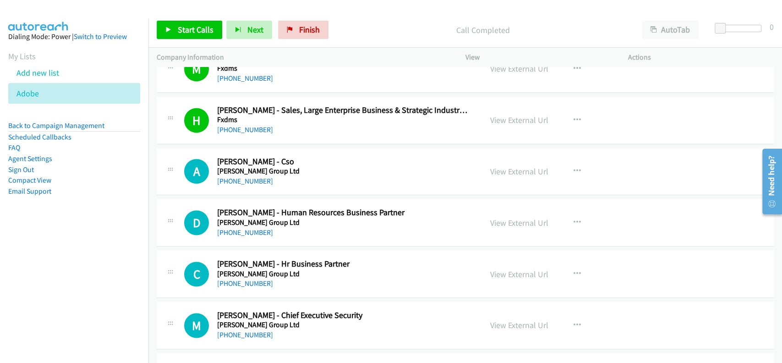
scroll to position [892, 0]
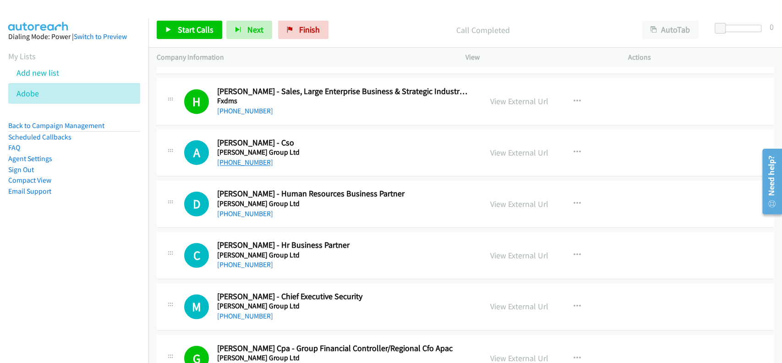
click at [246, 164] on link "[PHONE_NUMBER]" at bounding box center [245, 162] width 56 height 9
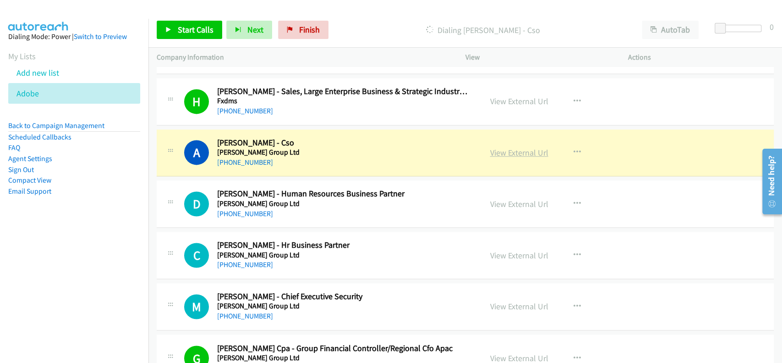
click at [516, 149] on link "View External Url" at bounding box center [519, 152] width 58 height 11
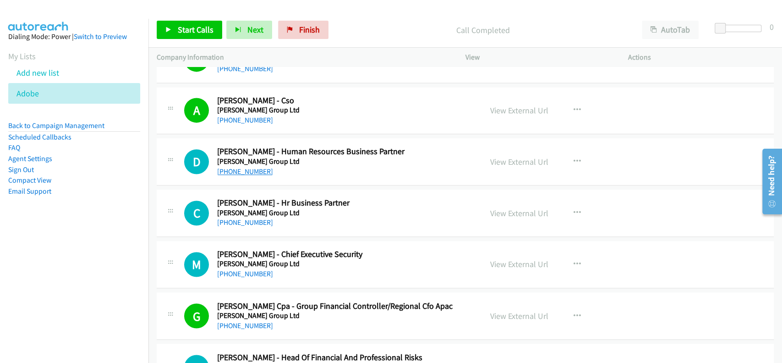
scroll to position [953, 0]
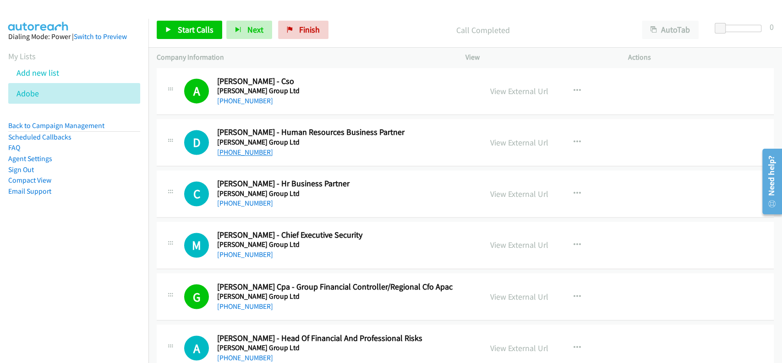
click at [245, 148] on link "[PHONE_NUMBER]" at bounding box center [245, 152] width 56 height 9
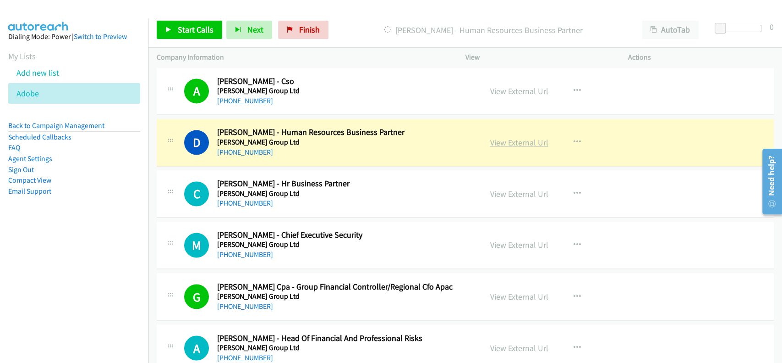
click at [500, 138] on link "View External Url" at bounding box center [519, 142] width 58 height 11
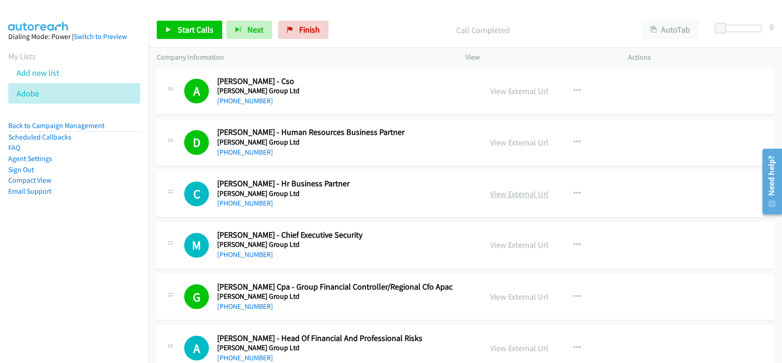
click at [517, 193] on link "View External Url" at bounding box center [519, 193] width 58 height 11
click at [241, 204] on link "[PHONE_NUMBER]" at bounding box center [245, 202] width 56 height 9
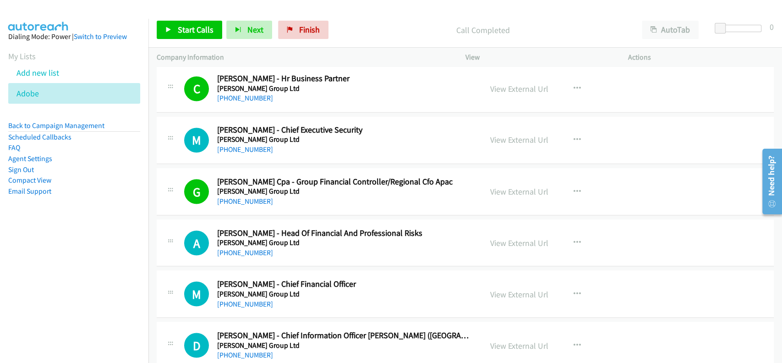
scroll to position [1075, 0]
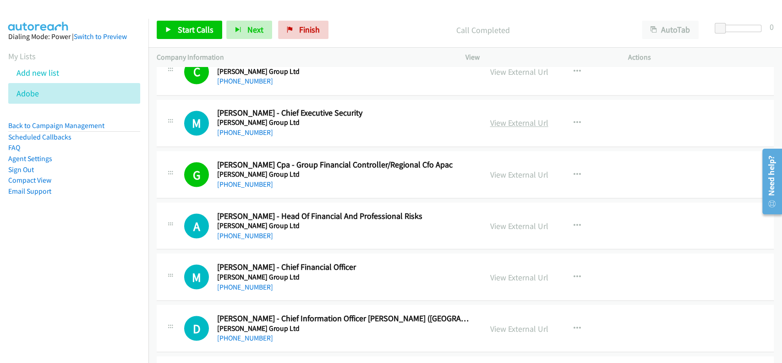
click at [508, 119] on link "View External Url" at bounding box center [519, 122] width 58 height 11
click at [235, 130] on link "[PHONE_NUMBER]" at bounding box center [245, 132] width 56 height 9
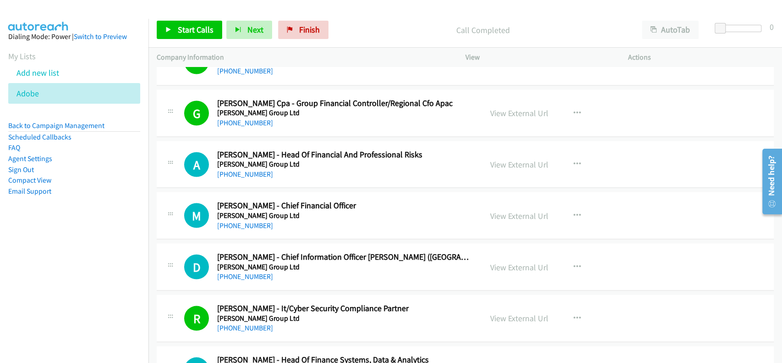
click at [250, 168] on div "[PHONE_NUMBER]" at bounding box center [343, 173] width 252 height 11
click at [246, 170] on link "[PHONE_NUMBER]" at bounding box center [245, 173] width 56 height 9
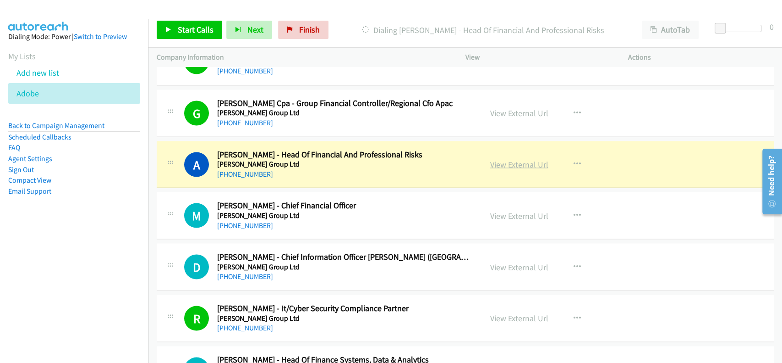
click at [532, 161] on link "View External Url" at bounding box center [519, 164] width 58 height 11
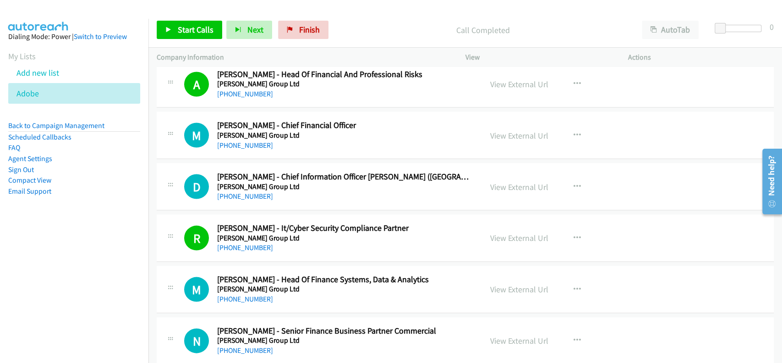
scroll to position [1198, 0]
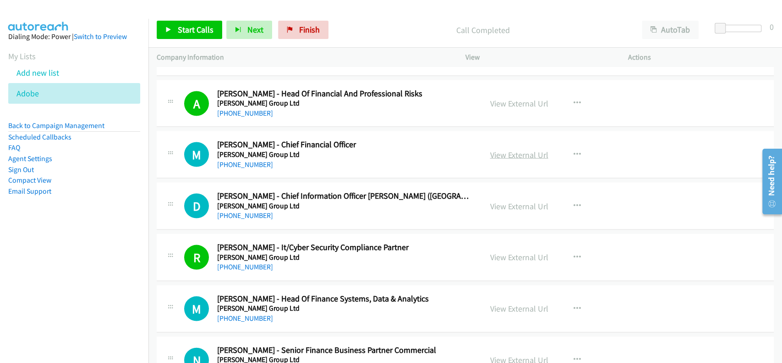
click at [499, 155] on link "View External Url" at bounding box center [519, 154] width 58 height 11
click at [242, 162] on link "[PHONE_NUMBER]" at bounding box center [245, 164] width 56 height 9
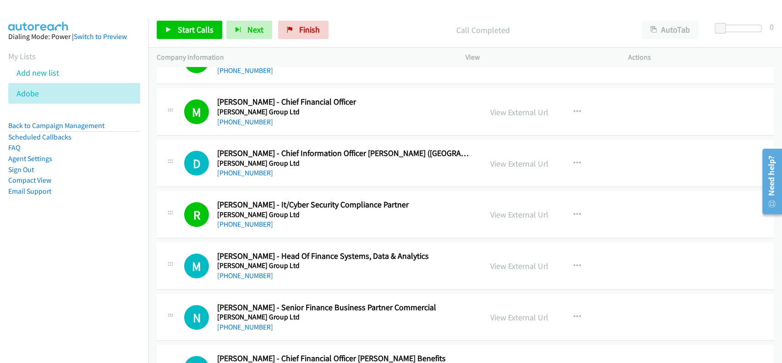
scroll to position [1259, 0]
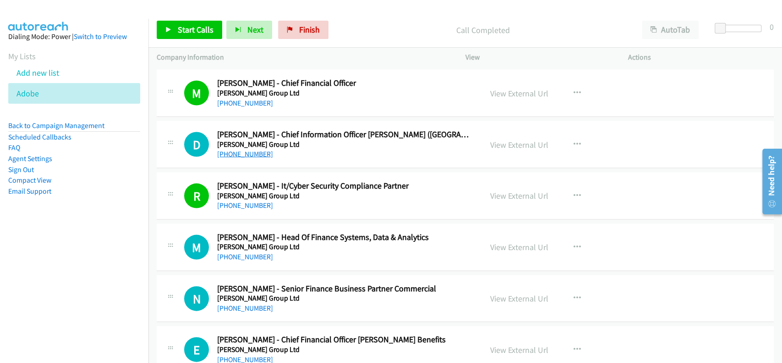
click at [240, 155] on link "[PHONE_NUMBER]" at bounding box center [245, 153] width 56 height 9
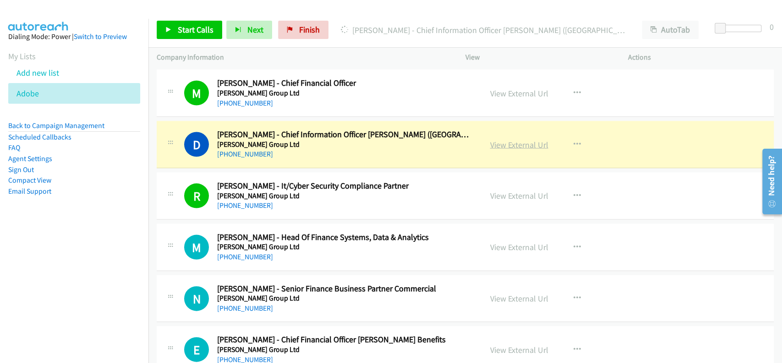
click at [529, 143] on link "View External Url" at bounding box center [519, 144] width 58 height 11
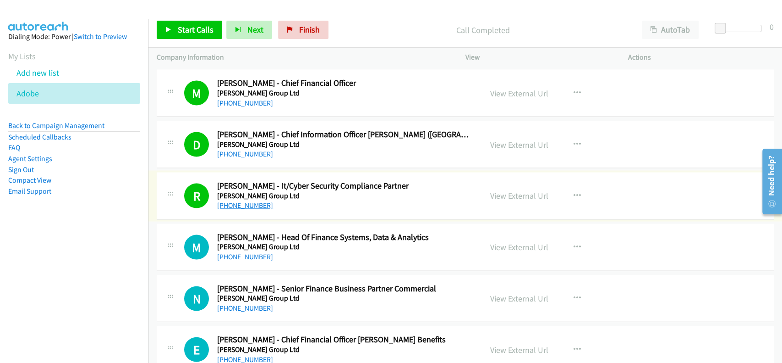
click at [246, 207] on link "[PHONE_NUMBER]" at bounding box center [245, 205] width 56 height 9
click at [506, 193] on link "View External Url" at bounding box center [519, 195] width 58 height 11
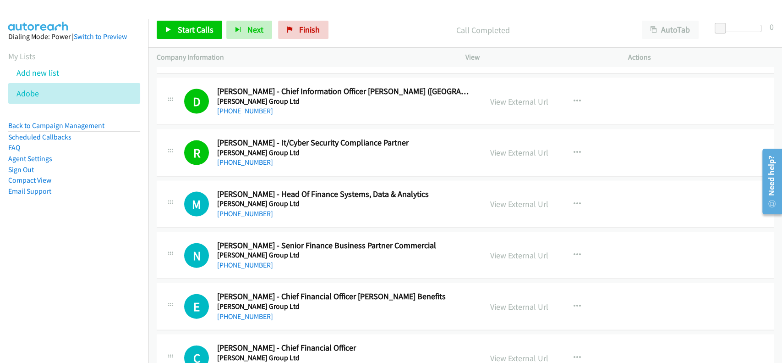
scroll to position [1320, 0]
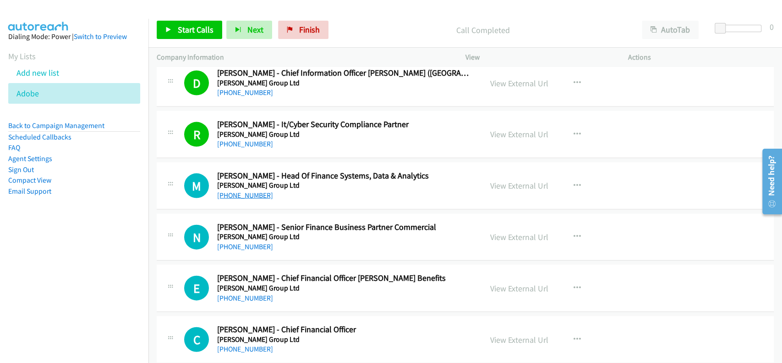
click at [241, 194] on link "[PHONE_NUMBER]" at bounding box center [245, 195] width 56 height 9
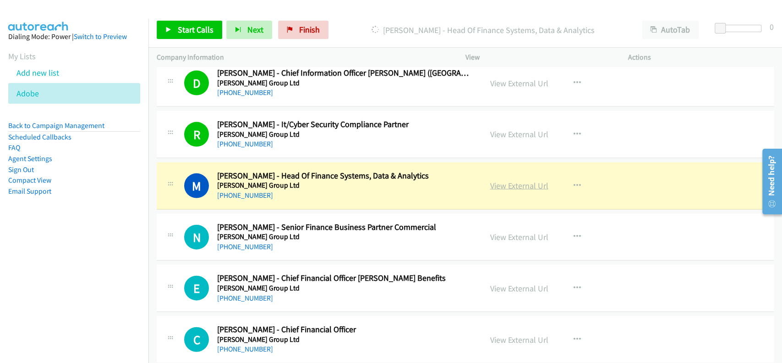
click at [519, 183] on link "View External Url" at bounding box center [519, 185] width 58 height 11
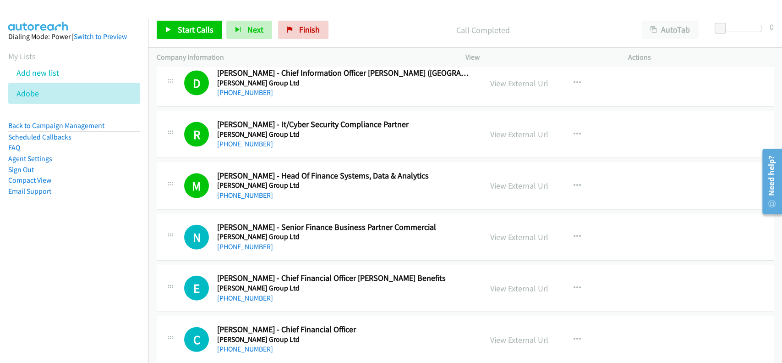
scroll to position [1381, 0]
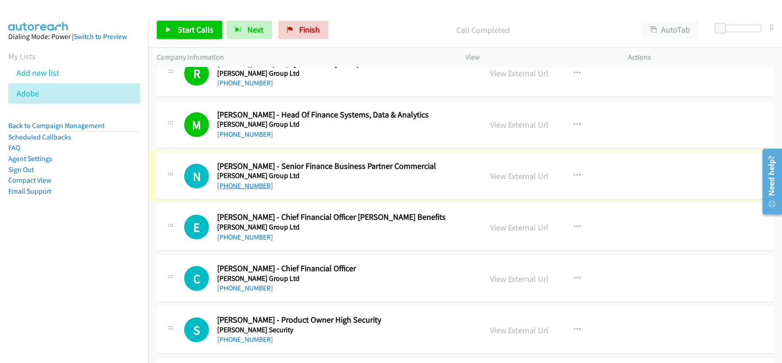
click at [241, 185] on link "[PHONE_NUMBER]" at bounding box center [245, 185] width 56 height 9
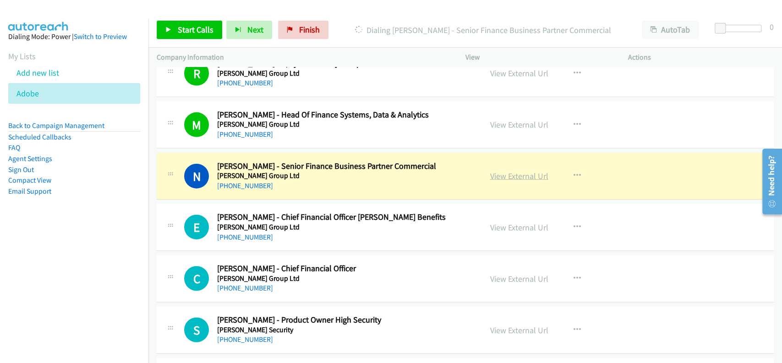
click at [503, 175] on link "View External Url" at bounding box center [519, 176] width 58 height 11
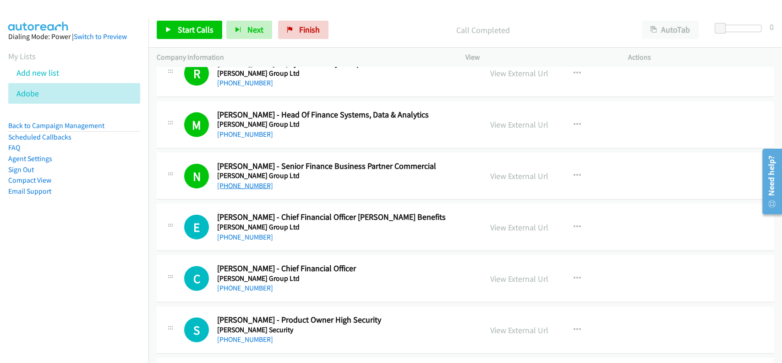
scroll to position [1442, 0]
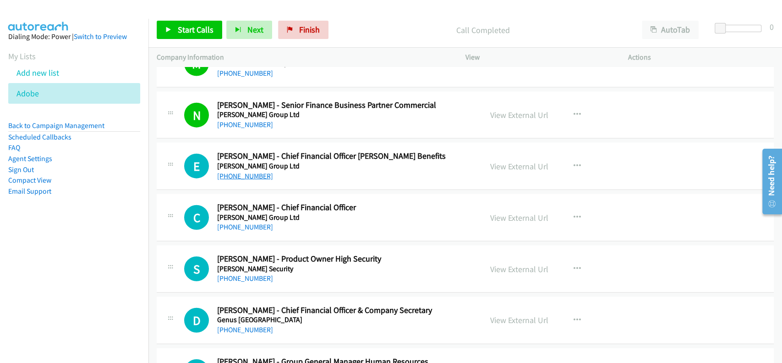
click at [236, 178] on link "[PHONE_NUMBER]" at bounding box center [245, 175] width 56 height 9
click at [246, 174] on link "[PHONE_NUMBER]" at bounding box center [245, 175] width 56 height 9
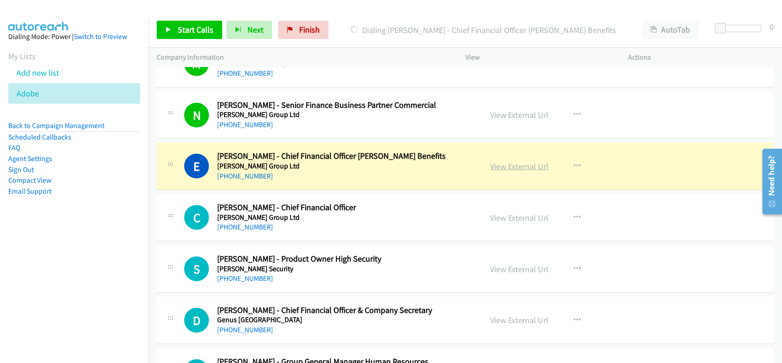
click at [499, 163] on link "View External Url" at bounding box center [519, 166] width 58 height 11
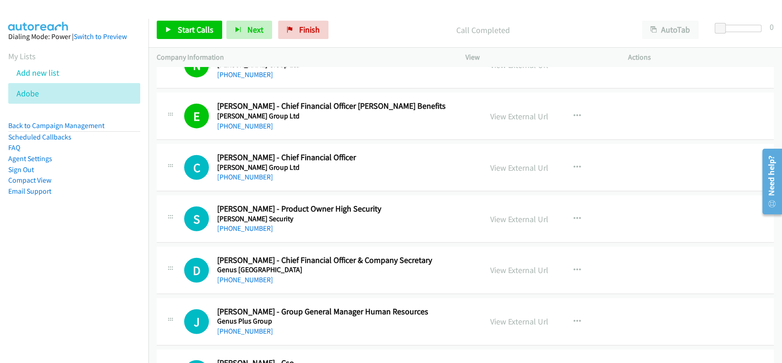
scroll to position [1503, 0]
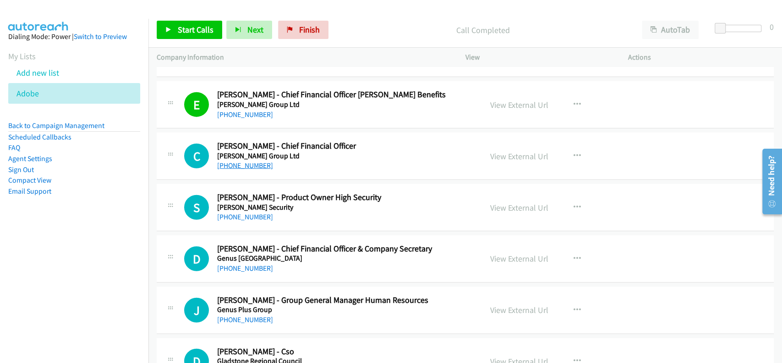
click at [244, 163] on link "[PHONE_NUMBER]" at bounding box center [245, 165] width 56 height 9
click at [507, 151] on link "View External Url" at bounding box center [519, 156] width 58 height 11
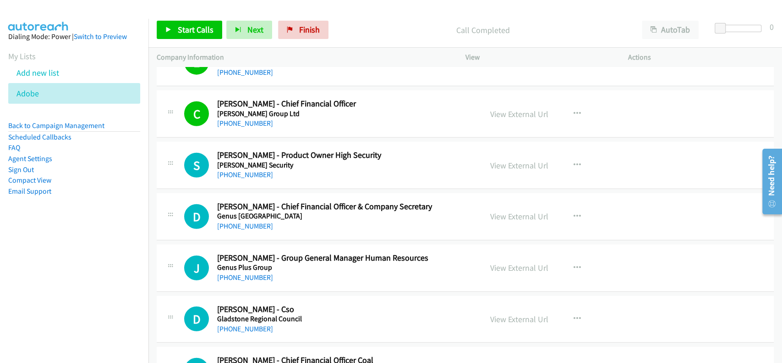
scroll to position [1564, 0]
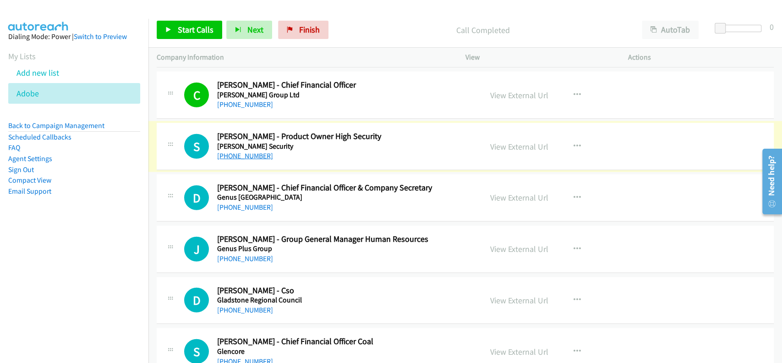
click at [244, 153] on link "[PHONE_NUMBER]" at bounding box center [245, 155] width 56 height 9
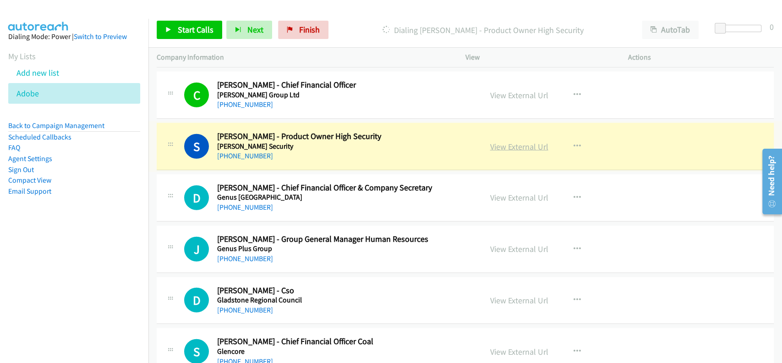
click at [517, 147] on link "View External Url" at bounding box center [519, 146] width 58 height 11
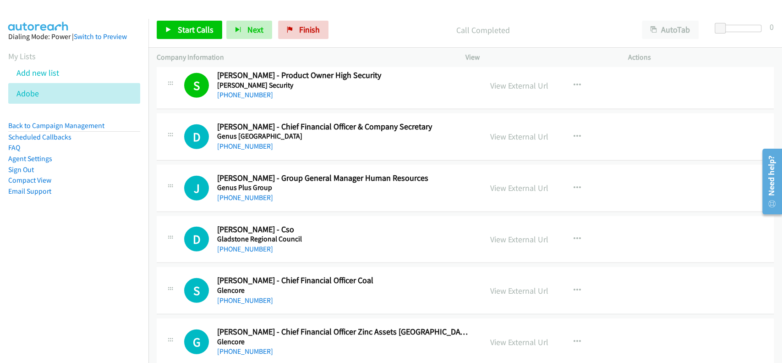
scroll to position [1687, 0]
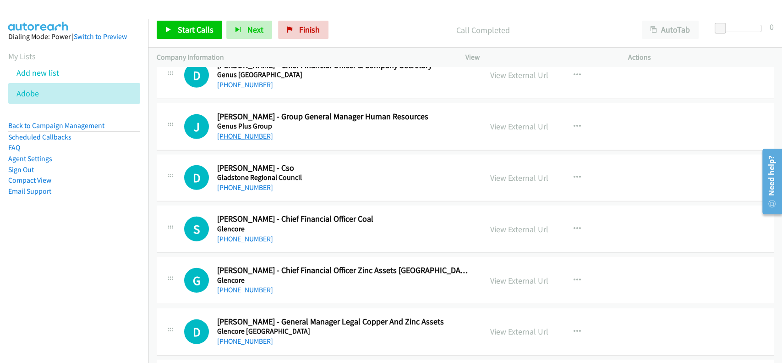
click at [239, 136] on link "[PHONE_NUMBER]" at bounding box center [245, 136] width 56 height 9
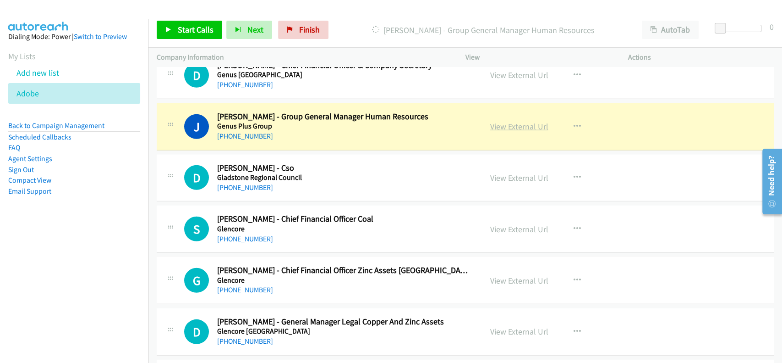
click at [504, 127] on link "View External Url" at bounding box center [519, 126] width 58 height 11
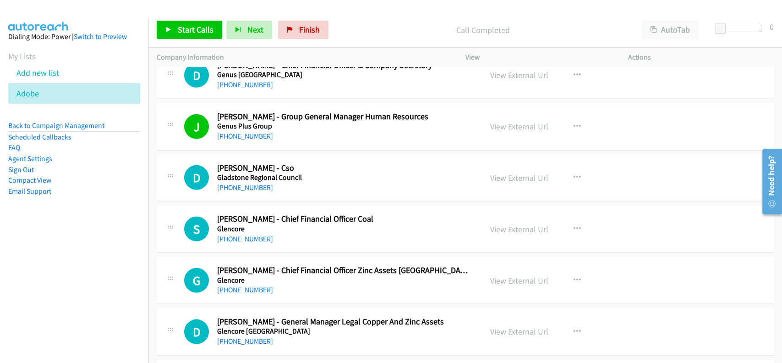
scroll to position [1748, 0]
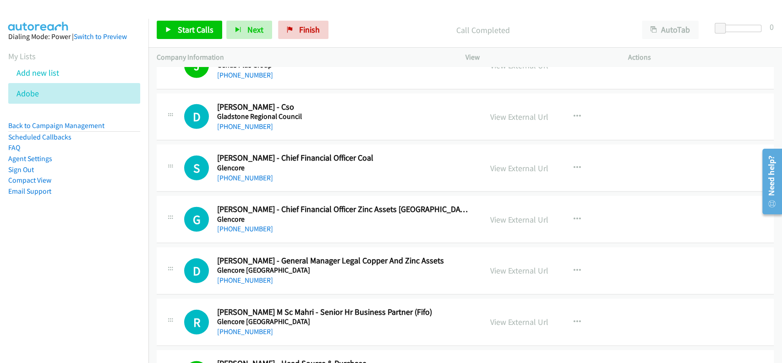
click at [237, 116] on h5 "Gladstone Regional Council" at bounding box center [343, 116] width 252 height 9
click at [236, 123] on link "[PHONE_NUMBER]" at bounding box center [245, 126] width 56 height 9
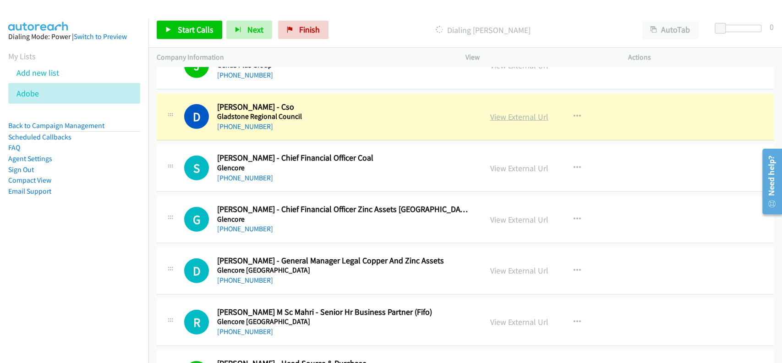
click at [530, 111] on link "View External Url" at bounding box center [519, 116] width 58 height 11
